Goal: Use online tool/utility: Utilize a website feature to perform a specific function

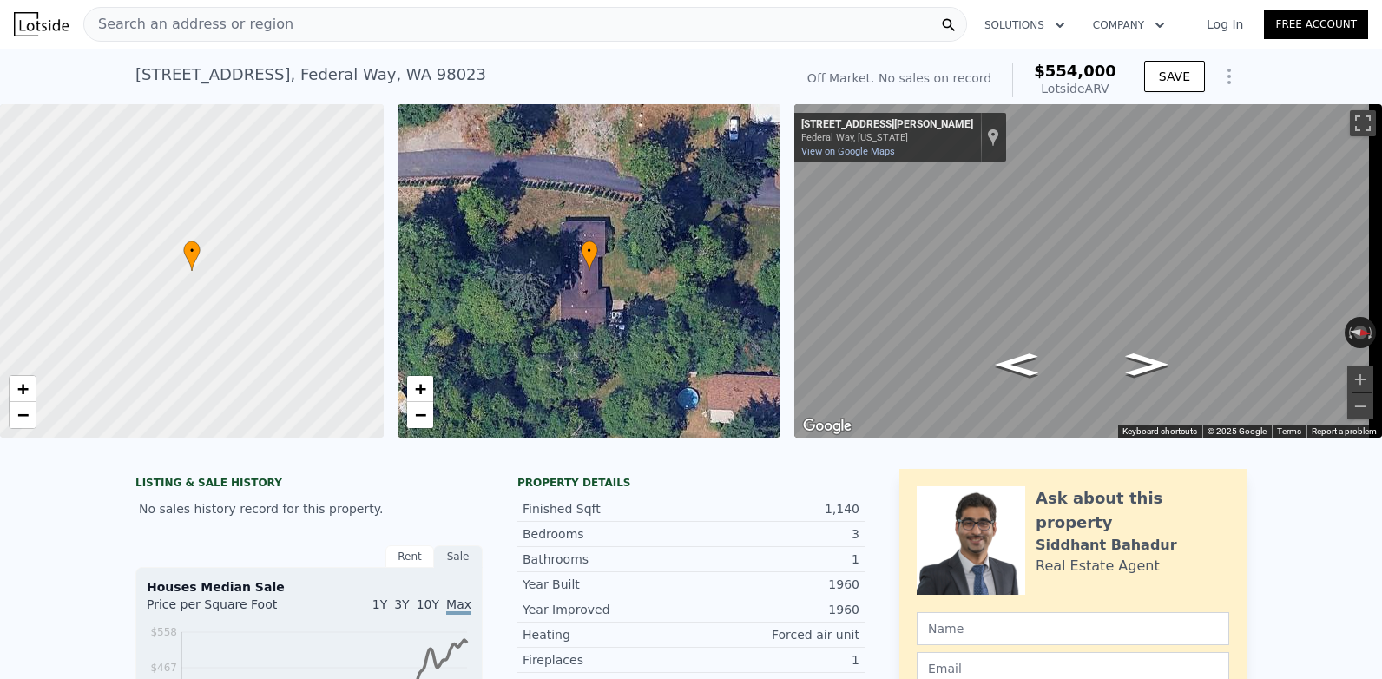
click at [1223, 80] on icon "Show Options" at bounding box center [1228, 76] width 21 height 21
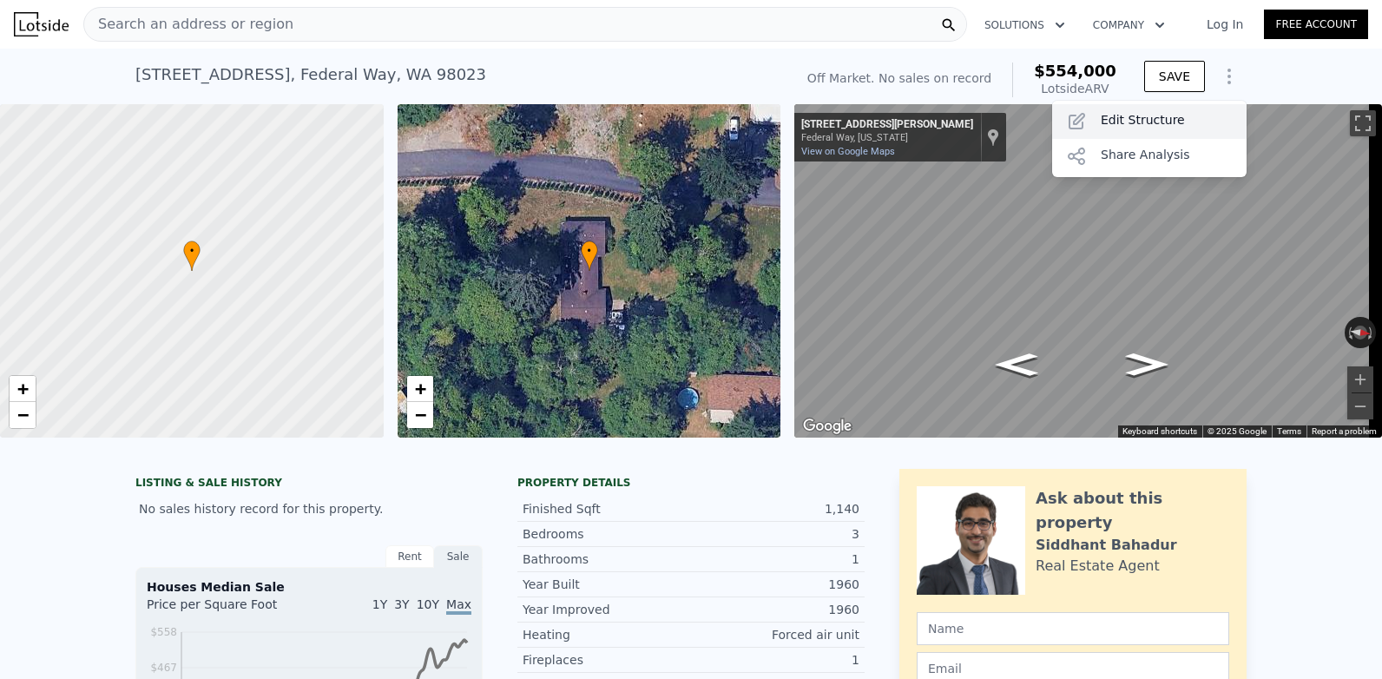
click at [1159, 119] on div "Edit Structure" at bounding box center [1149, 121] width 194 height 35
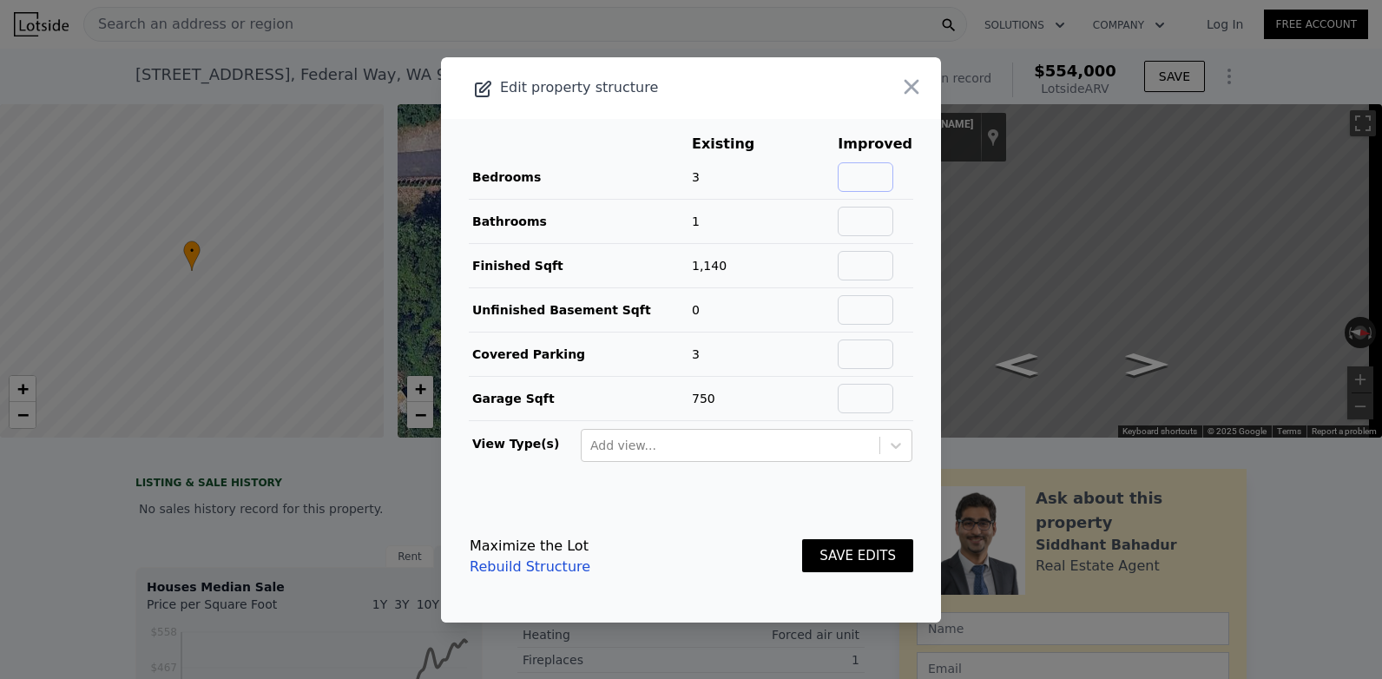
click at [867, 177] on input "text" at bounding box center [865, 177] width 56 height 30
type input "5"
click at [861, 220] on input "text" at bounding box center [865, 222] width 56 height 30
type input "3"
click at [876, 264] on input "text" at bounding box center [865, 266] width 56 height 30
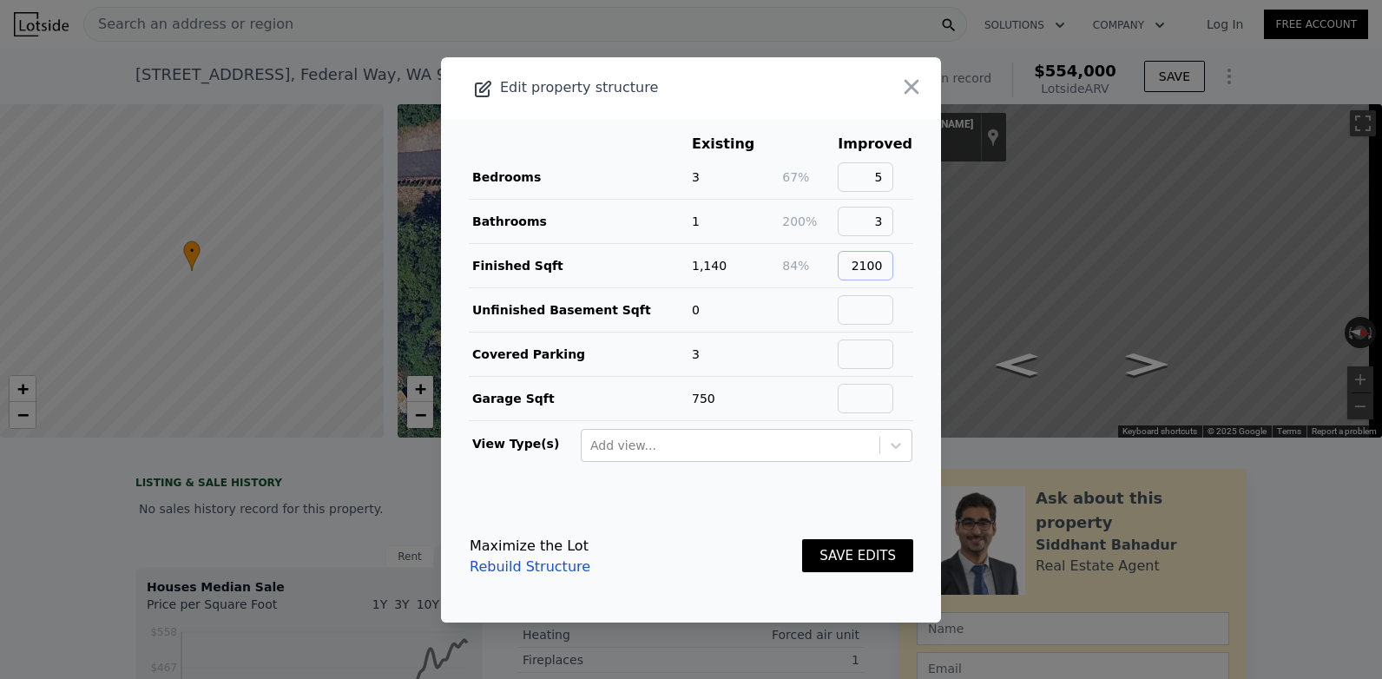
type input "2100"
click at [849, 555] on button "SAVE EDITS" at bounding box center [857, 556] width 111 height 34
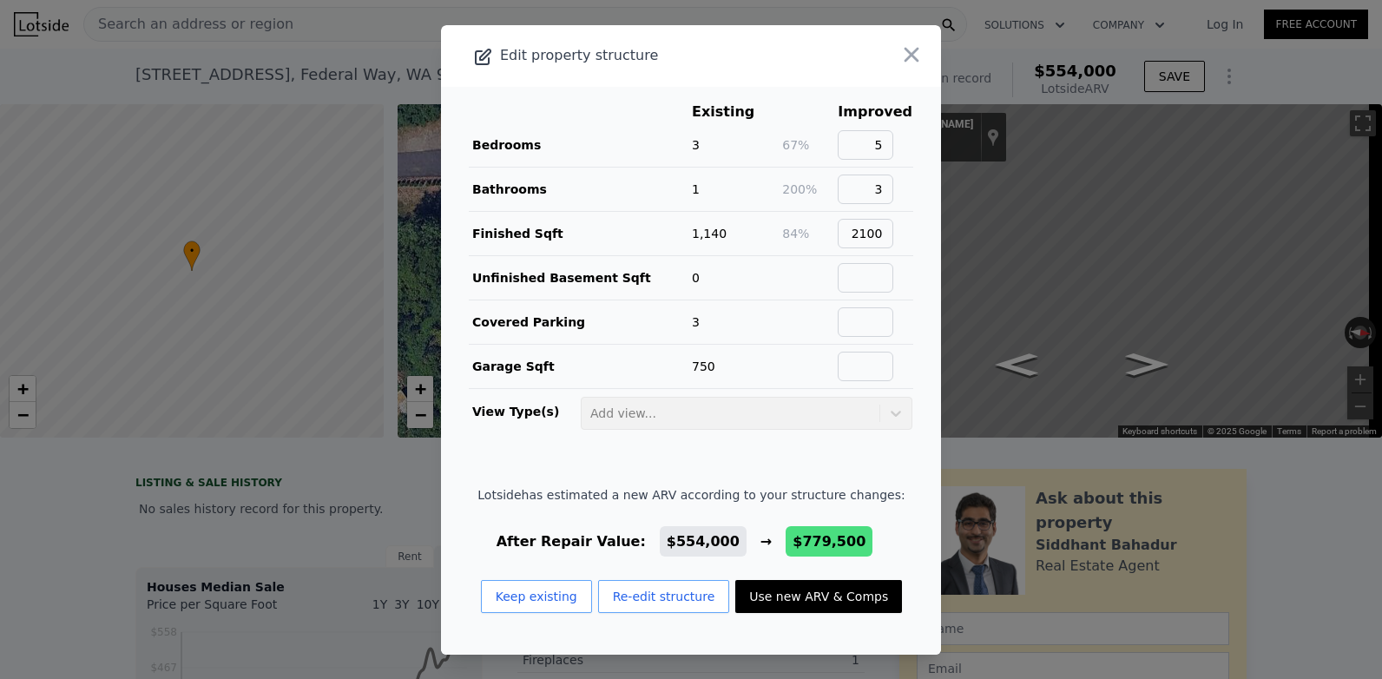
click at [799, 606] on button "Use new ARV & Comps" at bounding box center [818, 596] width 167 height 33
type input "1.75"
type input "3"
type input "1520"
type input "2936"
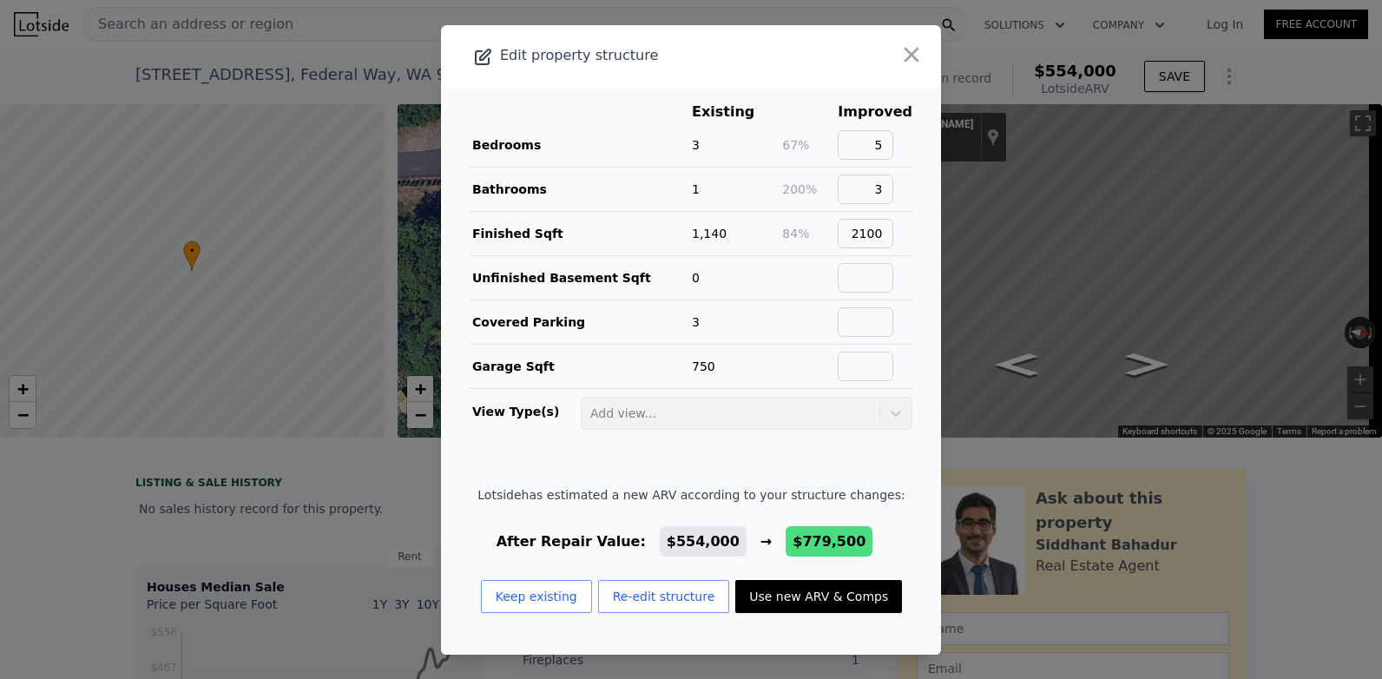
type input "11767"
type input "$ 779,500"
type input "$ 239,083"
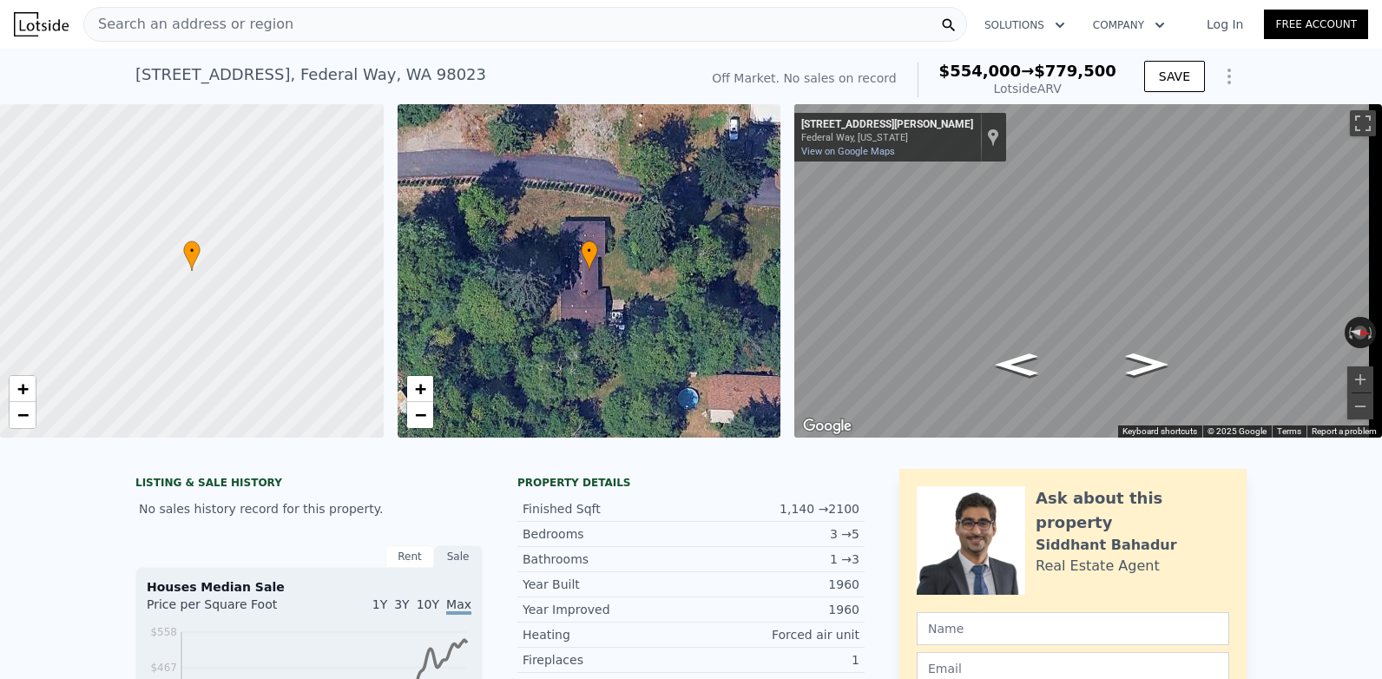
click at [1226, 87] on icon "Show Options" at bounding box center [1228, 76] width 21 height 21
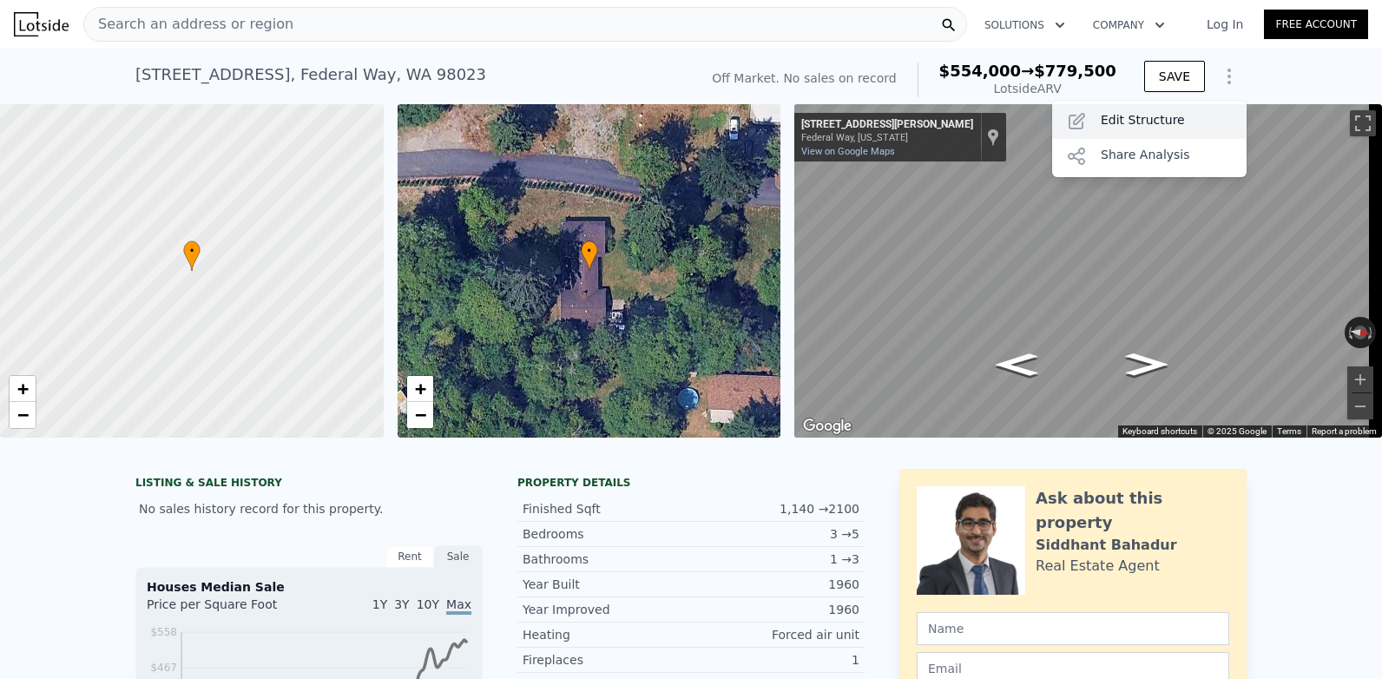
click at [1148, 129] on div "Edit Structure" at bounding box center [1149, 121] width 194 height 35
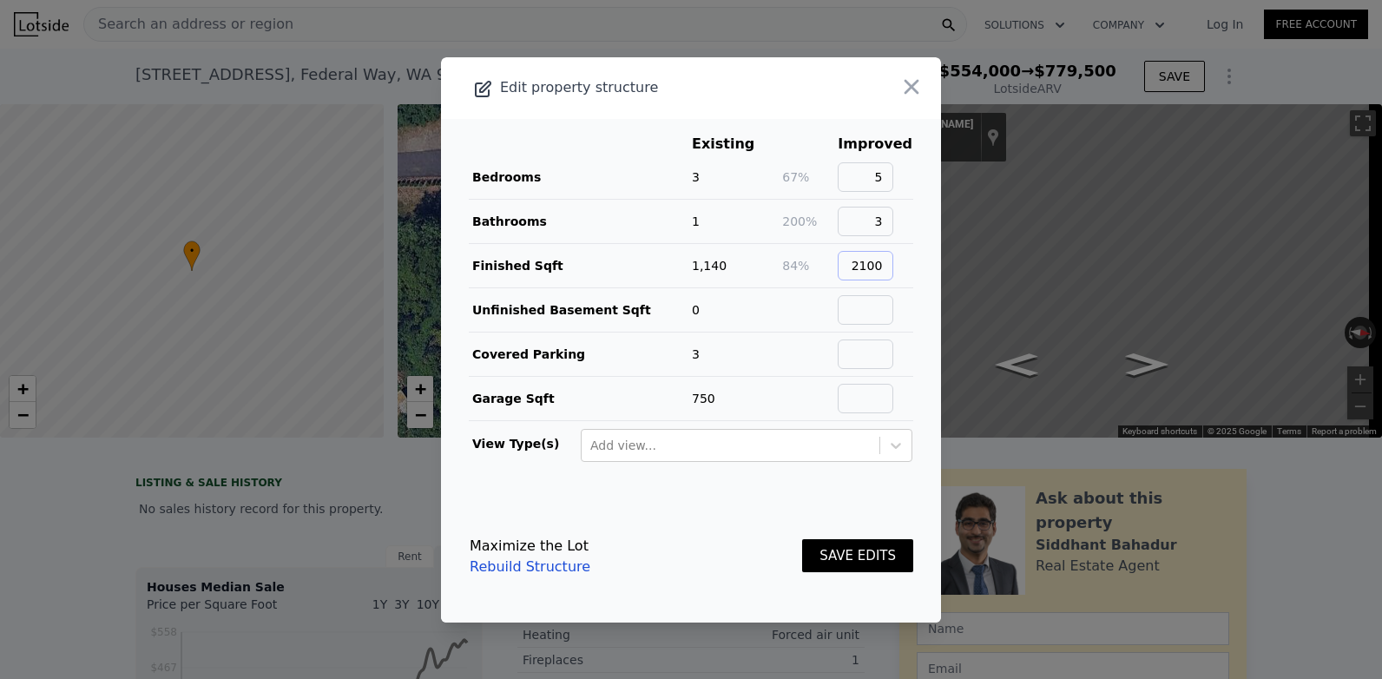
click at [882, 270] on input "2100" at bounding box center [865, 266] width 56 height 30
type input "2000"
click at [855, 561] on button "SAVE EDITS" at bounding box center [857, 556] width 111 height 34
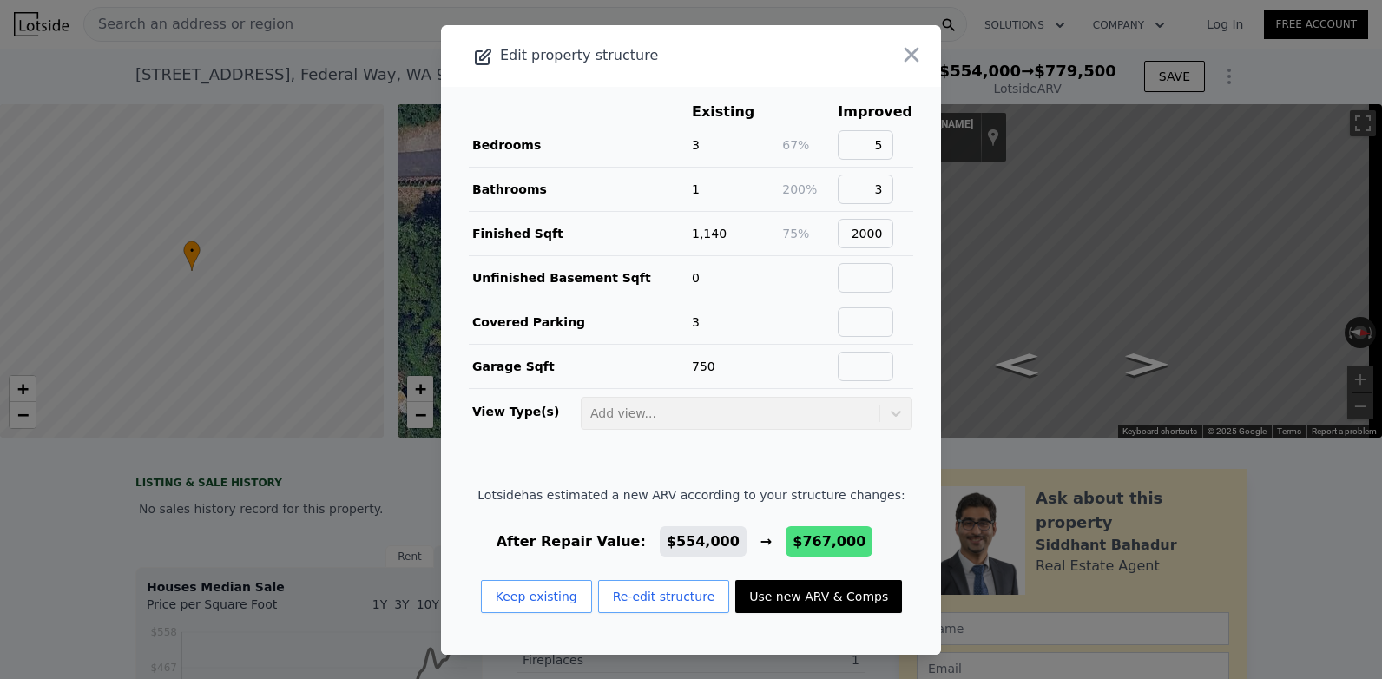
click at [804, 342] on td at bounding box center [809, 321] width 56 height 44
click at [824, 299] on td at bounding box center [809, 321] width 56 height 44
click at [649, 599] on button "Re-edit structure" at bounding box center [664, 596] width 132 height 33
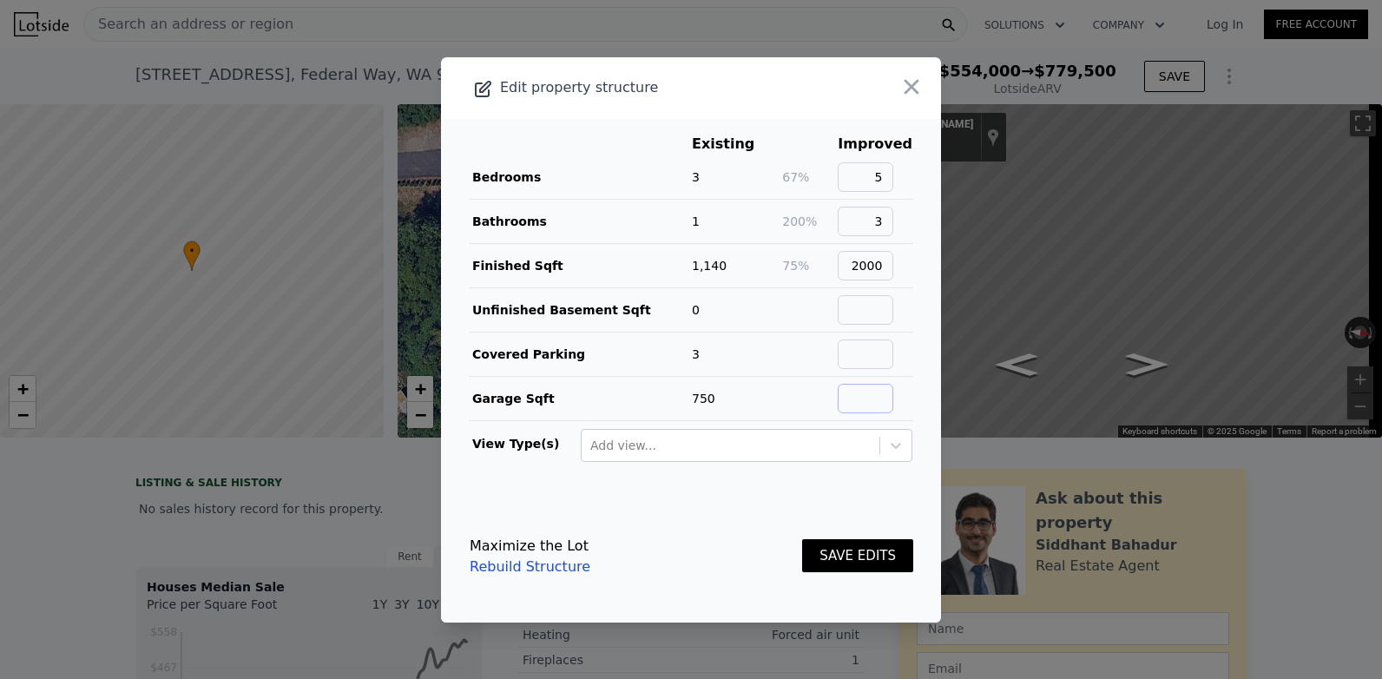
click at [861, 399] on input "text" at bounding box center [865, 399] width 56 height 30
type input "350"
click at [868, 548] on button "SAVE EDITS" at bounding box center [857, 556] width 111 height 34
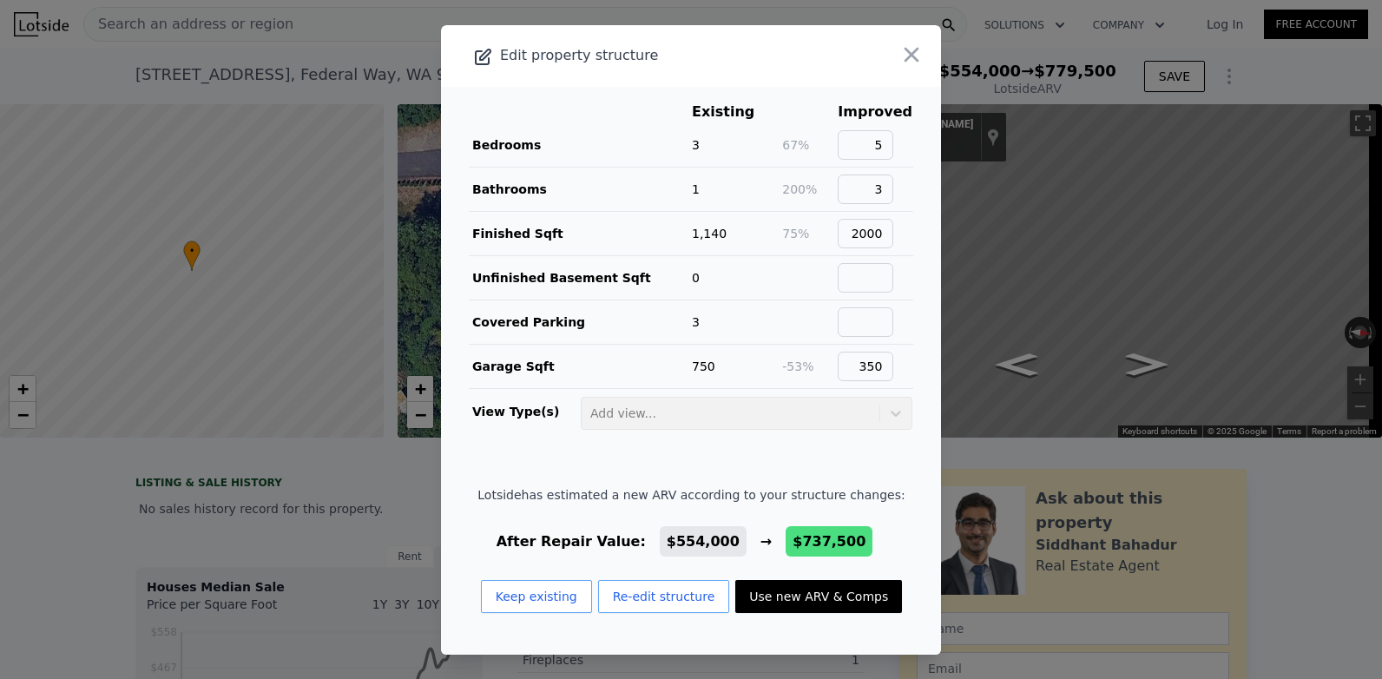
click at [812, 600] on button "Use new ARV & Comps" at bounding box center [818, 596] width 167 height 33
type input "5"
type input "2.5"
type input "1450"
type input "2581"
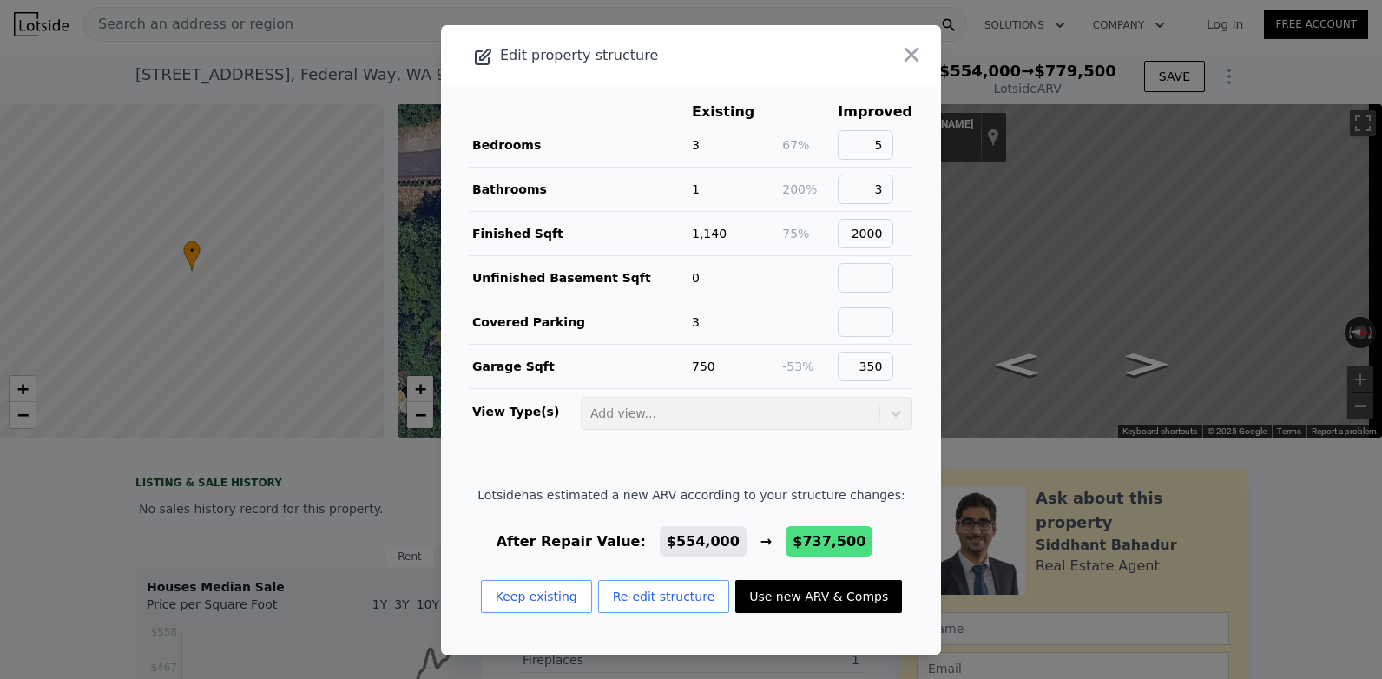
type input "6686"
type input "10359"
type input "$ 737,500"
type input "$ 200,140"
checkbox input "false"
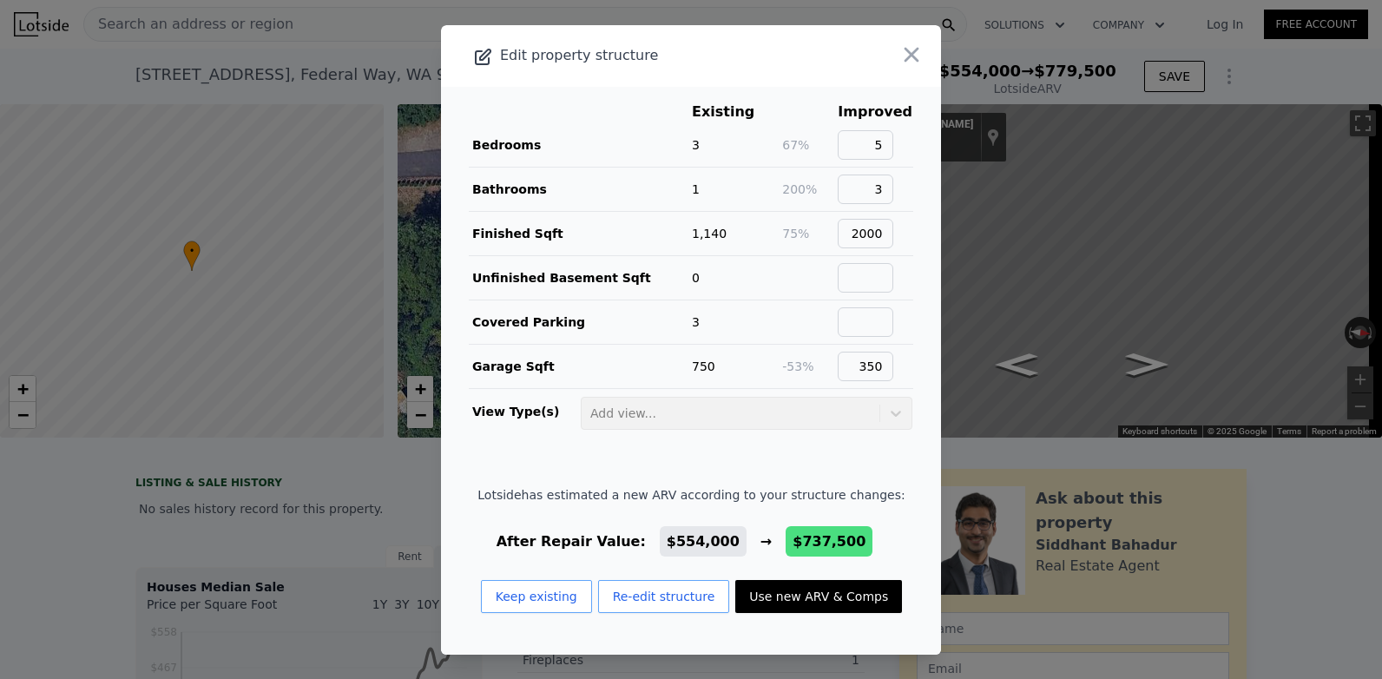
checkbox input "true"
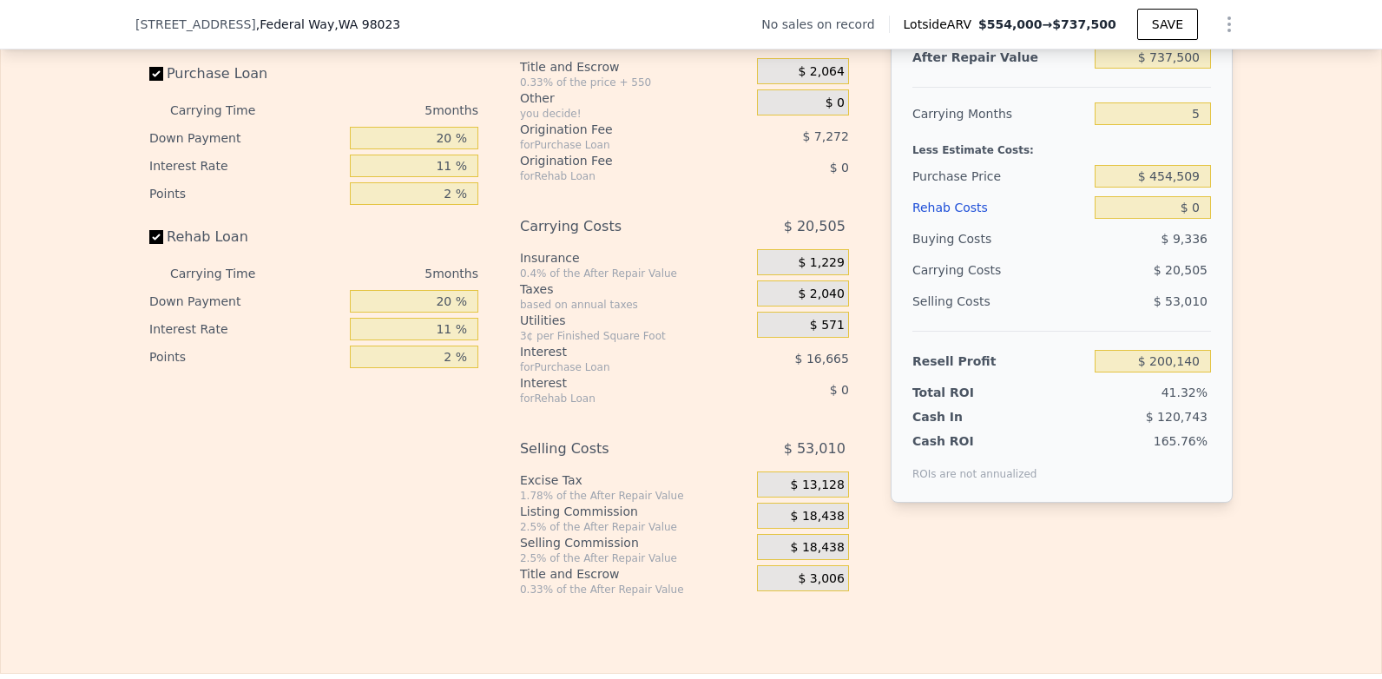
scroll to position [2476, 0]
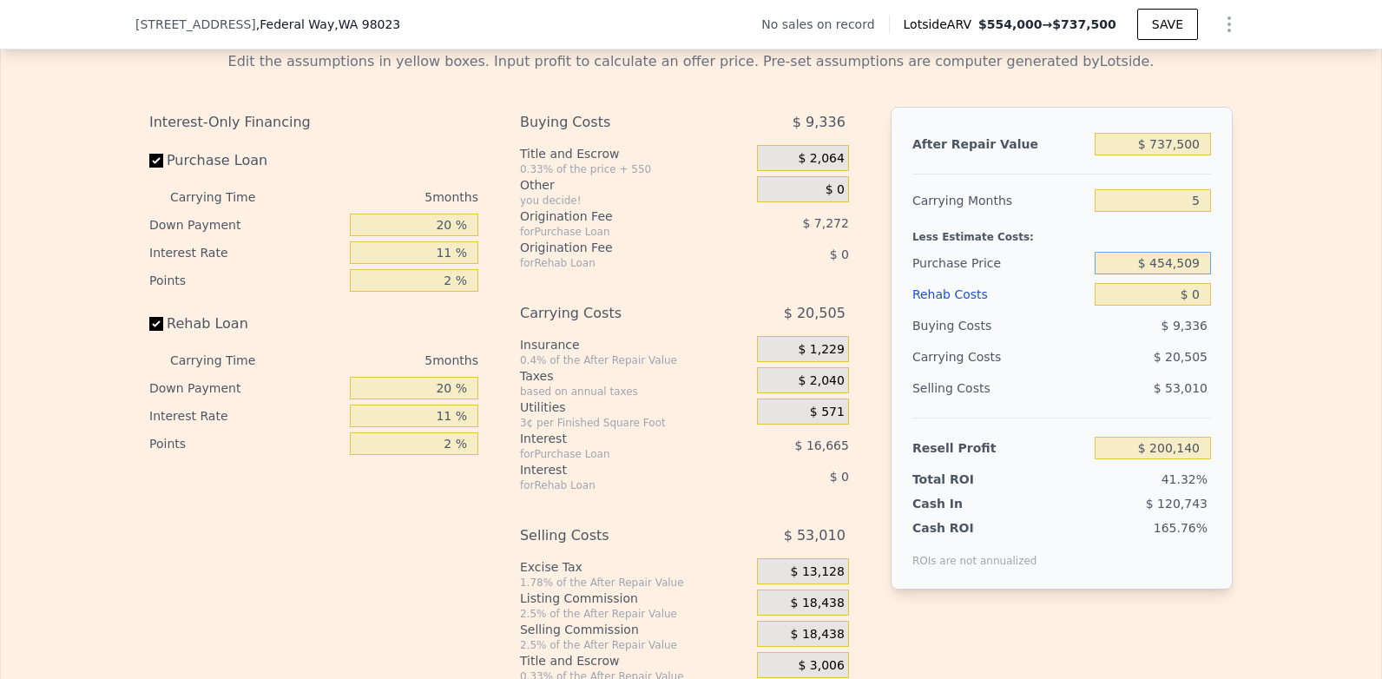
click at [1195, 274] on input "$ 454,509" at bounding box center [1152, 263] width 116 height 23
type input "$ 565,000"
type input "$ 83,464"
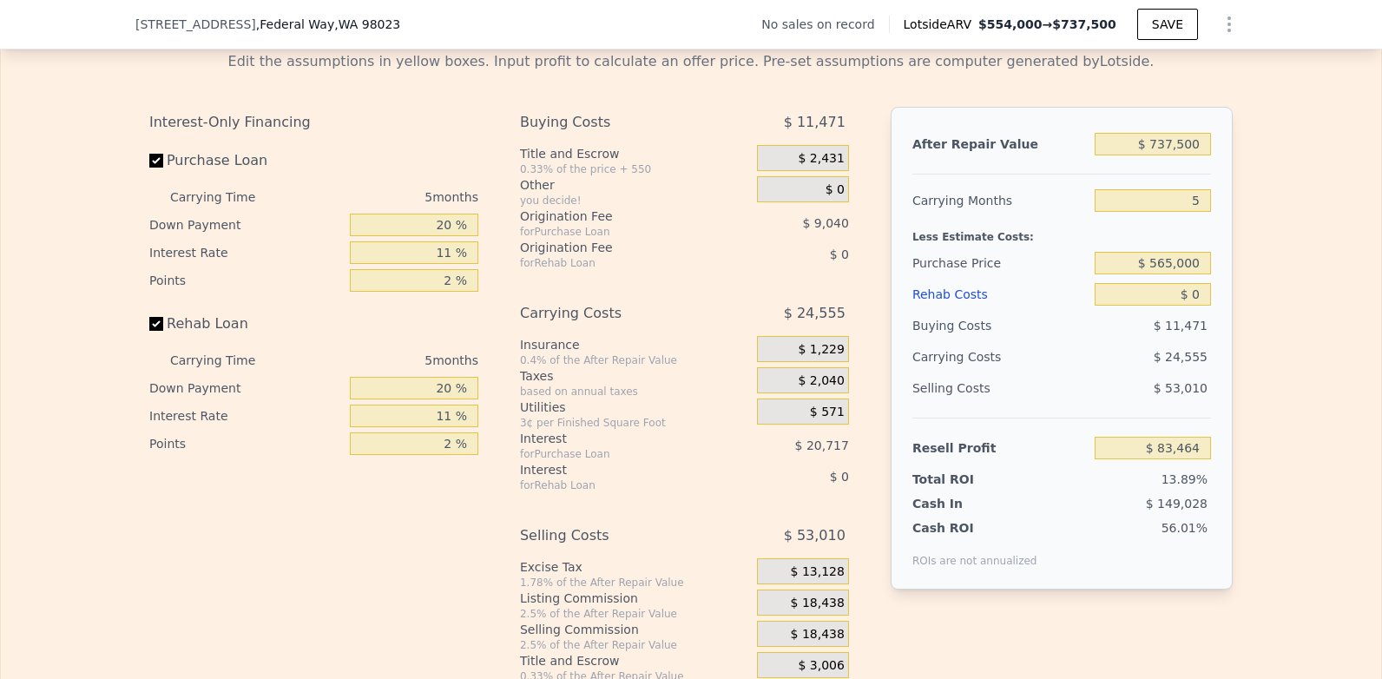
click at [1277, 268] on div "Edit the assumptions in yellow boxes. Input profit to calculate an offer price.…" at bounding box center [691, 360] width 1380 height 646
click at [1204, 247] on div "Less Estimate Costs:" at bounding box center [1061, 231] width 299 height 31
click at [1191, 305] on input "$ 0" at bounding box center [1152, 294] width 116 height 23
type input "$ 01"
type input "$ 83,463"
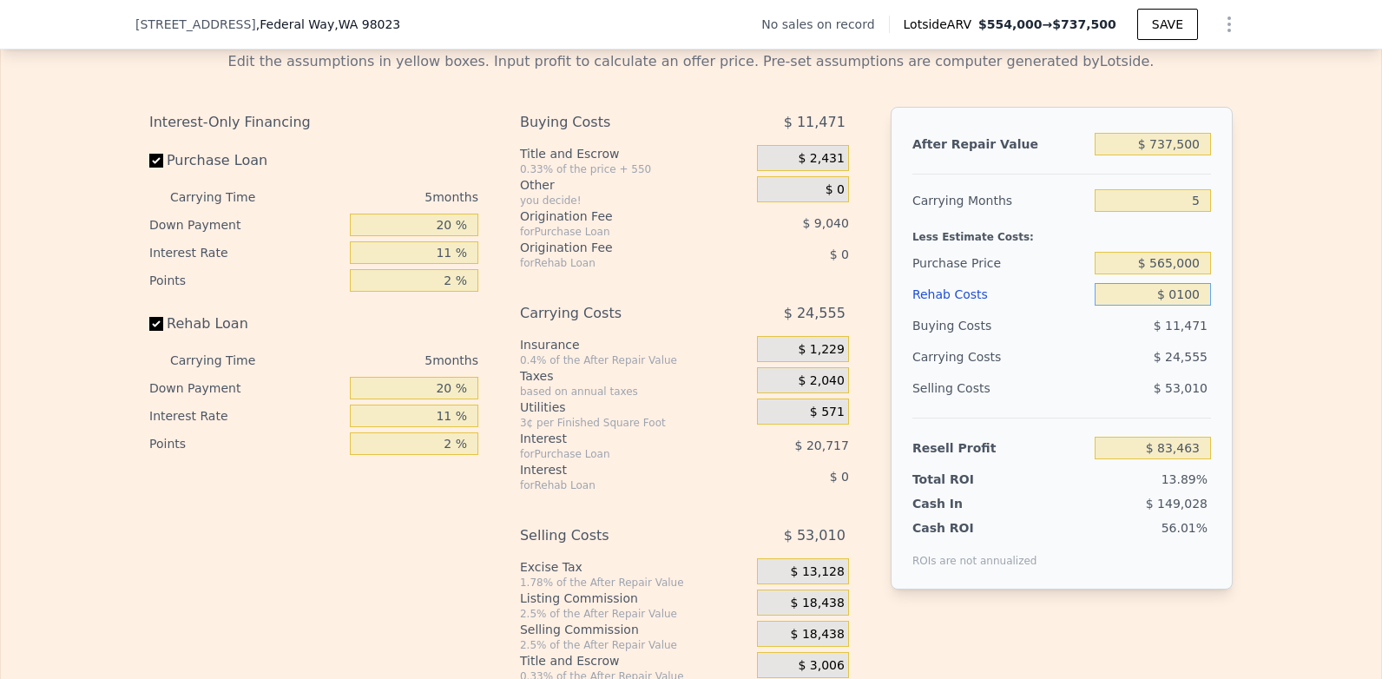
type input "$ 01,000"
type input "$ 82,413"
type input "$ 010,000"
type input "$ 72,939"
type input "$ 0000"
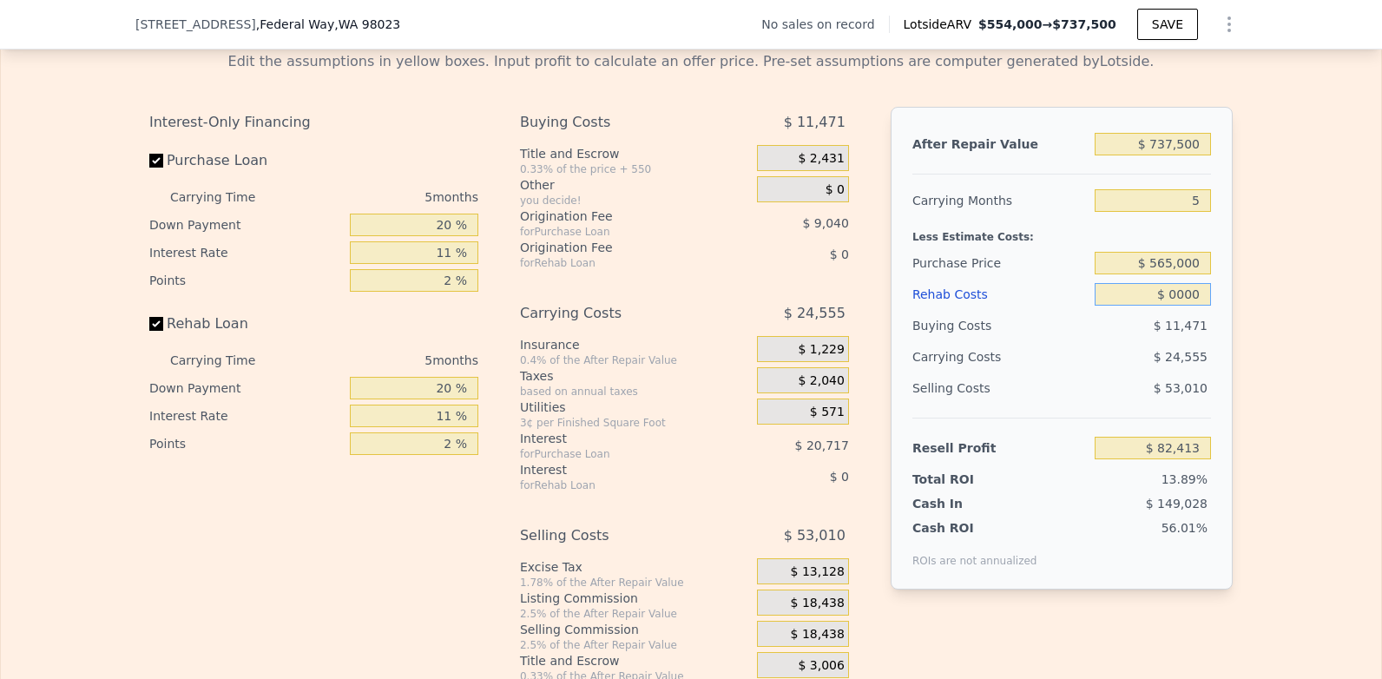
type input "$ 83,464"
type input "$ 1,000"
type input "$ 82,413"
type input "$ 11,000"
type input "$ 71,883"
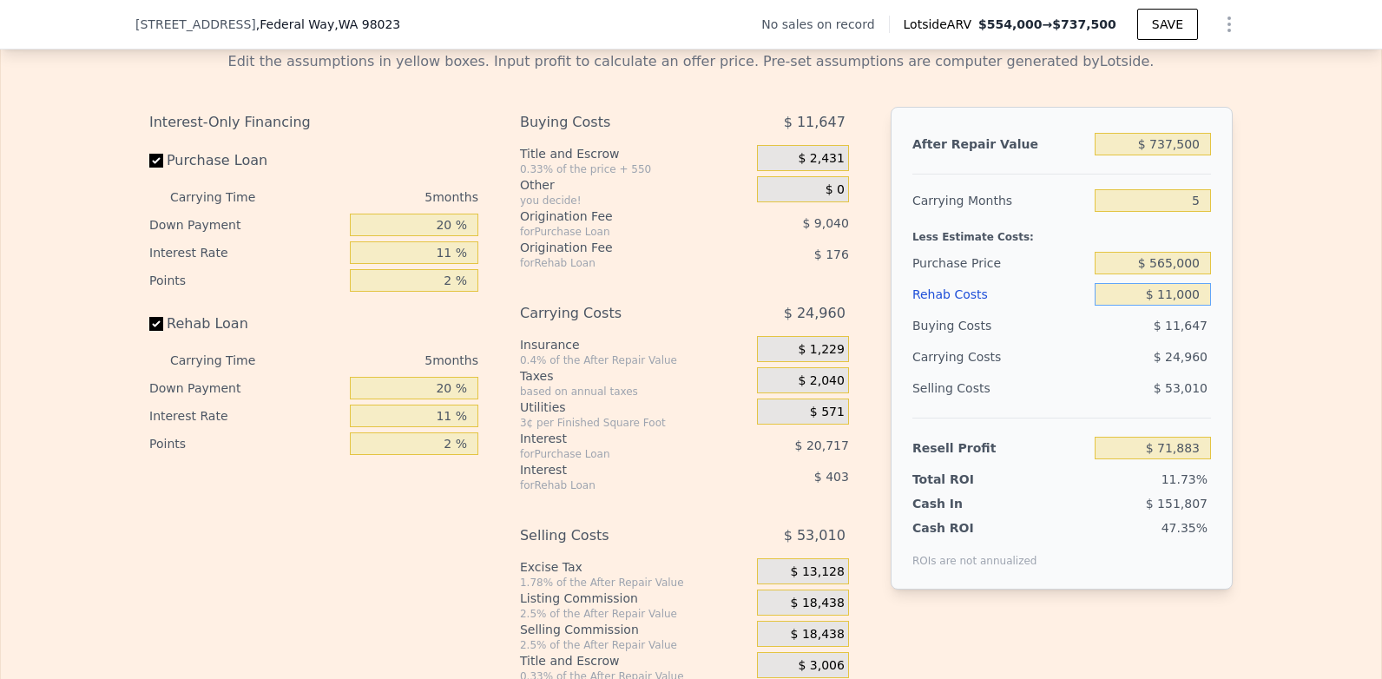
type input "$ 111,000"
type input "-$ 33,382"
type input "$ 1,000"
type input "$ 82,413"
type input "$ 10,000"
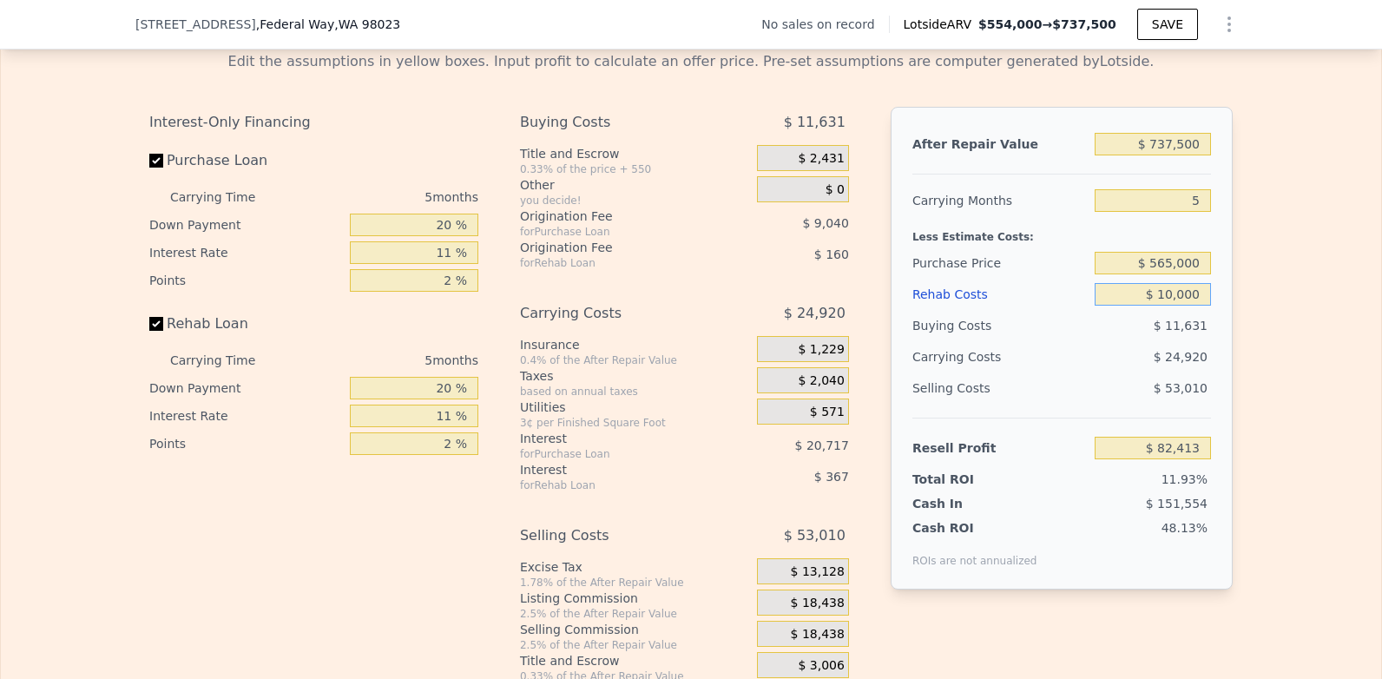
type input "$ 72,939"
type input "$ 100,000"
type input "-$ 21,801"
type input "$ 100,000"
click at [1115, 341] on div "$ 13,071" at bounding box center [1152, 325] width 117 height 31
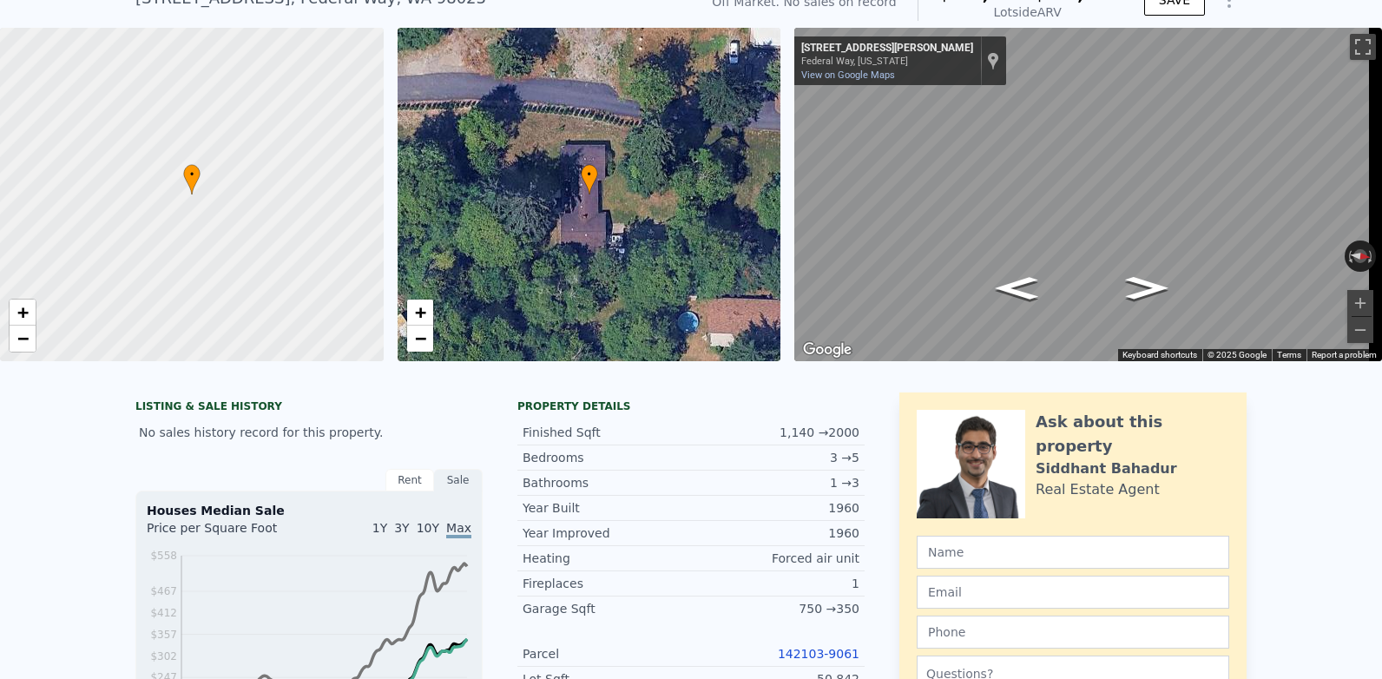
scroll to position [41, 0]
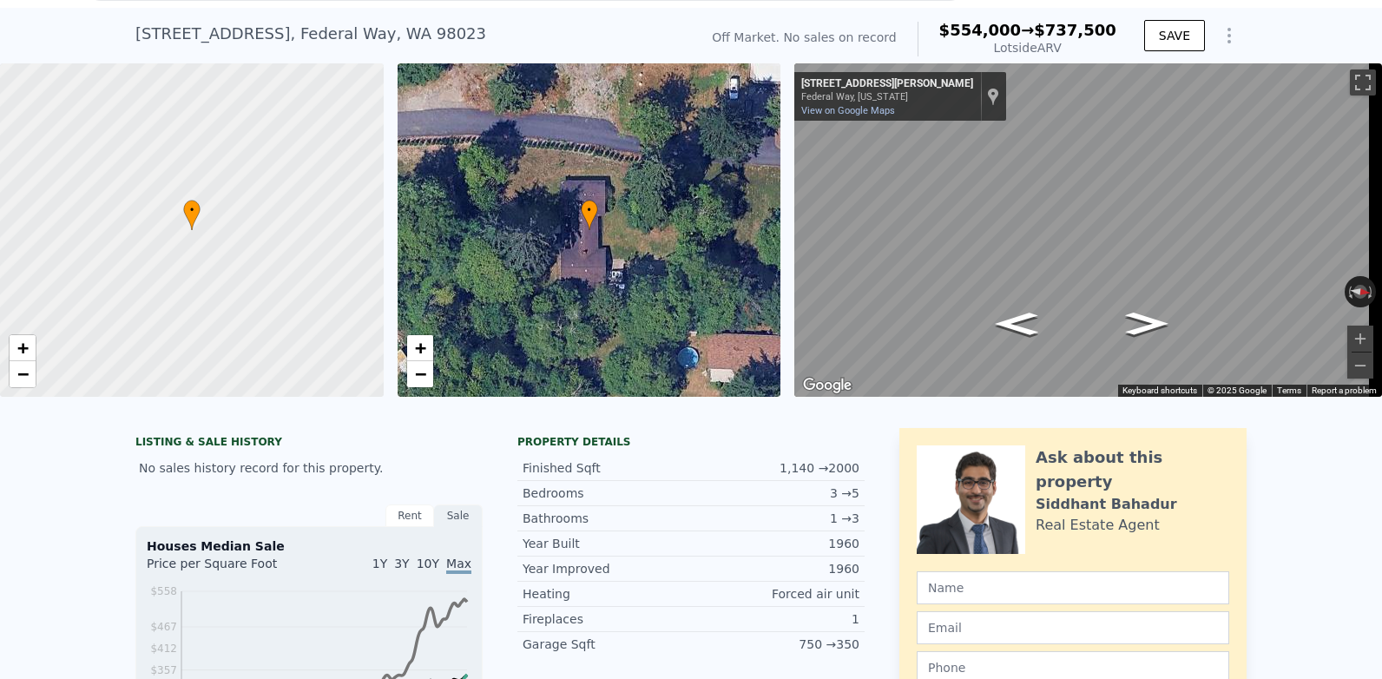
click at [1218, 46] on icon "Show Options" at bounding box center [1228, 35] width 21 height 21
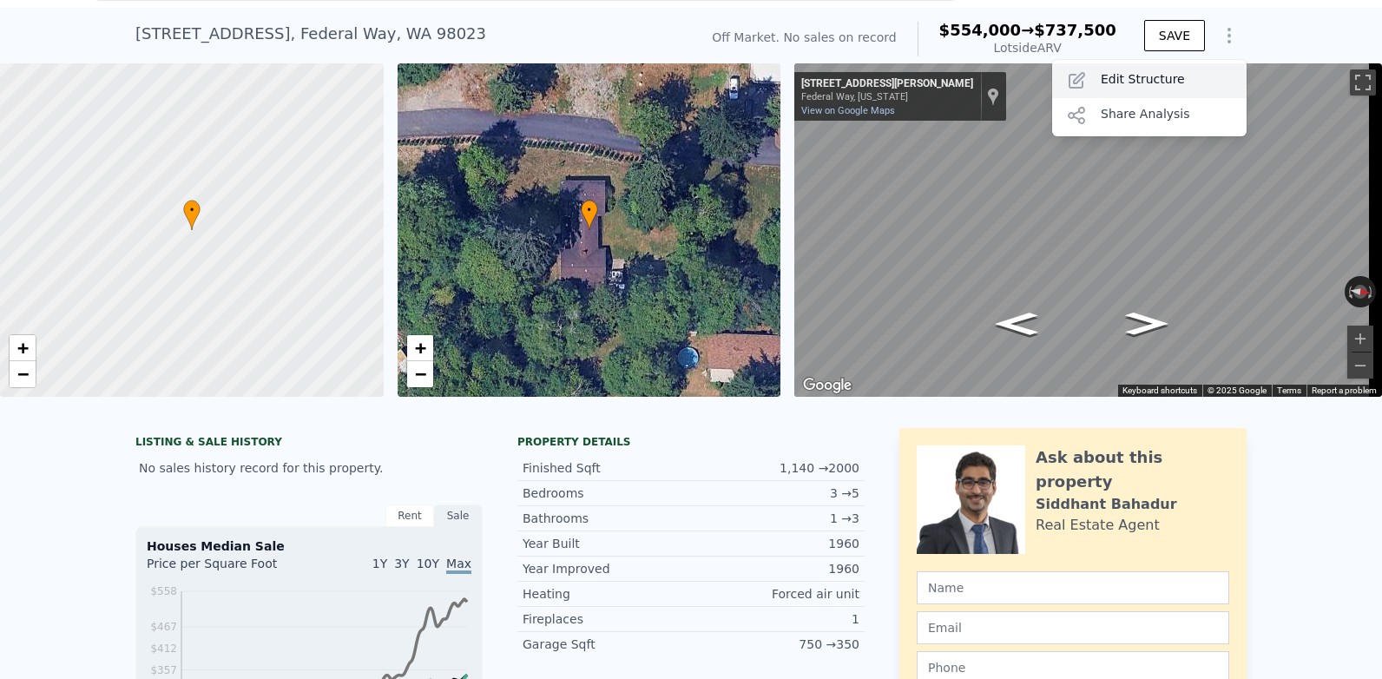
click at [1153, 98] on div "Edit Structure" at bounding box center [1149, 80] width 194 height 35
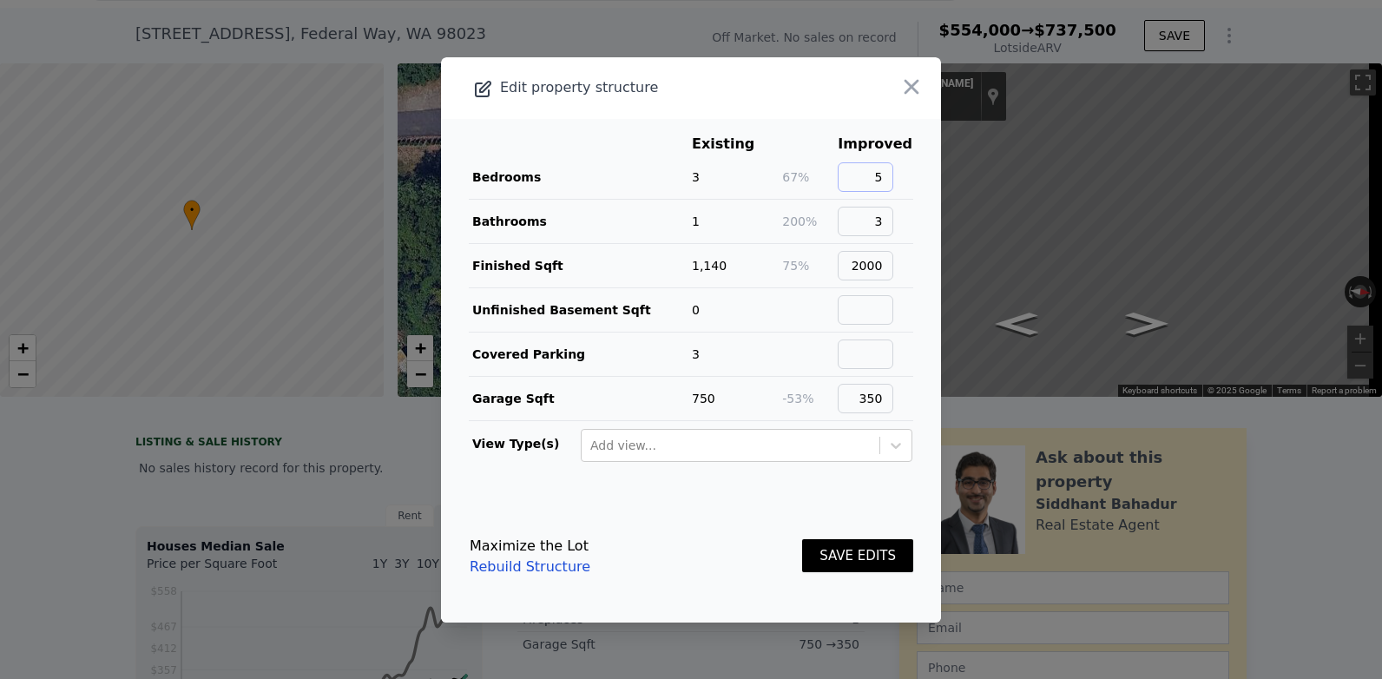
click at [886, 174] on input "5" at bounding box center [865, 177] width 56 height 30
type input "4"
click at [911, 198] on main "Existing Improved Bedrooms 3 33% 4 Bathrooms 1 200% 3 Finished Sqft 1,140 75% 2…" at bounding box center [691, 304] width 500 height 371
click at [883, 217] on input "3" at bounding box center [865, 222] width 56 height 30
type input "2.5"
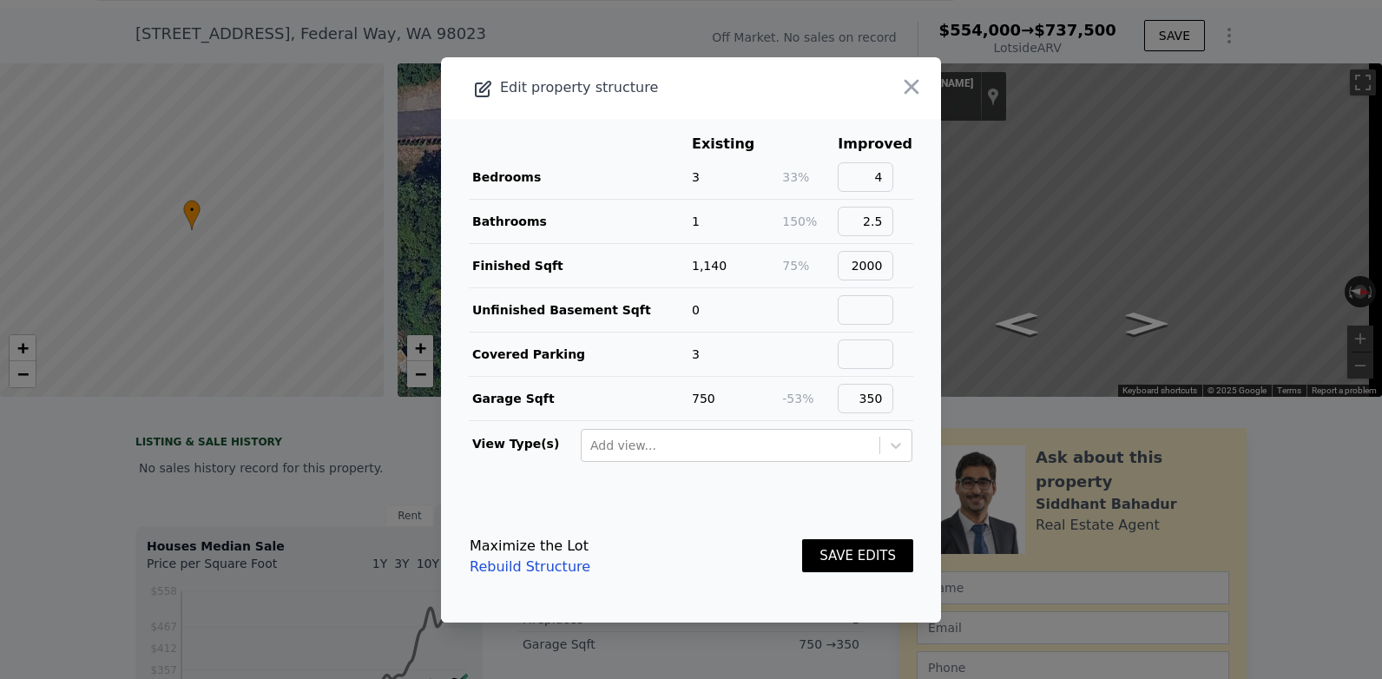
click at [698, 508] on footer "Maximize the Lot Rebuild Structure SAVE EDITS" at bounding box center [691, 556] width 500 height 132
click at [830, 557] on button "SAVE EDITS" at bounding box center [857, 556] width 111 height 34
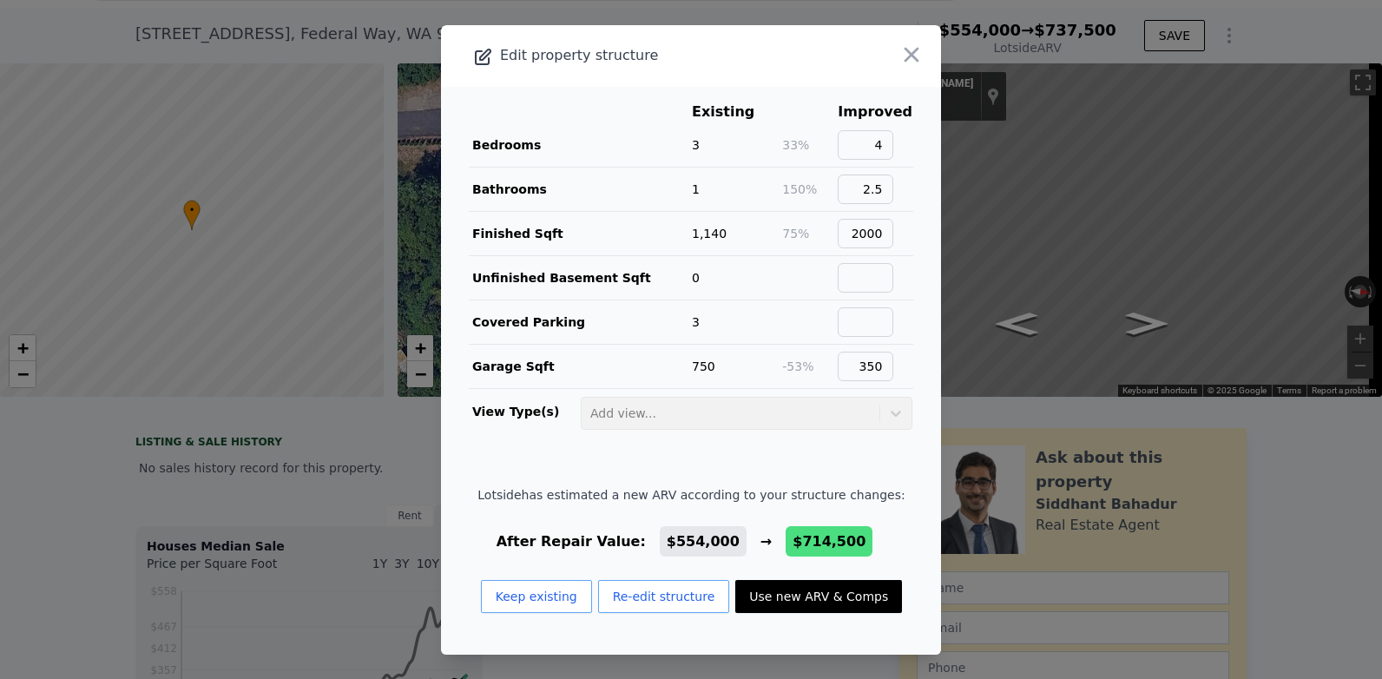
click at [821, 597] on button "Use new ARV & Comps" at bounding box center [818, 596] width 167 height 33
type input "4"
type input "$ 714,500"
type input "-$ 43,126"
checkbox input "false"
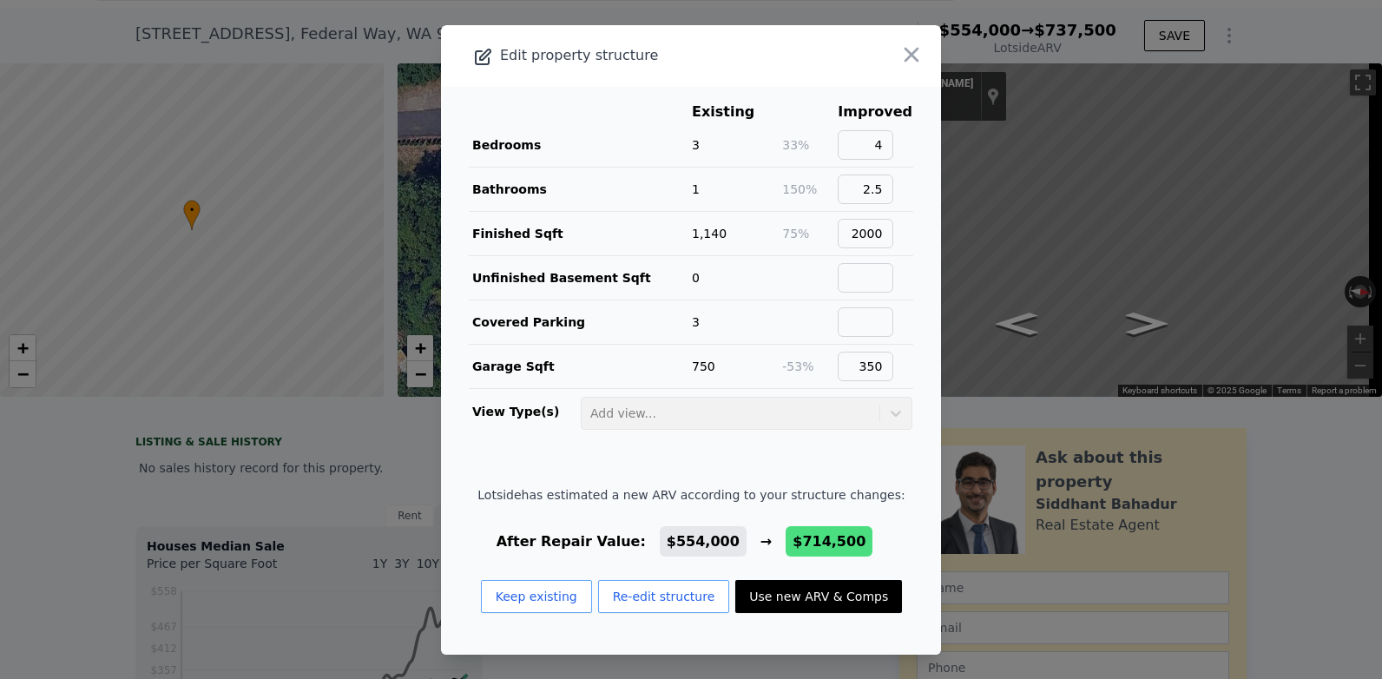
checkbox input "true"
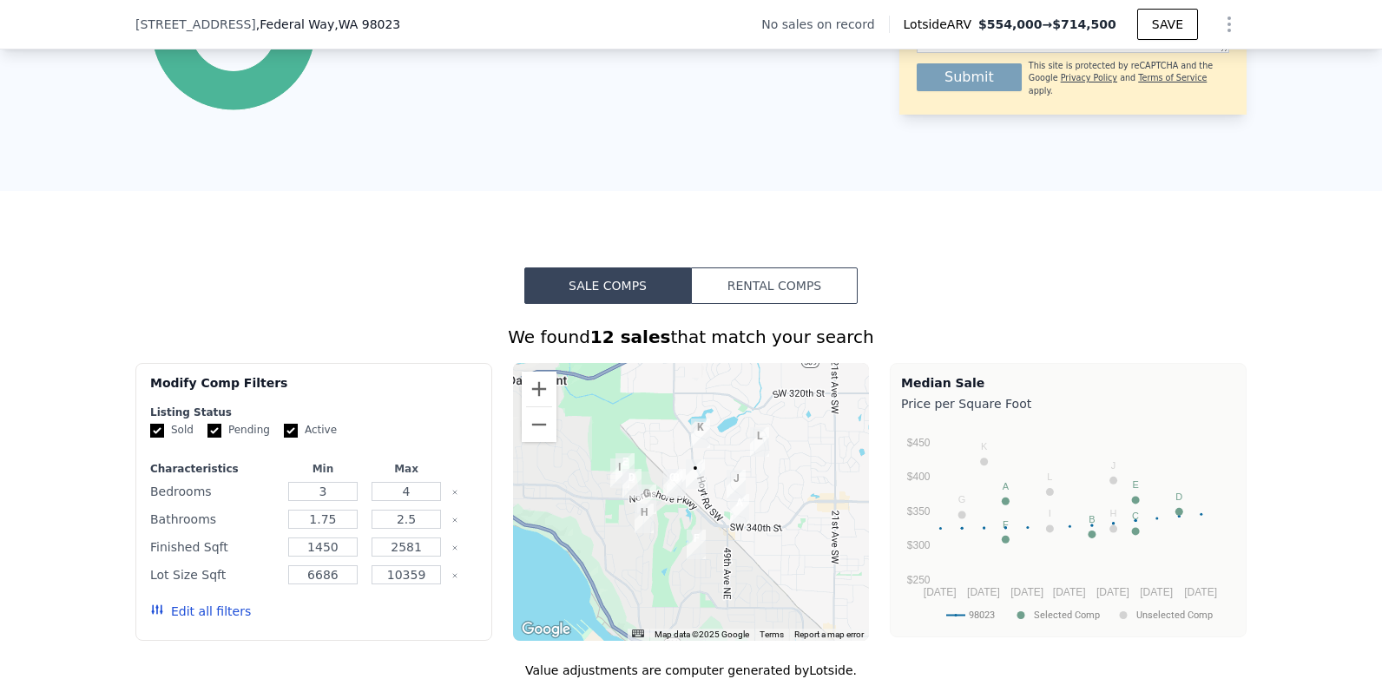
type input "1"
type input "2"
type input "950"
type input "1520"
type input "6970"
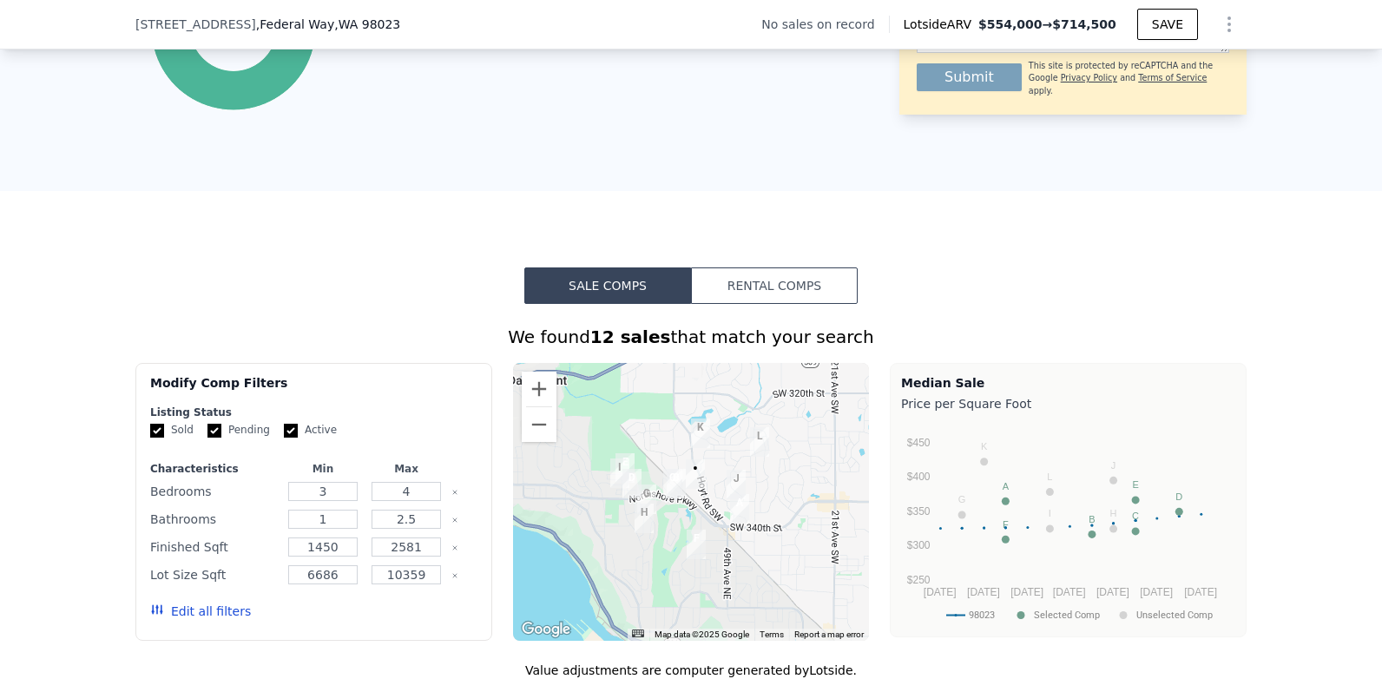
type input "8868"
type input "$ 554,000"
type input "$ 0"
type input "$ 30,000"
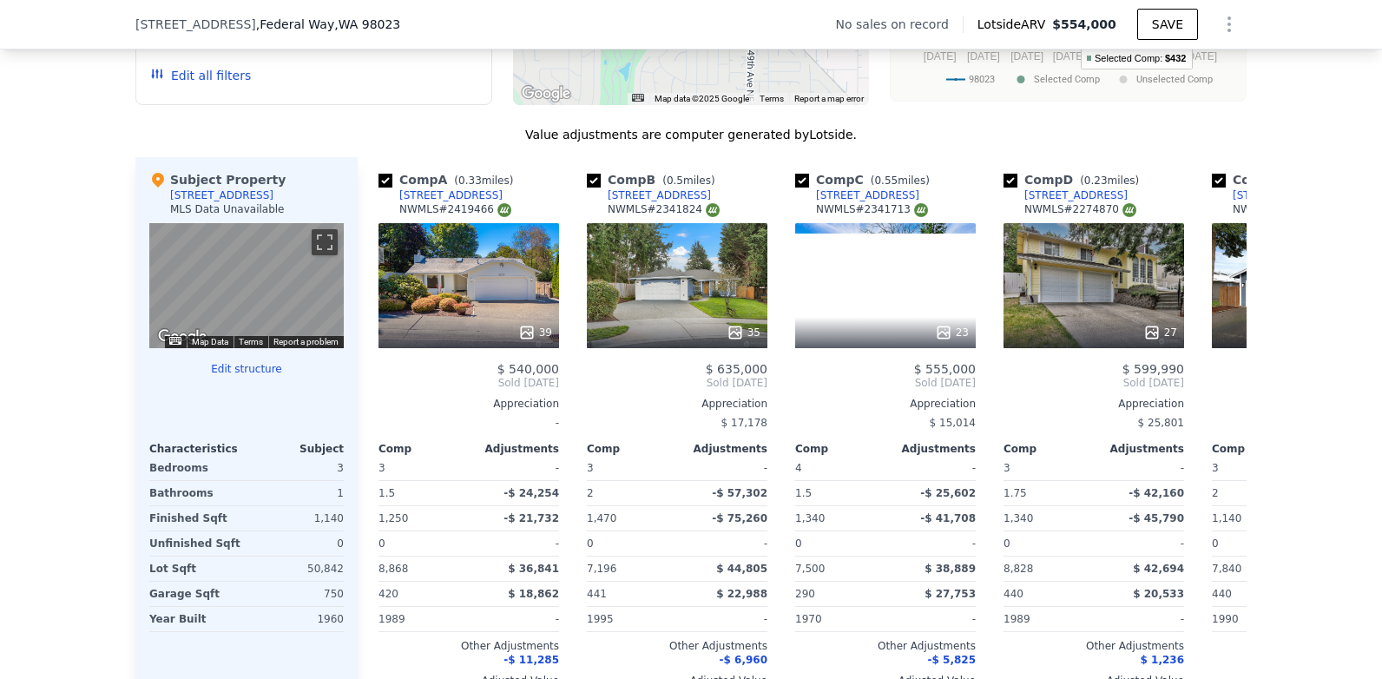
scroll to position [1475, 0]
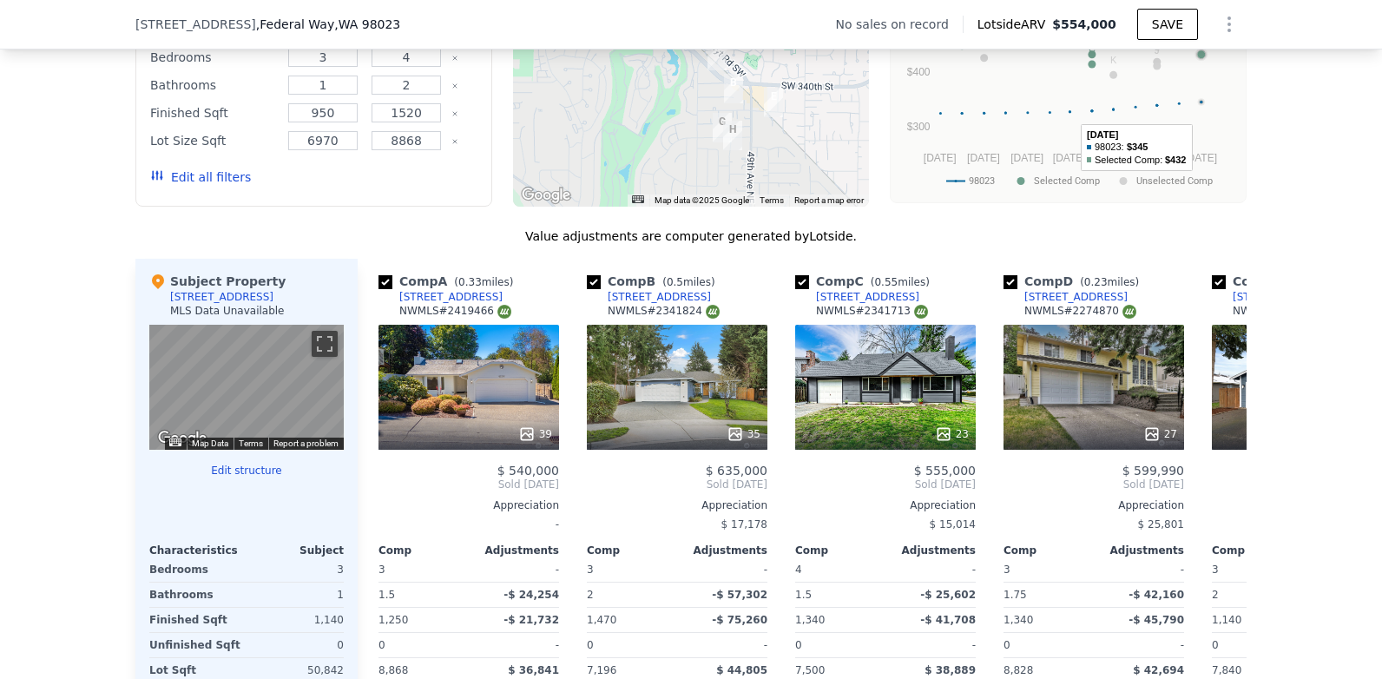
click at [1224, 23] on icon "Show Options" at bounding box center [1228, 24] width 21 height 21
click at [1140, 75] on div "Edit Structure" at bounding box center [1149, 69] width 194 height 35
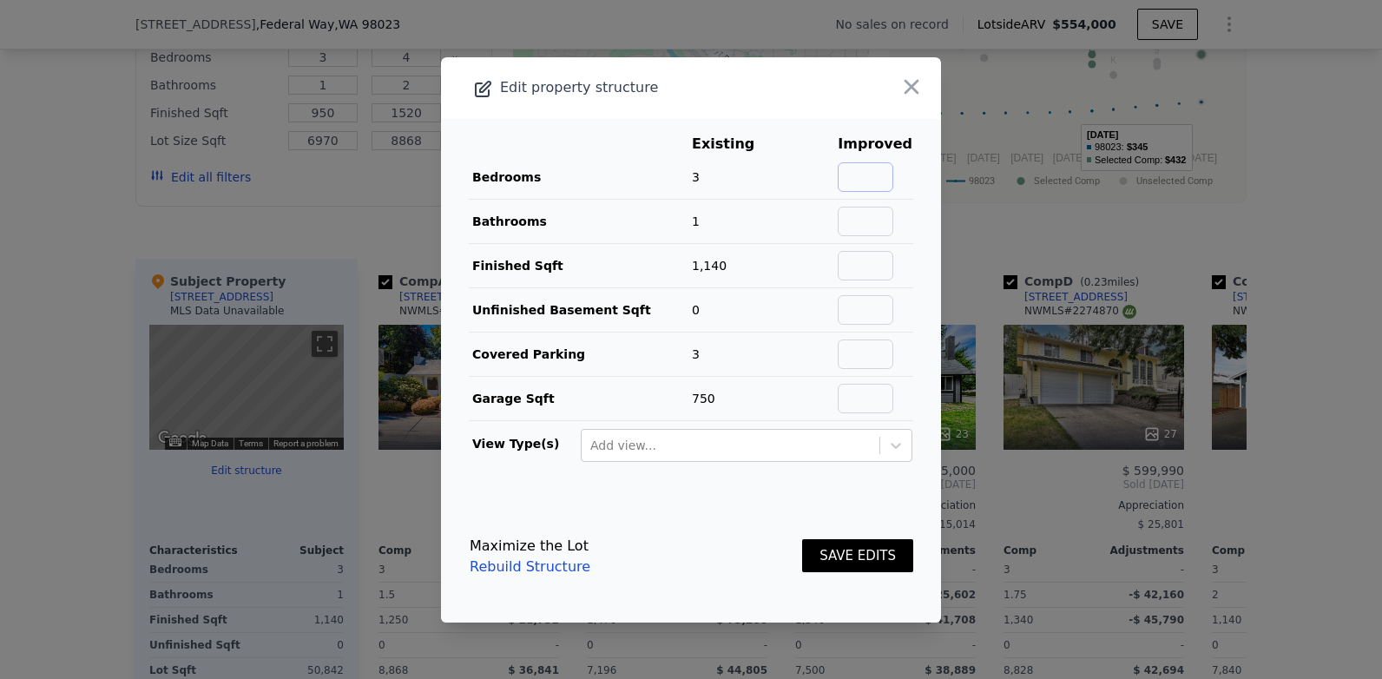
click at [875, 187] on input "text" at bounding box center [865, 177] width 56 height 30
type input "5"
type input "3"
type input "2100"
click at [873, 395] on input "text" at bounding box center [865, 399] width 56 height 30
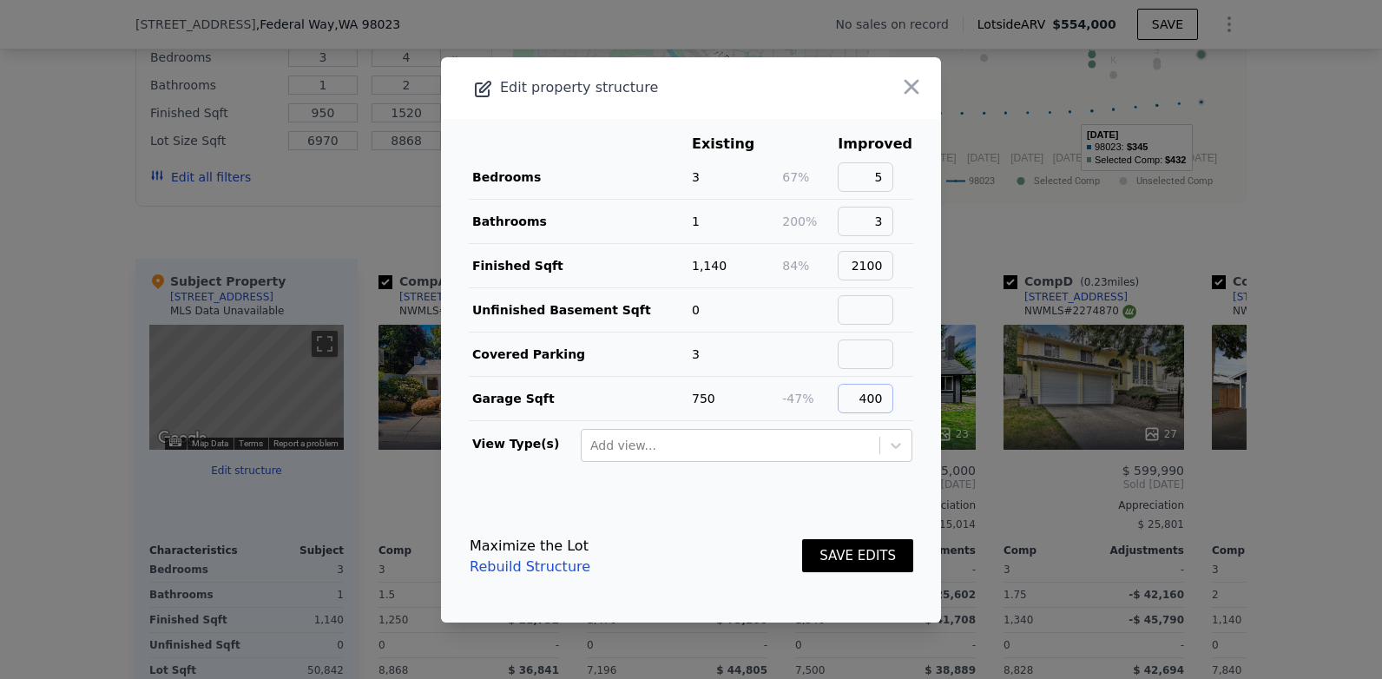
type input "400"
click at [842, 557] on button "SAVE EDITS" at bounding box center [857, 556] width 111 height 34
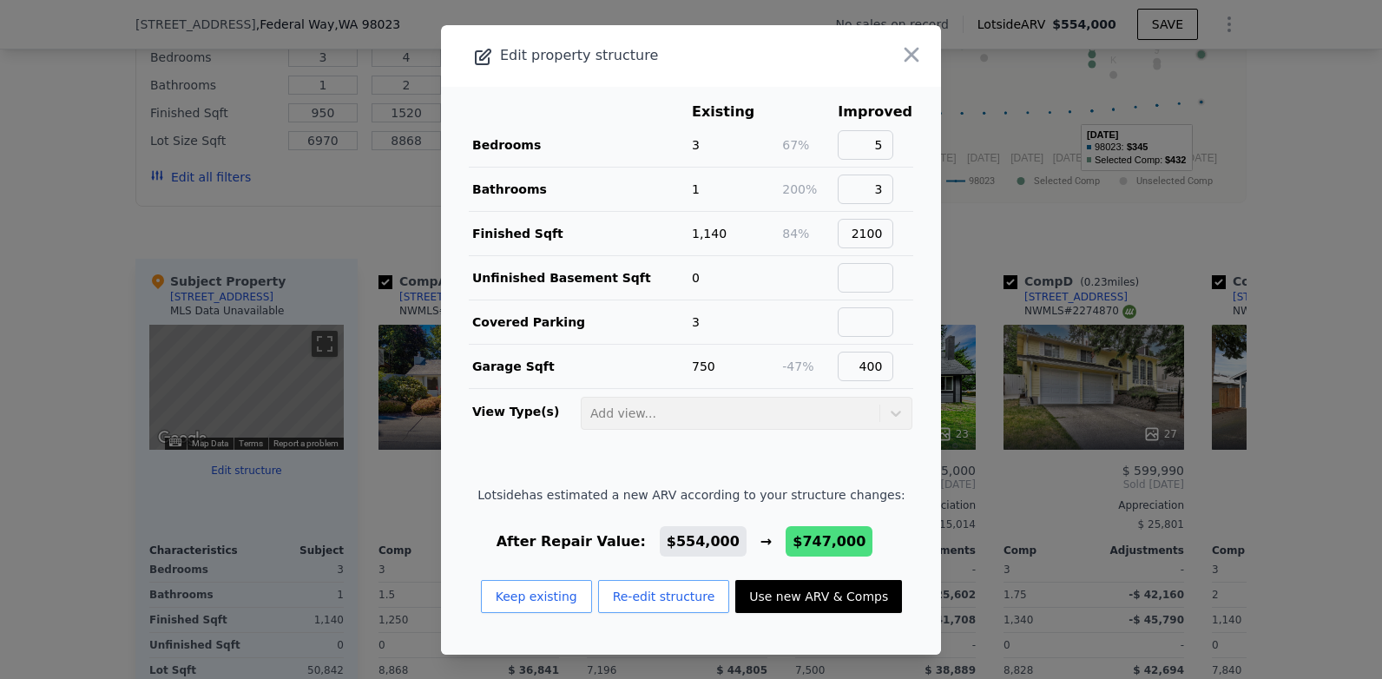
click at [777, 593] on button "Use new ARV & Comps" at bounding box center [818, 596] width 167 height 33
type input "1.75"
type input "2.5"
type input "1520"
type input "2936"
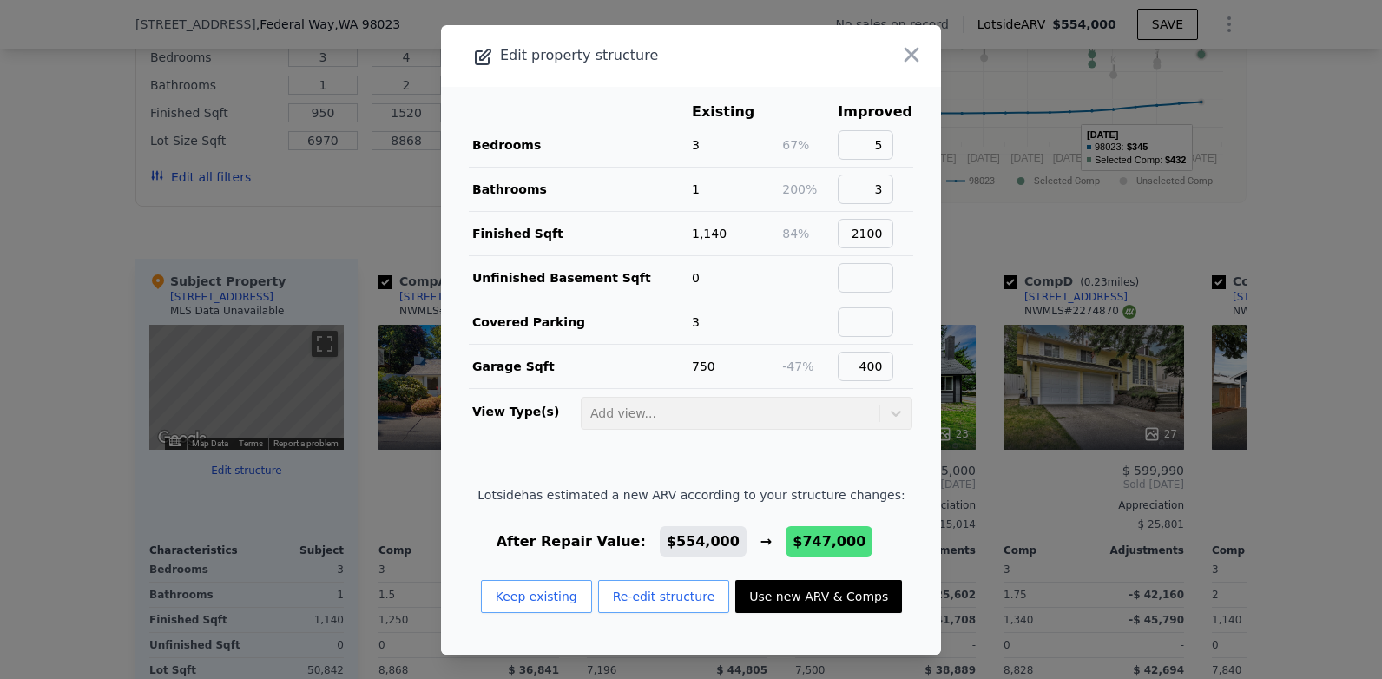
type input "6686"
type input "11767"
type input "$ 747,000"
type input "$ 208,949"
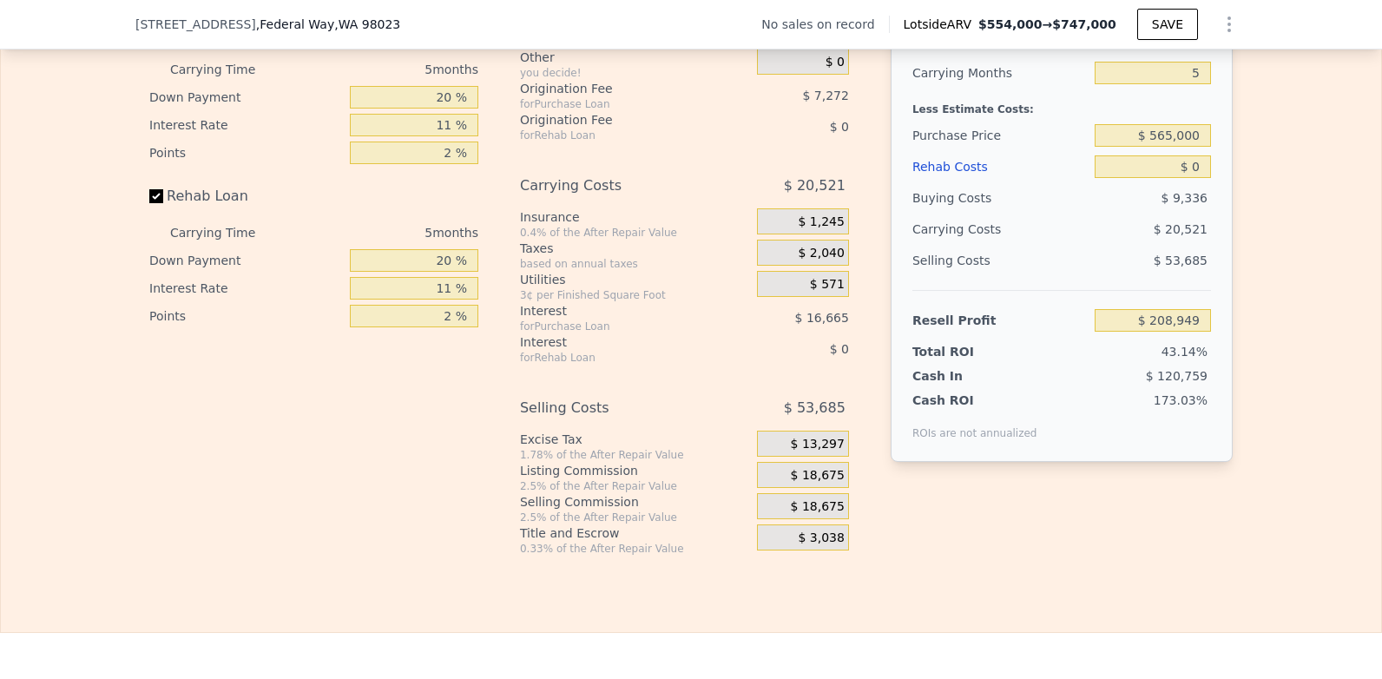
scroll to position [2517, 0]
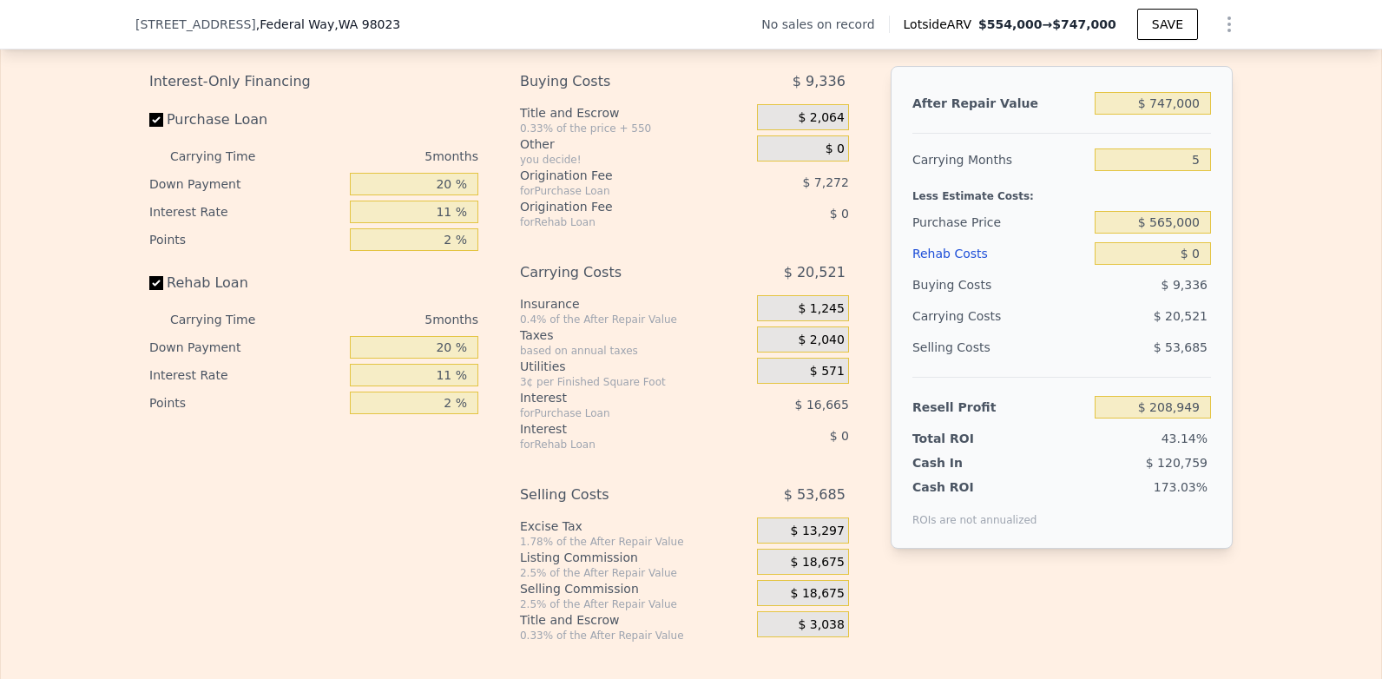
click at [799, 539] on span "$ 13,297" at bounding box center [818, 531] width 54 height 16
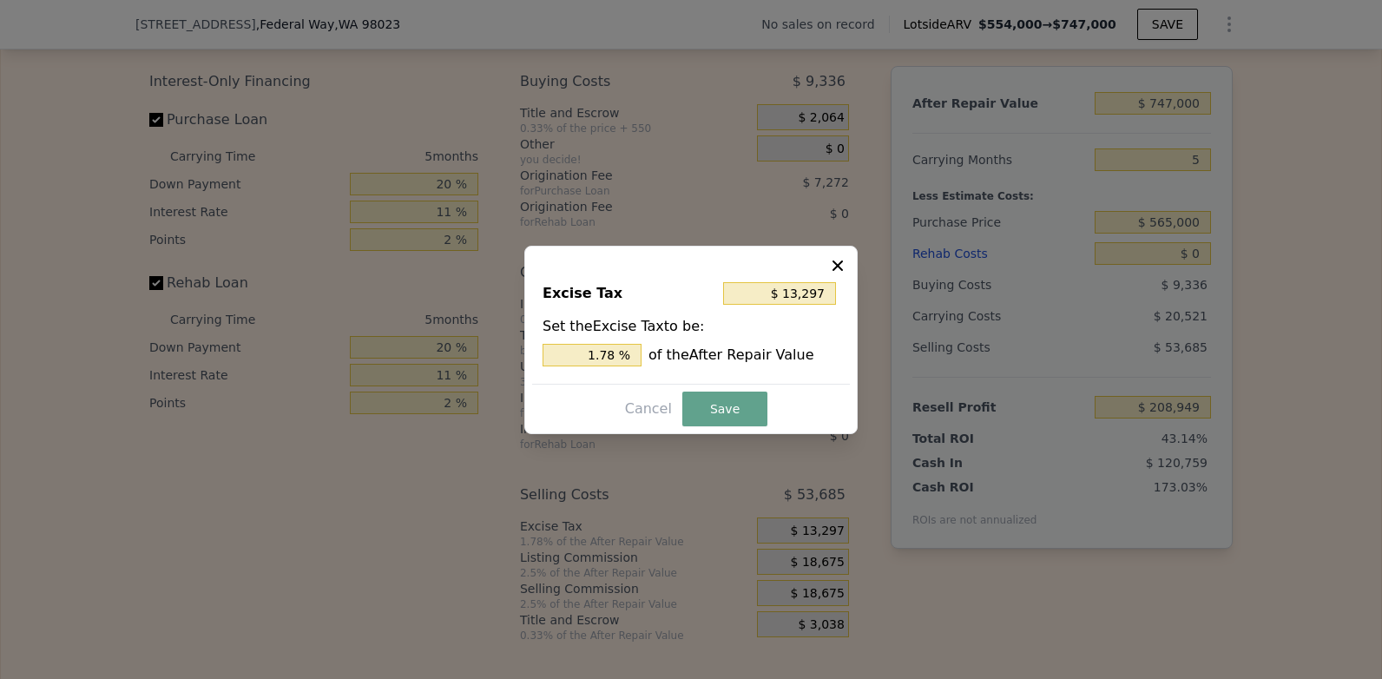
click at [831, 266] on icon at bounding box center [837, 265] width 17 height 17
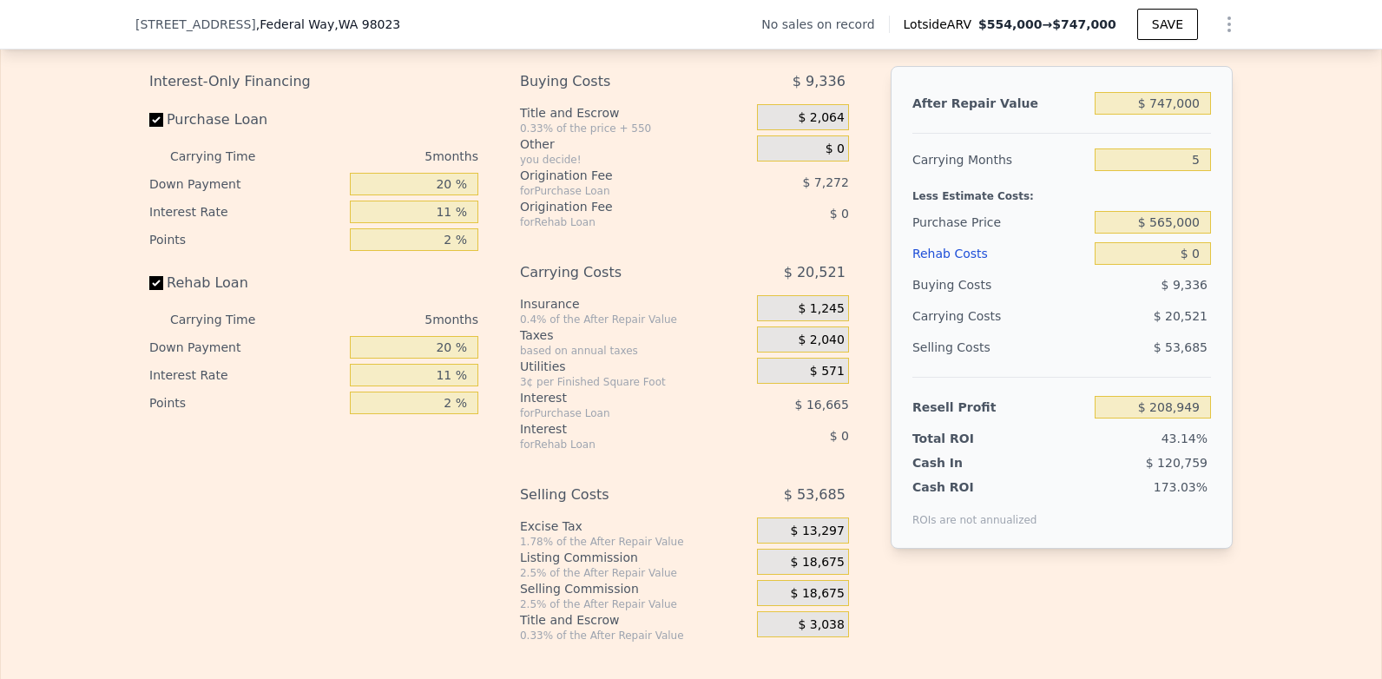
scroll to position [2603, 0]
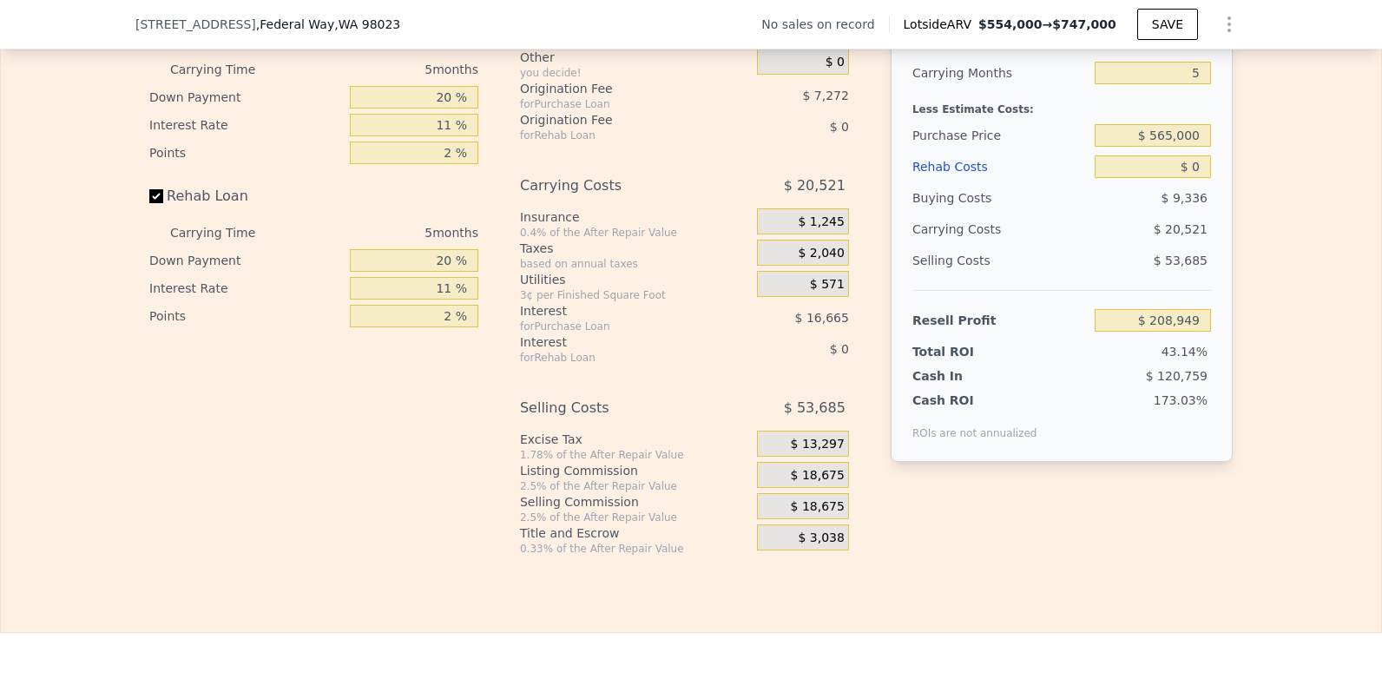
click at [810, 546] on span "$ 3,038" at bounding box center [821, 538] width 46 height 16
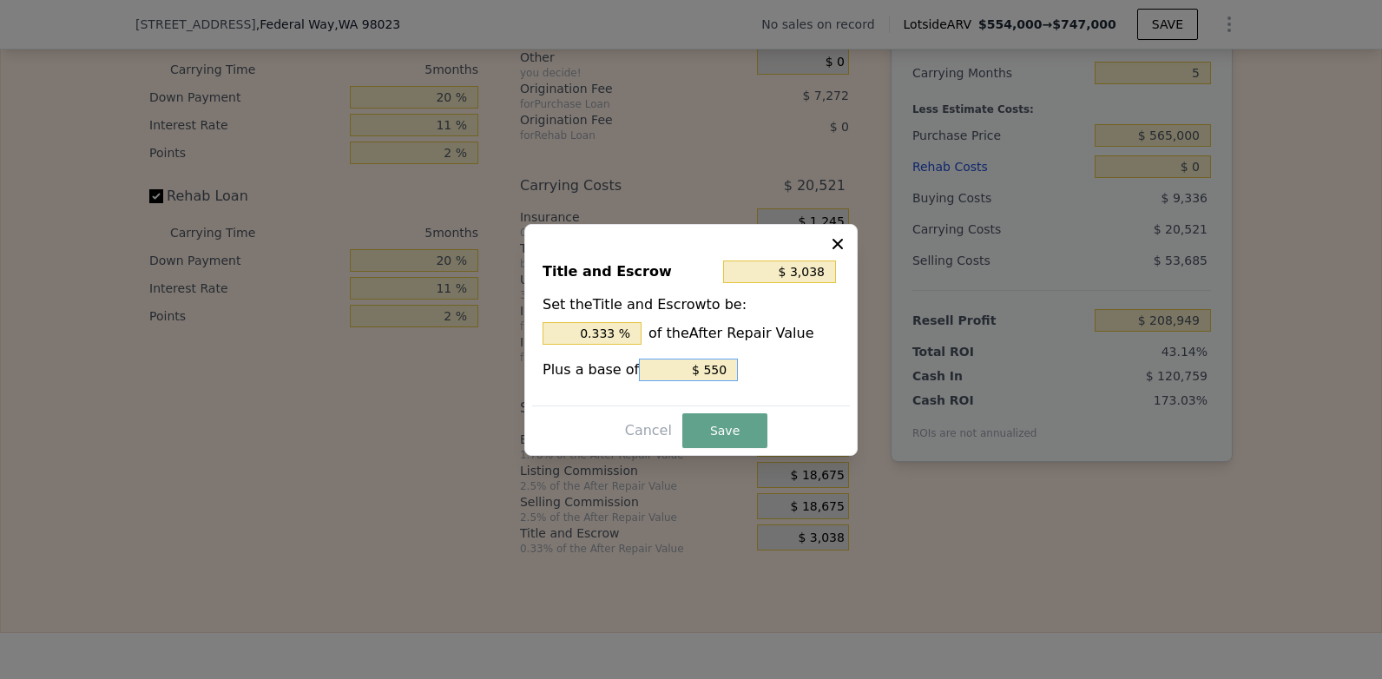
click at [719, 366] on input "$ 550" at bounding box center [688, 369] width 99 height 23
type input "$ 2,543"
type input "$ 55"
type input "$ 2,493"
type input "$ 5"
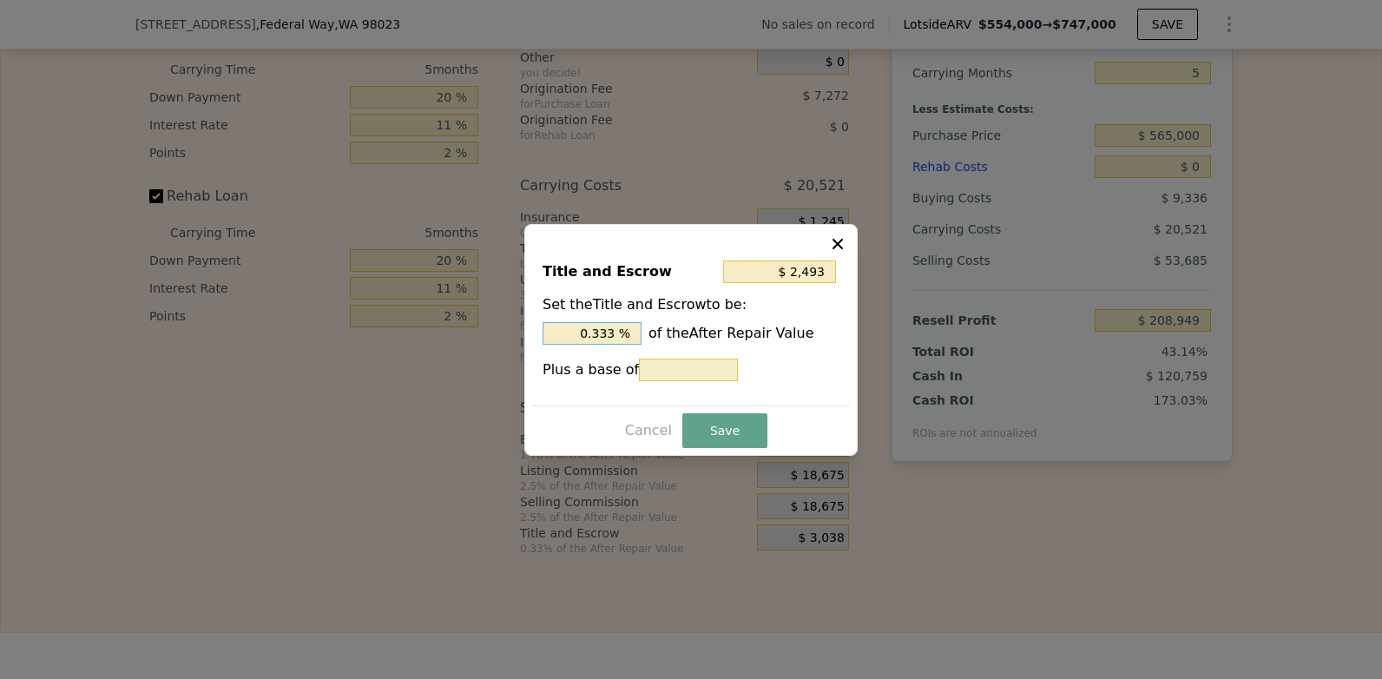
click at [632, 332] on input "0.333 %" at bounding box center [591, 333] width 99 height 23
type input "$ 2,470"
type input "0.33 %"
type input "$ 5"
type input "$ 2,246"
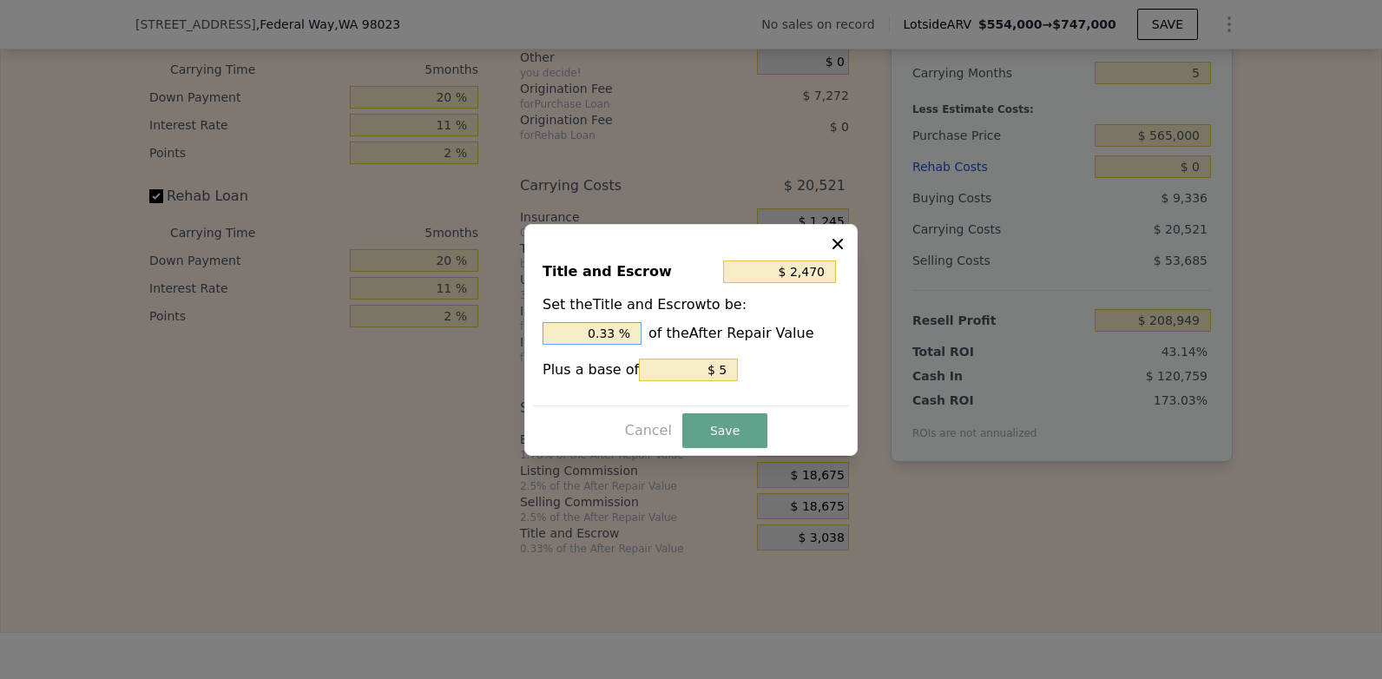
type input "0.3 %"
type input "$ 5"
type input "0 %"
click at [814, 272] on input "$ 5" at bounding box center [779, 271] width 113 height 23
click at [825, 270] on input "$ 5" at bounding box center [779, 271] width 113 height 23
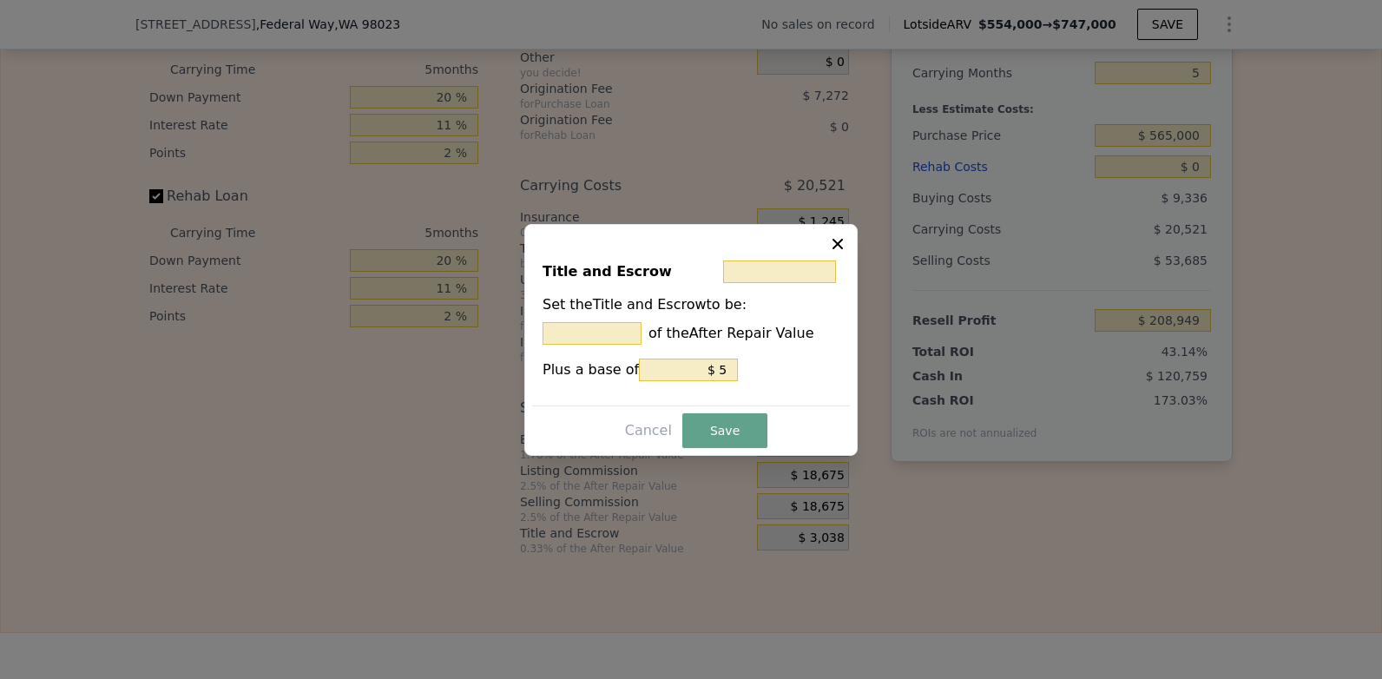
drag, startPoint x: 725, startPoint y: 434, endPoint x: 818, endPoint y: 486, distance: 107.2
click at [725, 435] on button "Save" at bounding box center [724, 430] width 85 height 35
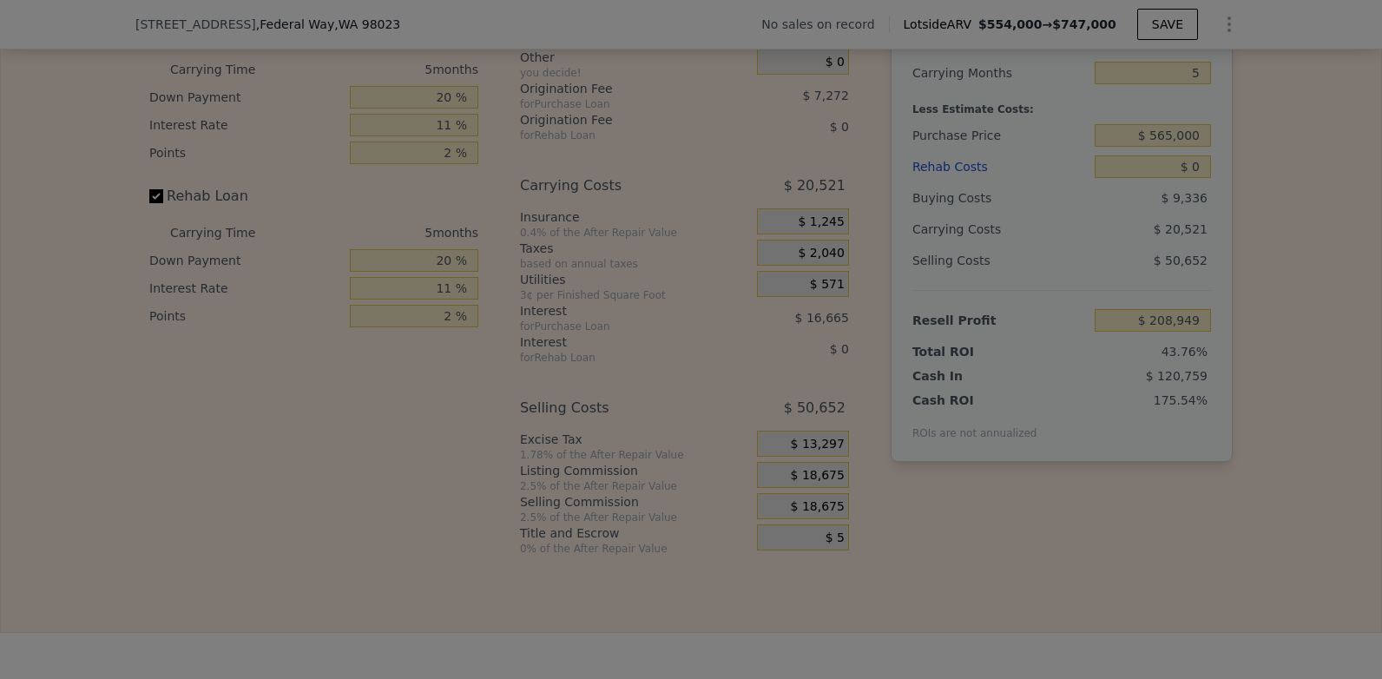
type input "$ 211,982"
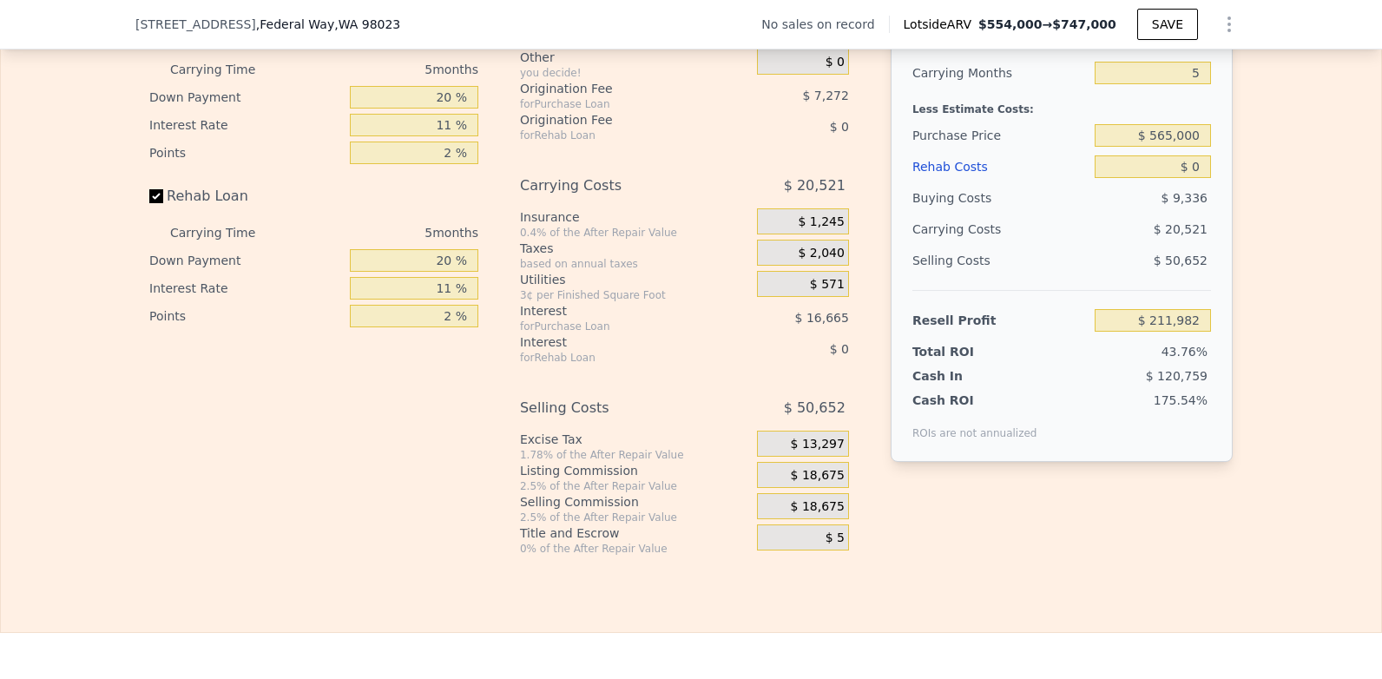
click at [841, 519] on div "$ 18,675" at bounding box center [803, 506] width 92 height 26
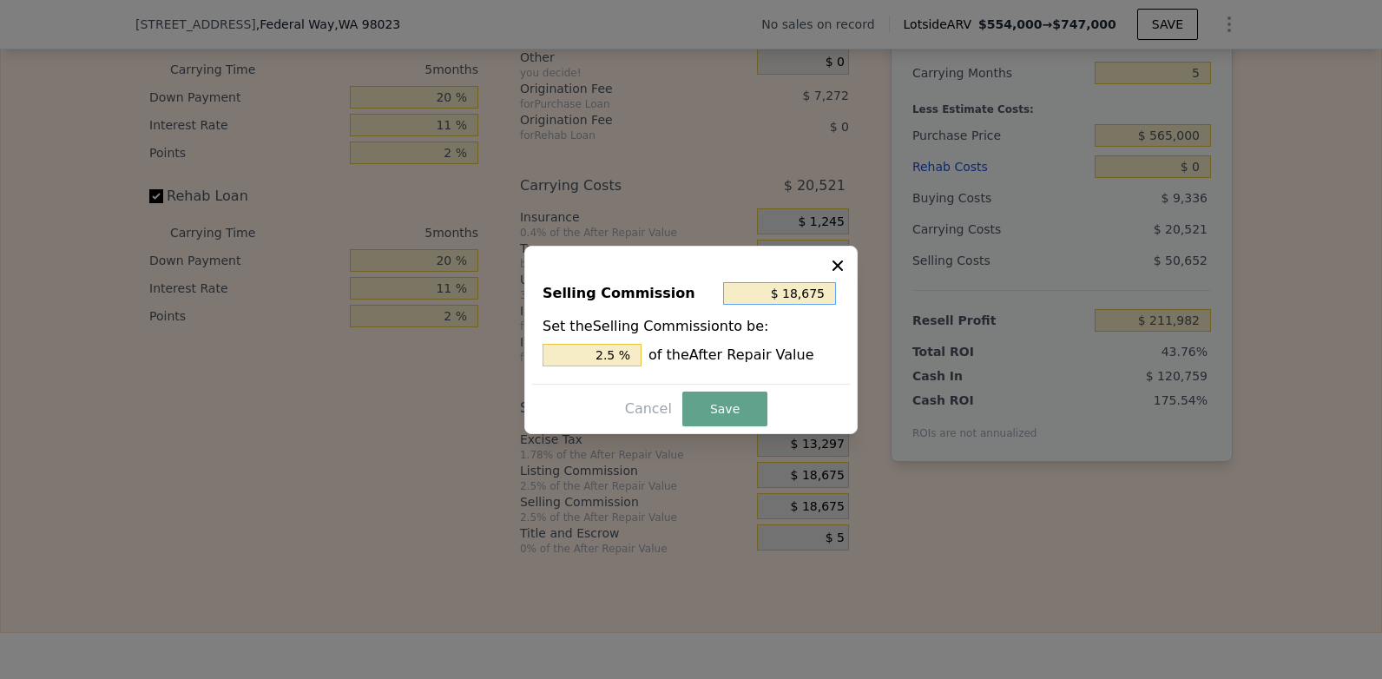
click at [831, 296] on input "$ 18,675" at bounding box center [779, 293] width 113 height 23
type input "$ 1,867"
type input "0.250 %"
type input "$ 186"
type input "0.025 %"
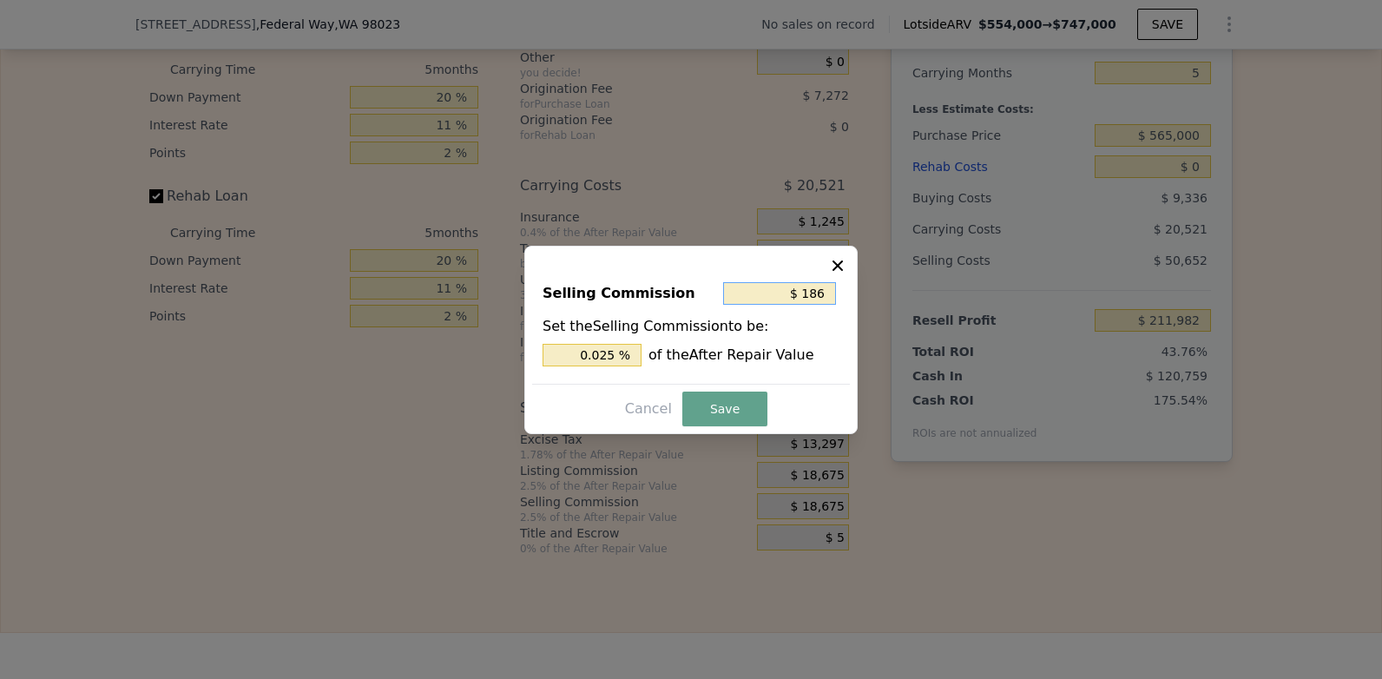
type input "$ 18"
type input "0.002 %"
type input "$ 1"
type input "0.000 %"
click at [752, 414] on button "Save" at bounding box center [724, 408] width 85 height 35
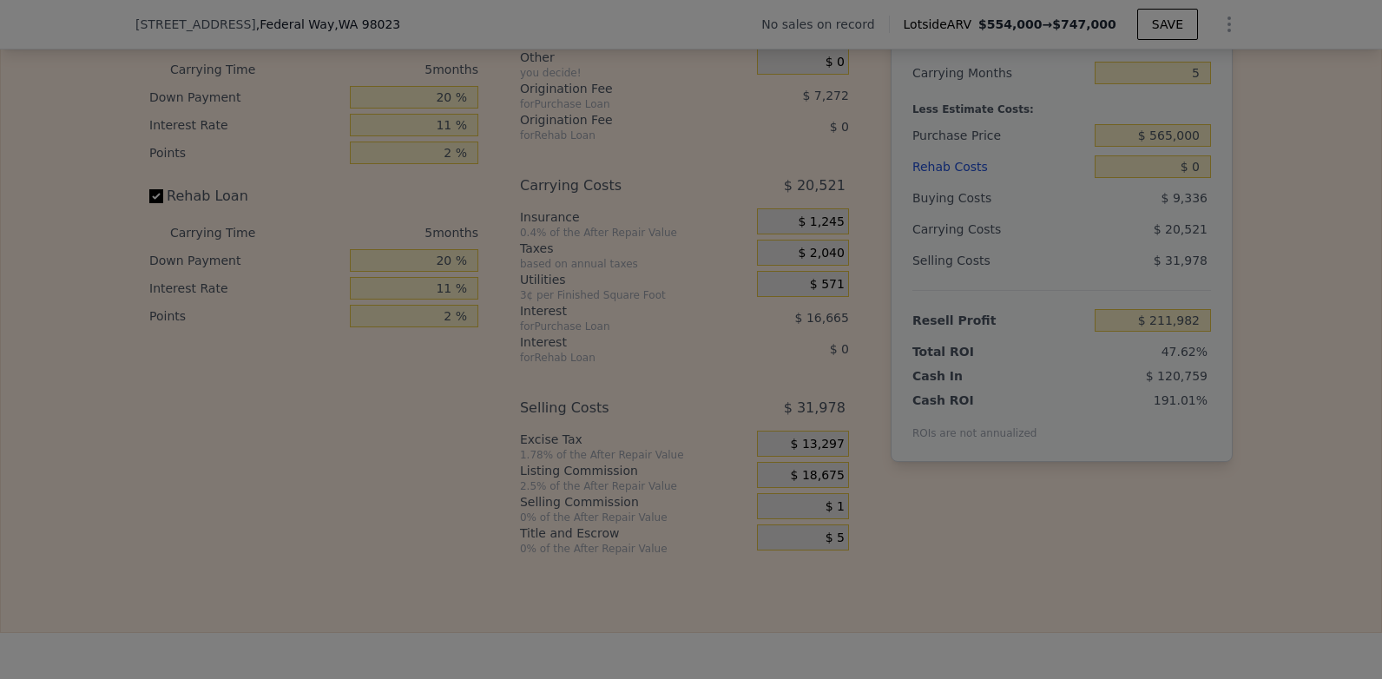
type input "$ 230,656"
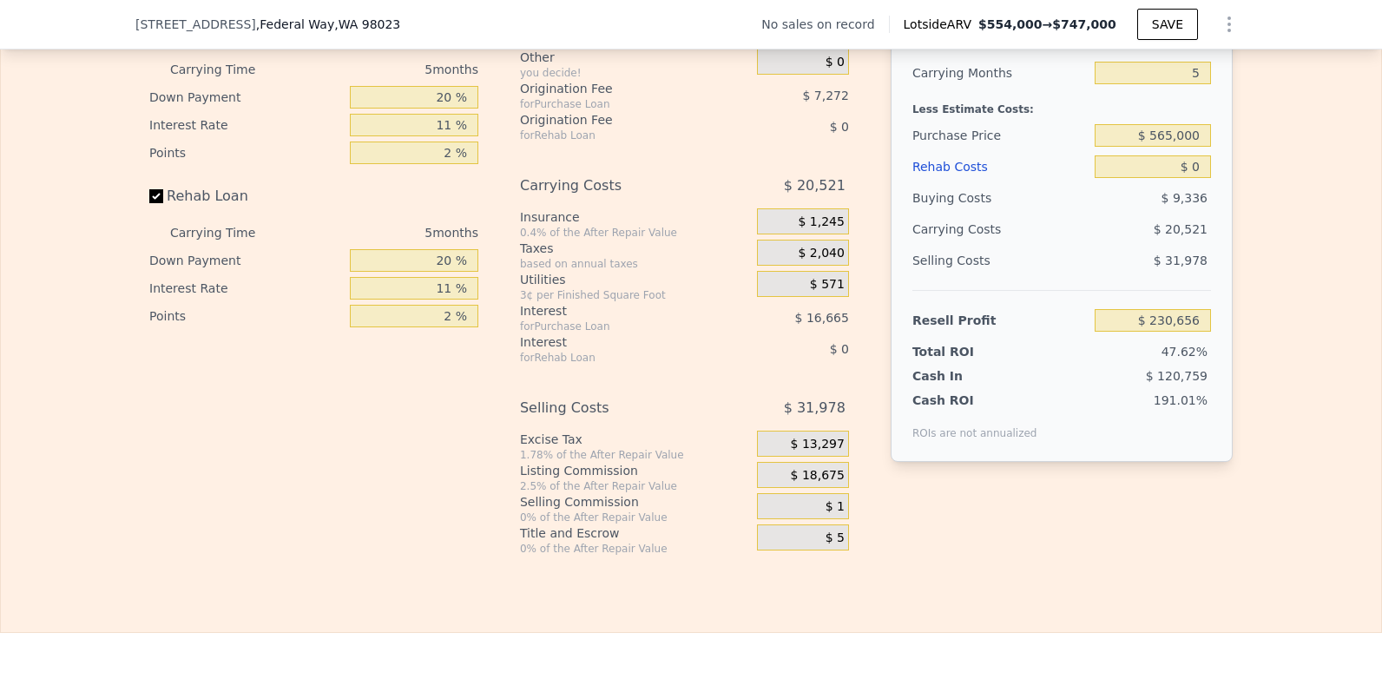
click at [840, 550] on div "$ 5" at bounding box center [803, 537] width 92 height 26
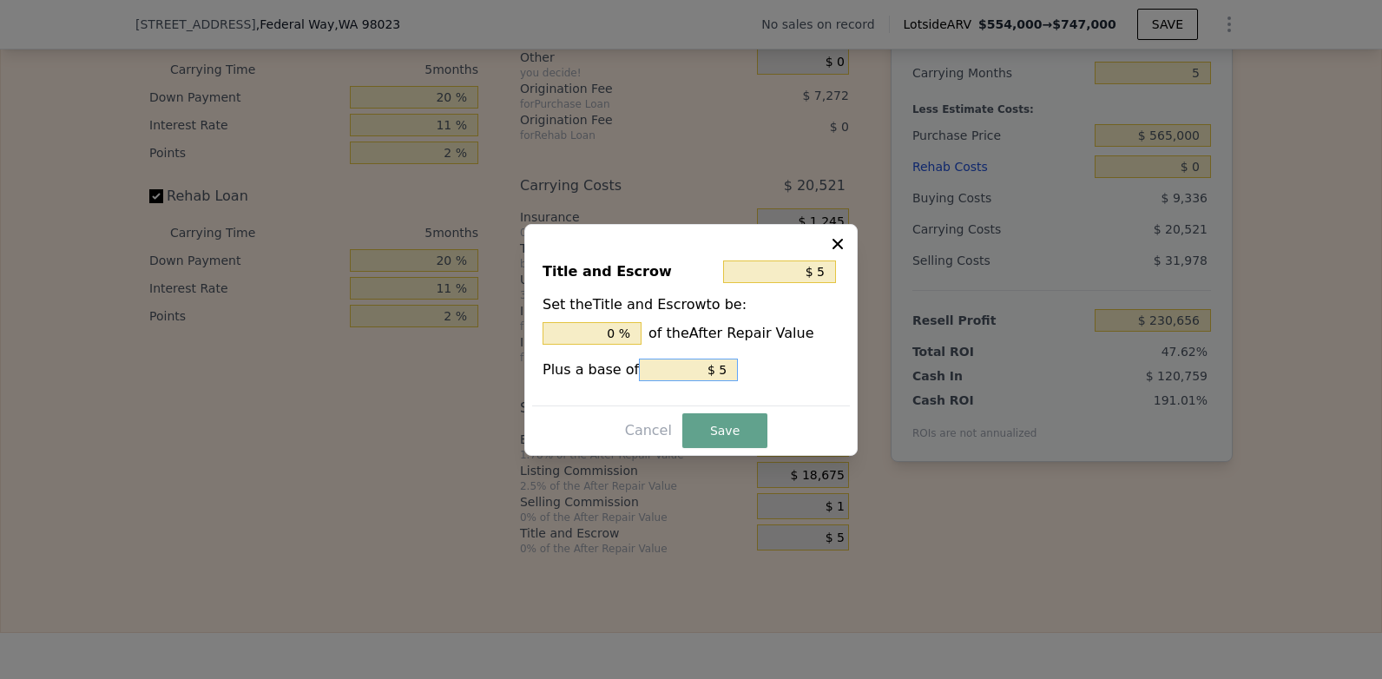
click at [725, 369] on input "$ 5" at bounding box center [688, 369] width 99 height 23
click at [824, 270] on input "$ 5" at bounding box center [779, 271] width 113 height 23
click at [721, 433] on button "Save" at bounding box center [724, 430] width 85 height 35
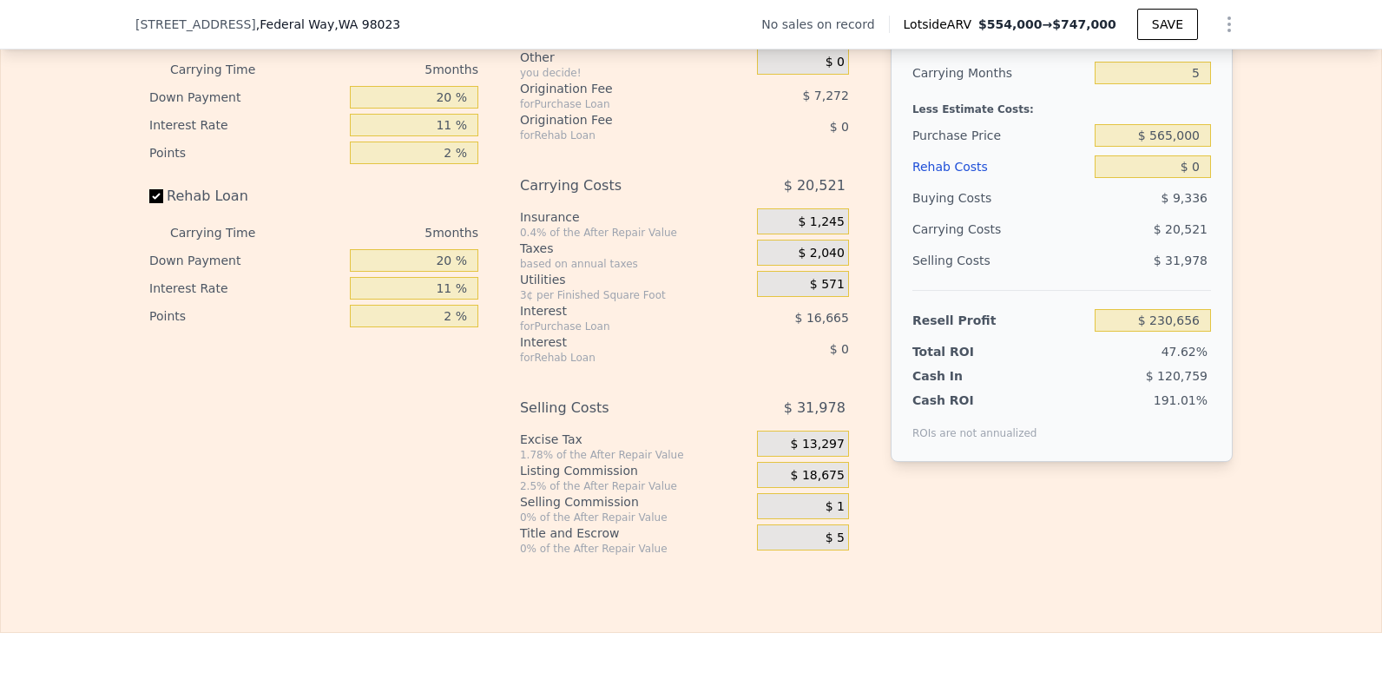
click at [816, 483] on span "$ 18,675" at bounding box center [818, 476] width 54 height 16
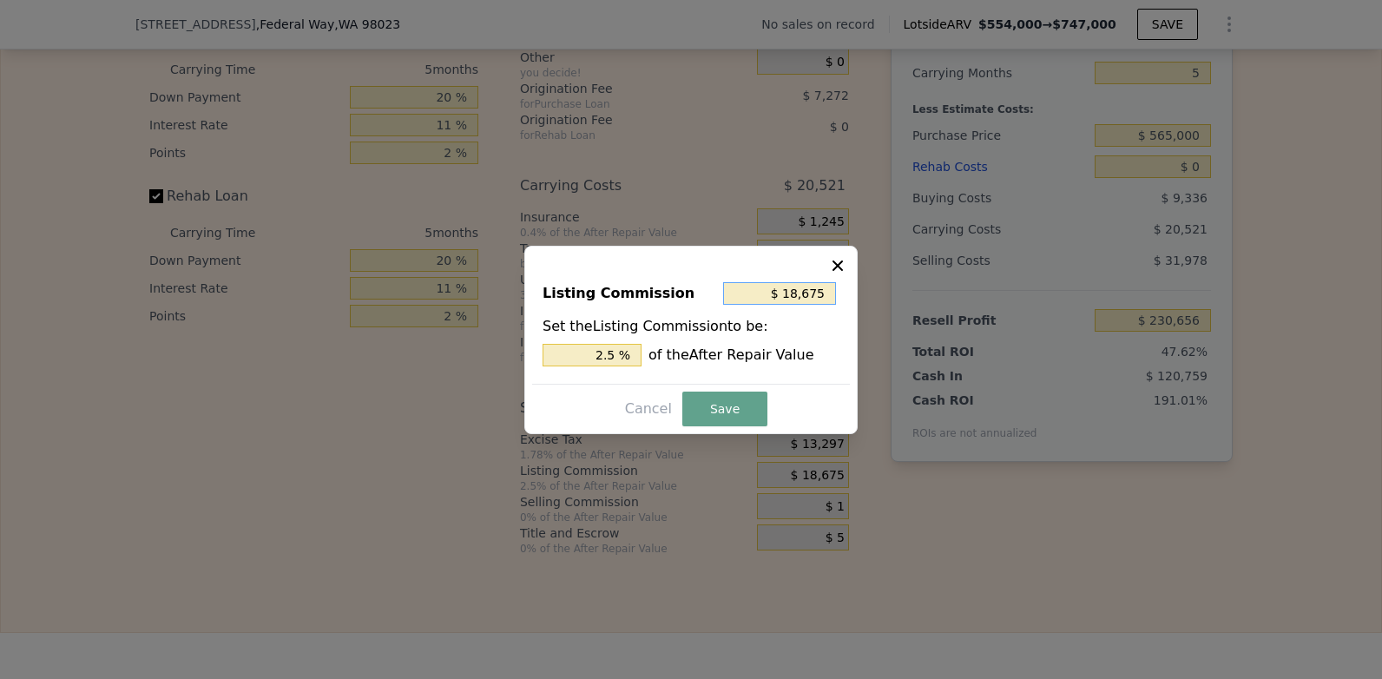
click at [821, 290] on input "$ 18,675" at bounding box center [779, 293] width 113 height 23
type input "$ 1,865"
type input "0.250 %"
click at [831, 292] on input "$ 1,865" at bounding box center [779, 293] width 113 height 23
type input "$ 186"
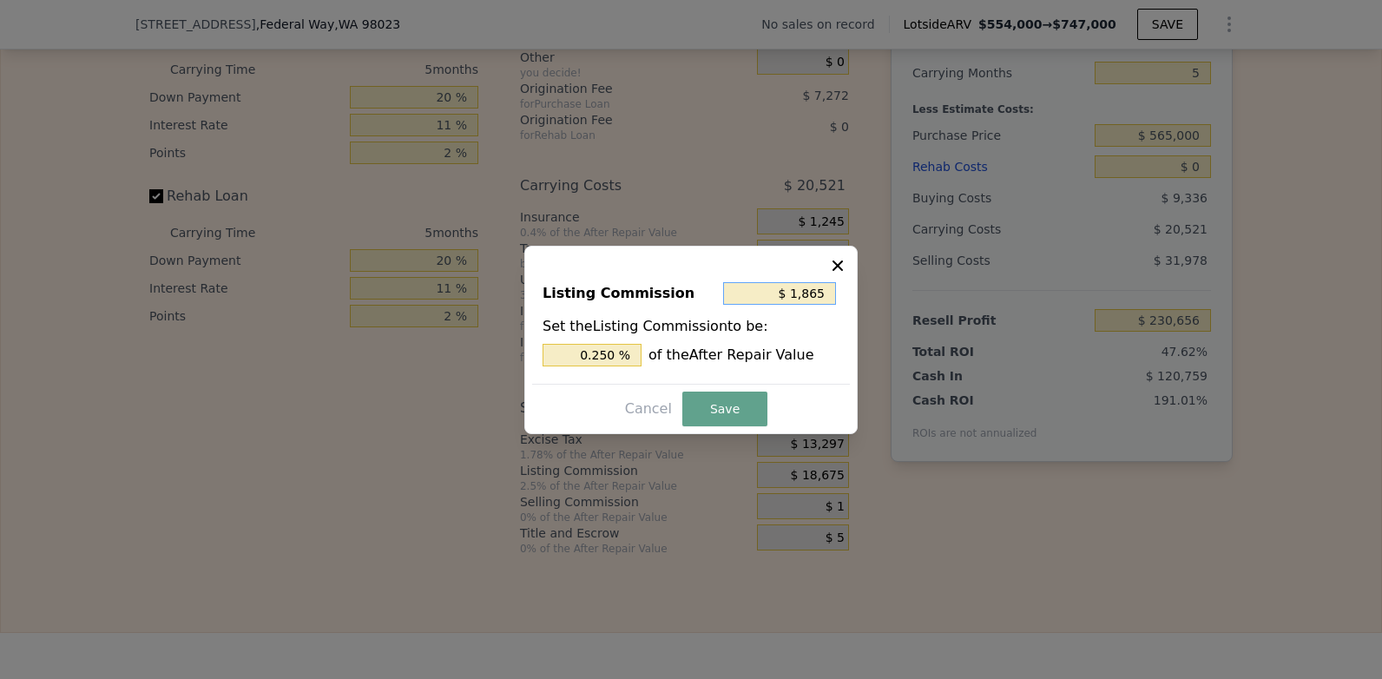
type input "0.025 %"
type input "$ 18"
type input "0.002 %"
type input "$ 1"
type input "0.000 %"
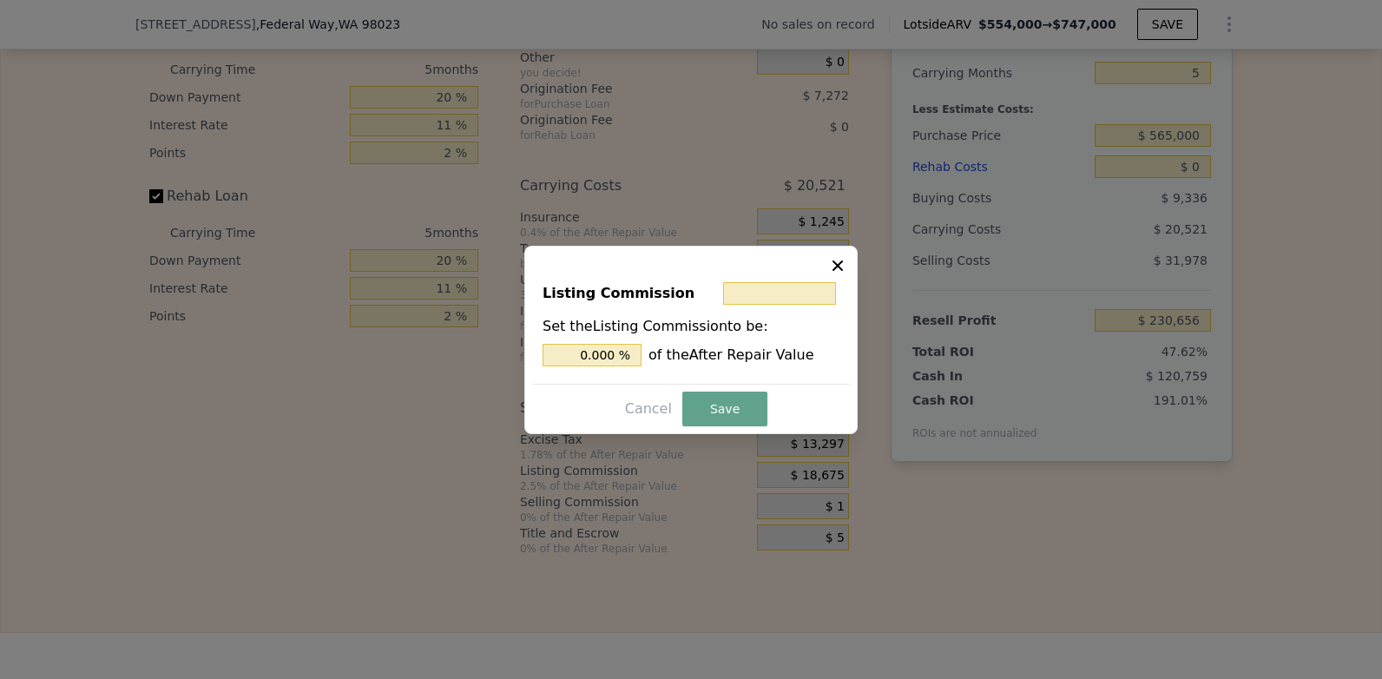
click at [724, 412] on button "Save" at bounding box center [724, 408] width 85 height 35
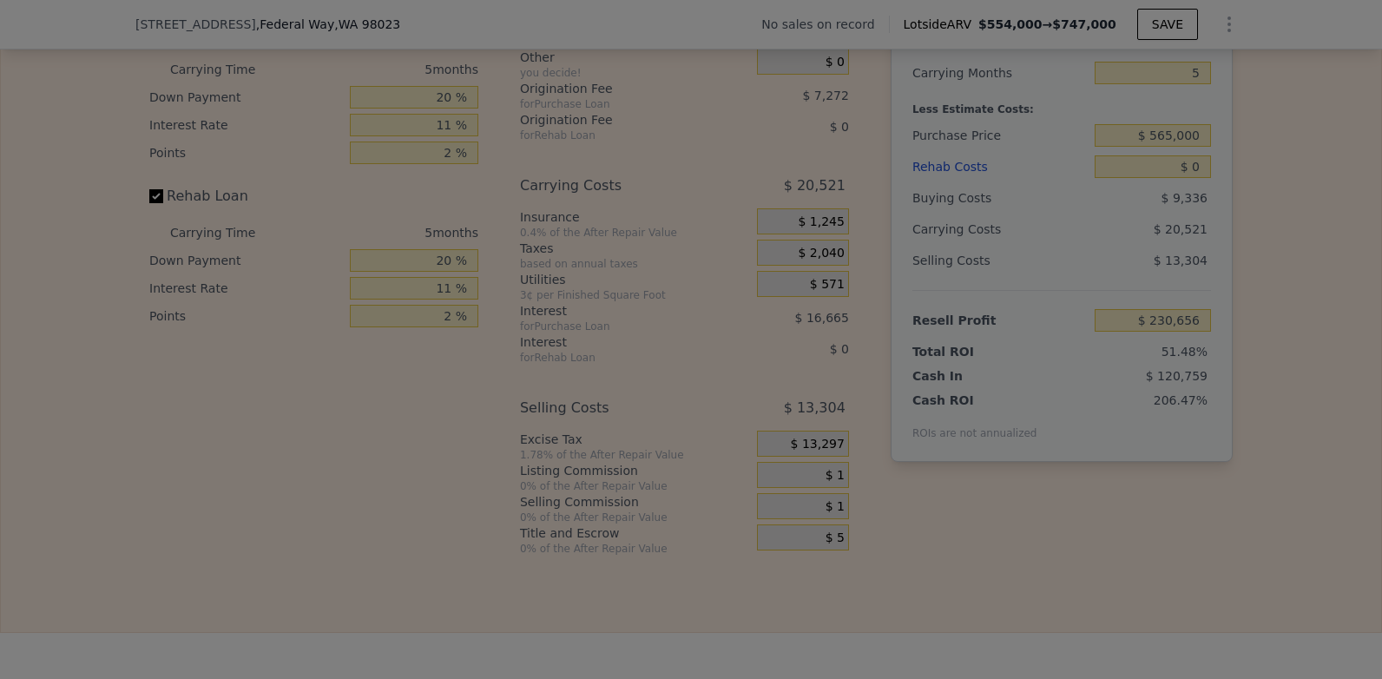
type input "$ 249,330"
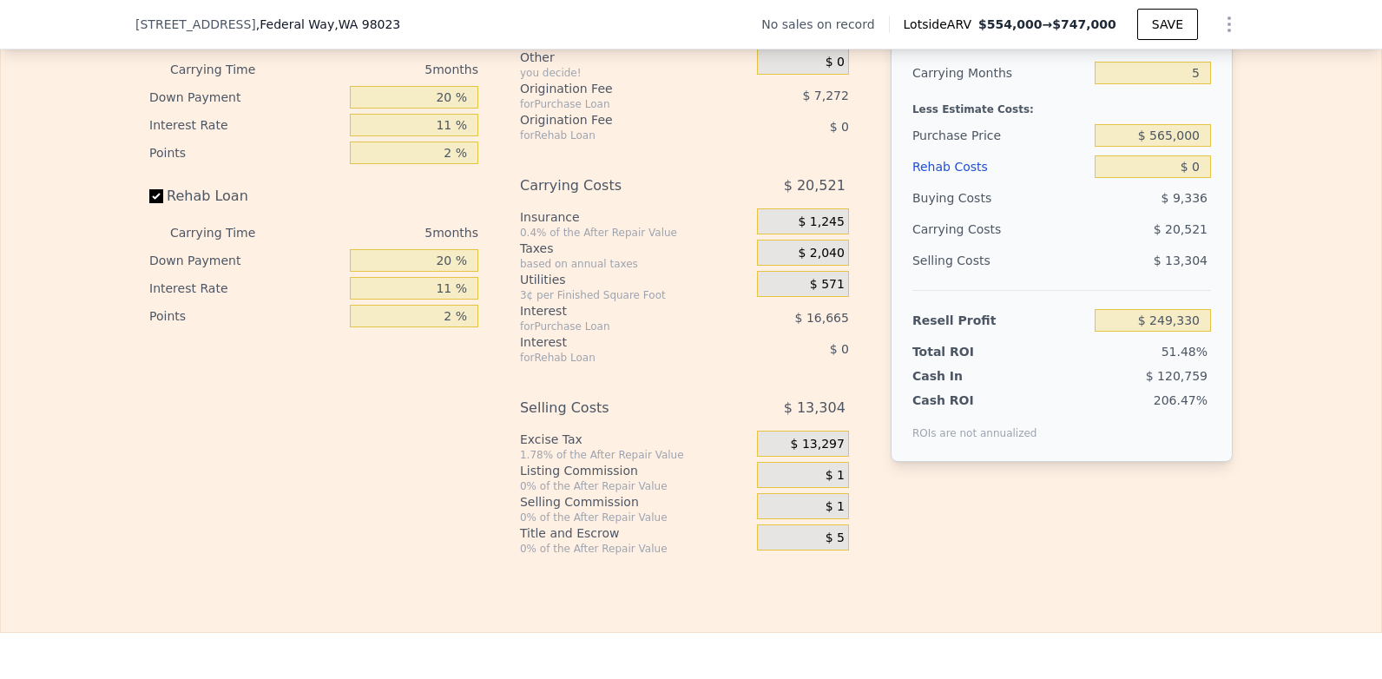
click at [836, 452] on span "$ 13,297" at bounding box center [818, 444] width 54 height 16
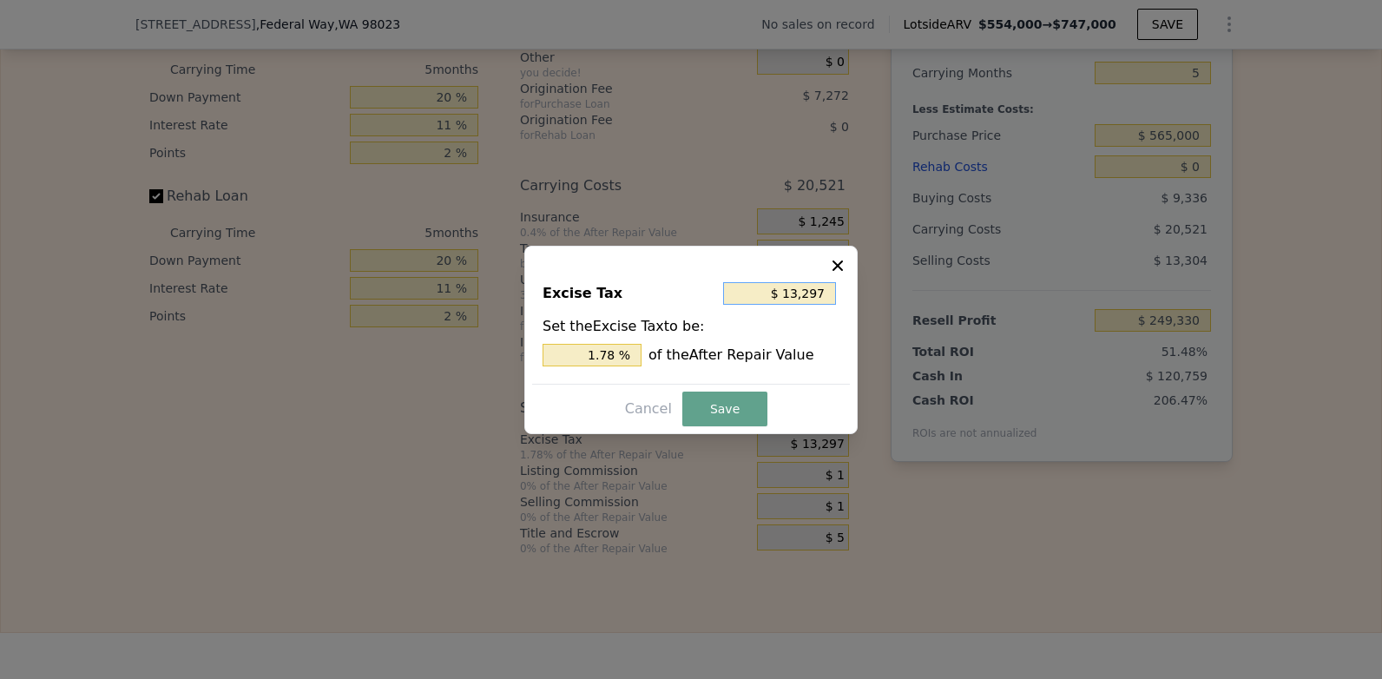
click at [819, 292] on input "$ 13,297" at bounding box center [779, 293] width 113 height 23
click at [824, 290] on input "$ 13,297" at bounding box center [779, 293] width 113 height 23
type input "$ 1,329"
type input "0.178 %"
type input "$ 132"
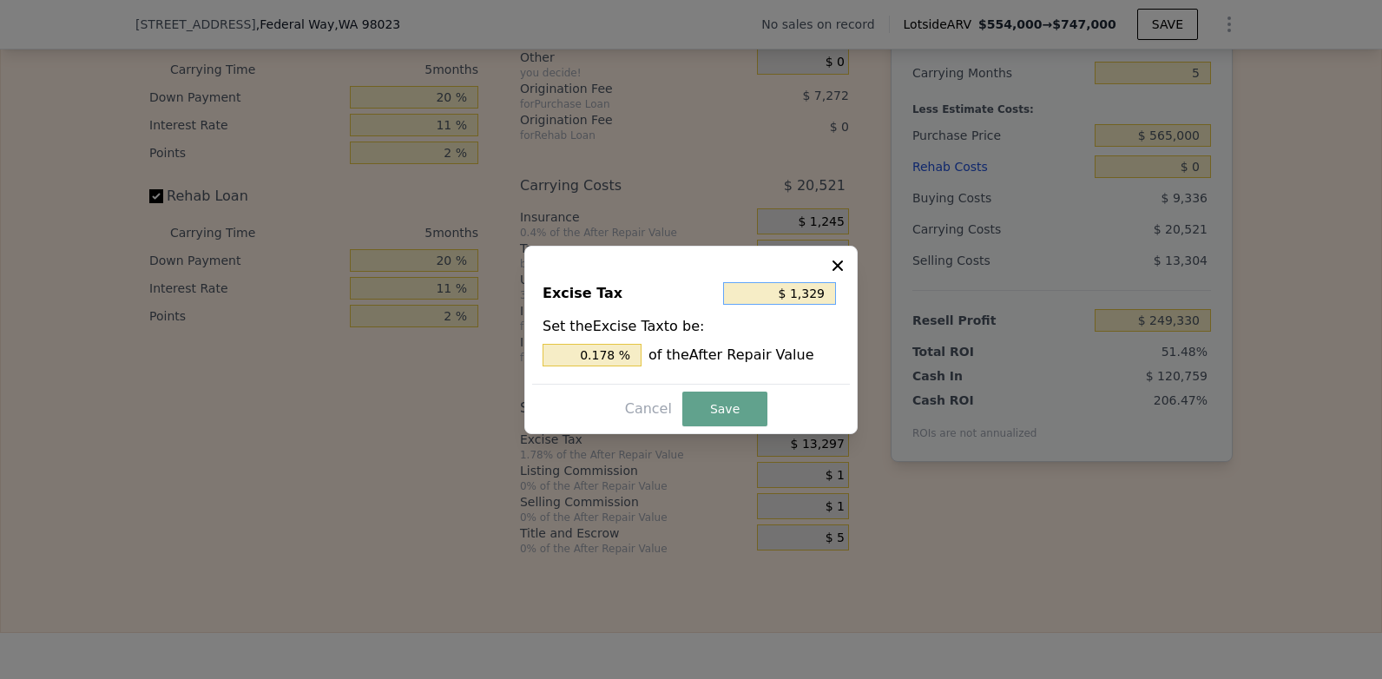
type input "0.018 %"
type input "$ 13"
type input "0.002 %"
type input "$ 1"
type input "0.000 %"
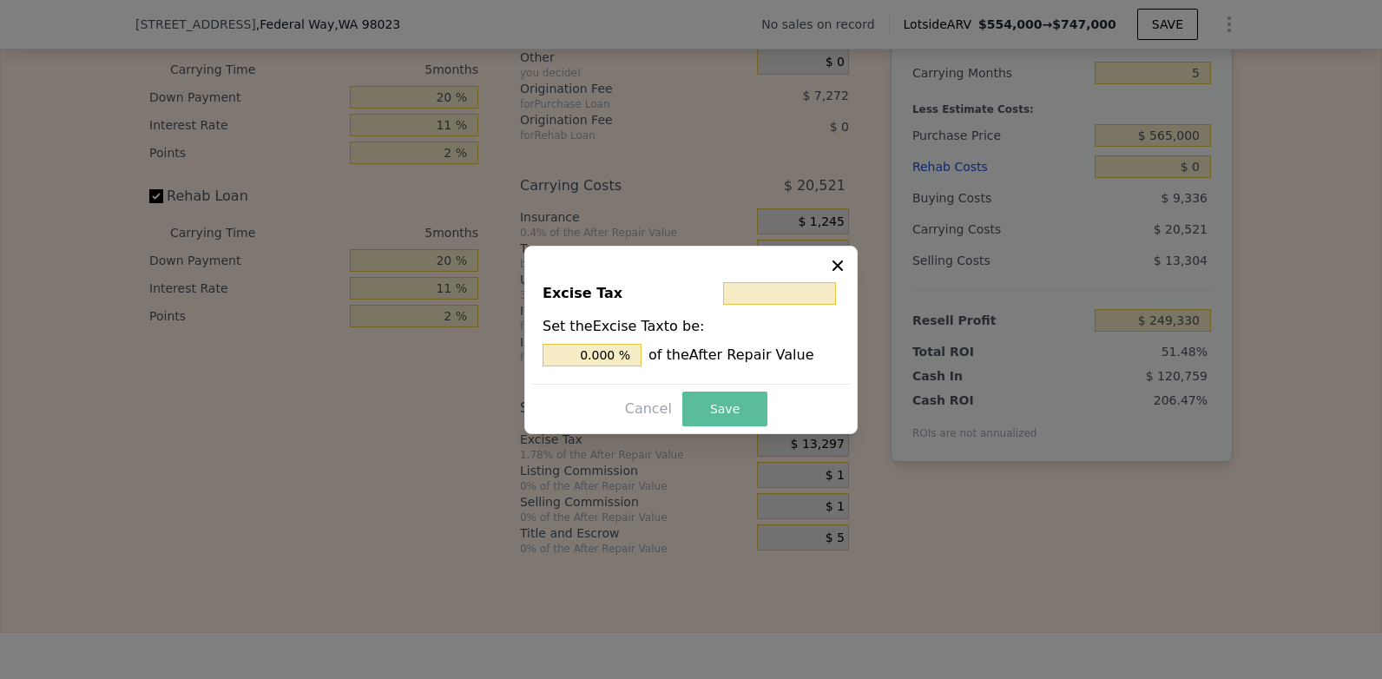
click at [741, 416] on button "Save" at bounding box center [724, 408] width 85 height 35
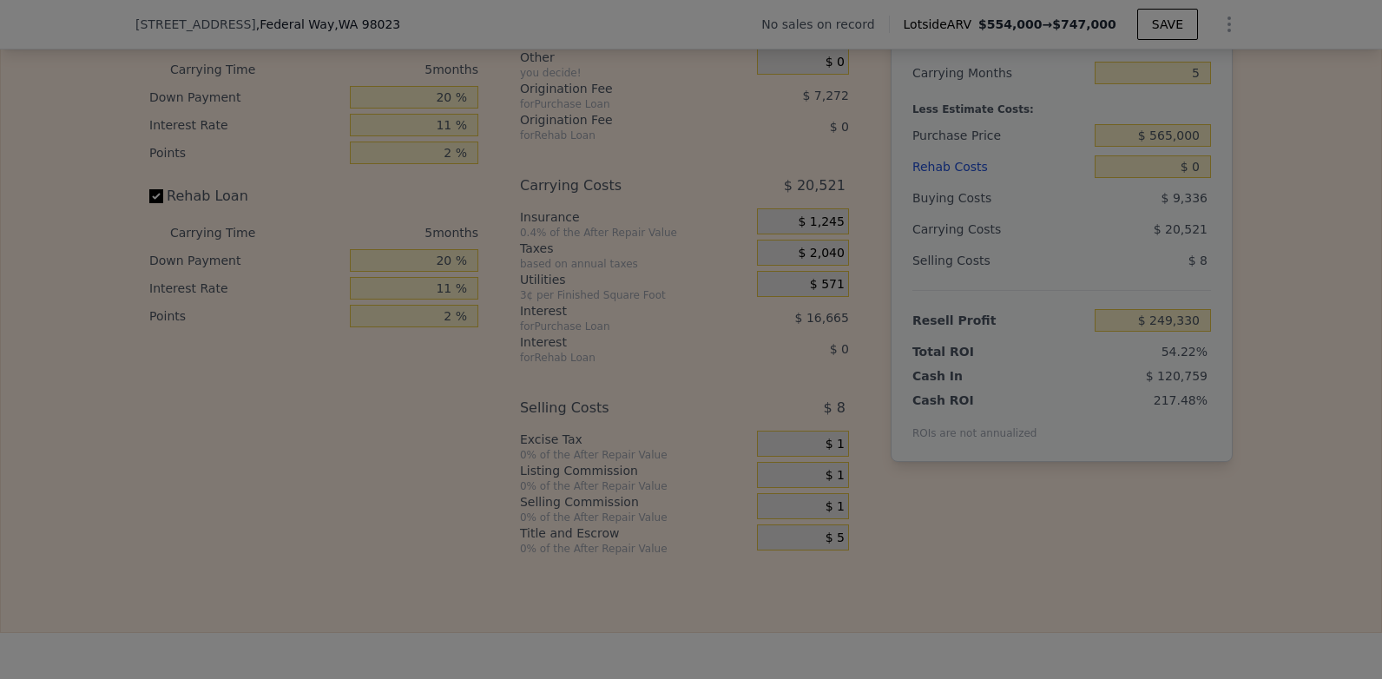
type input "$ 262,626"
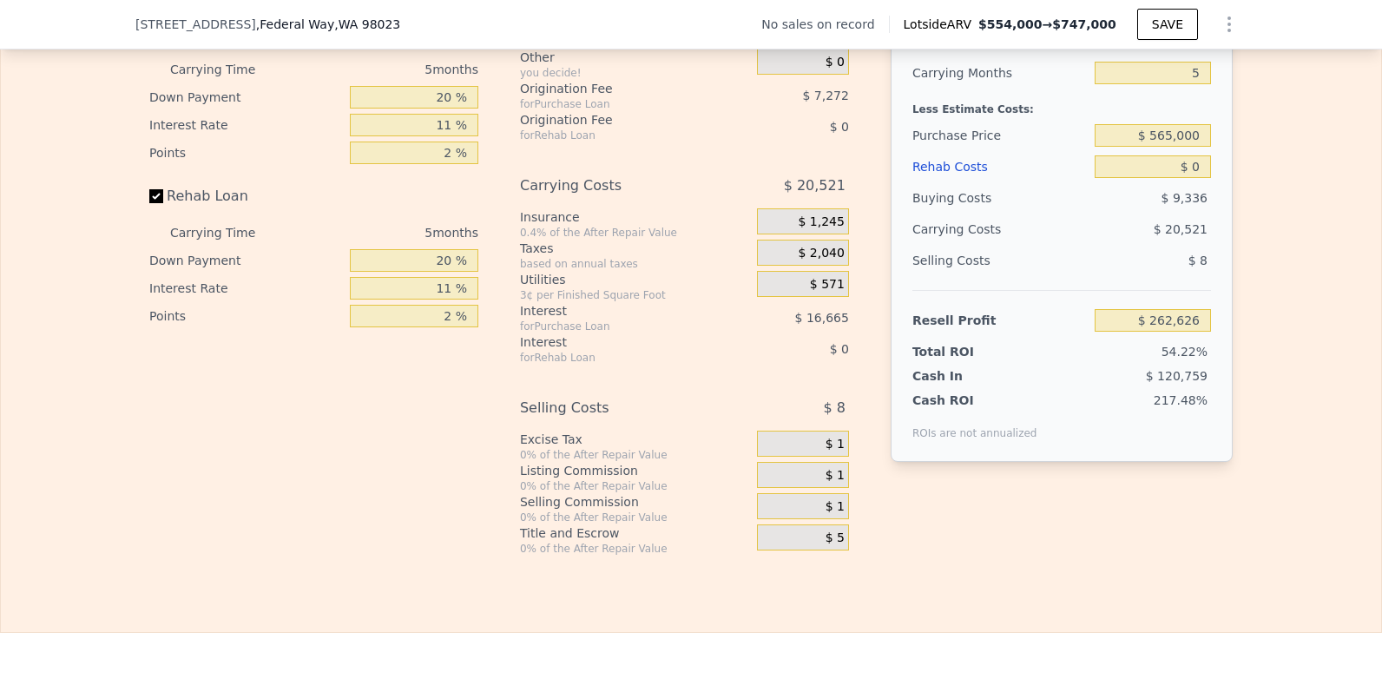
click at [938, 516] on div "After Repair Value $ 747,000 Carrying Months 5 Less Estimate Costs: Purchase Pr…" at bounding box center [1061, 253] width 342 height 548
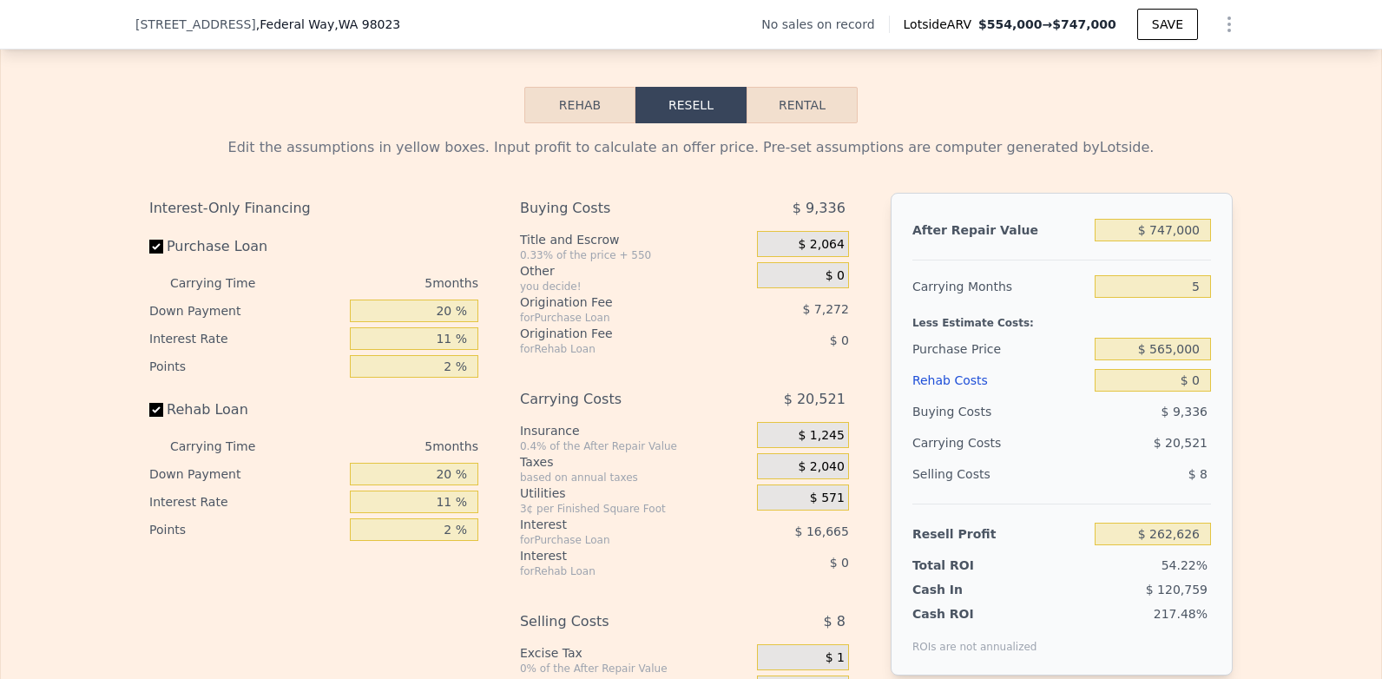
scroll to position [2430, 0]
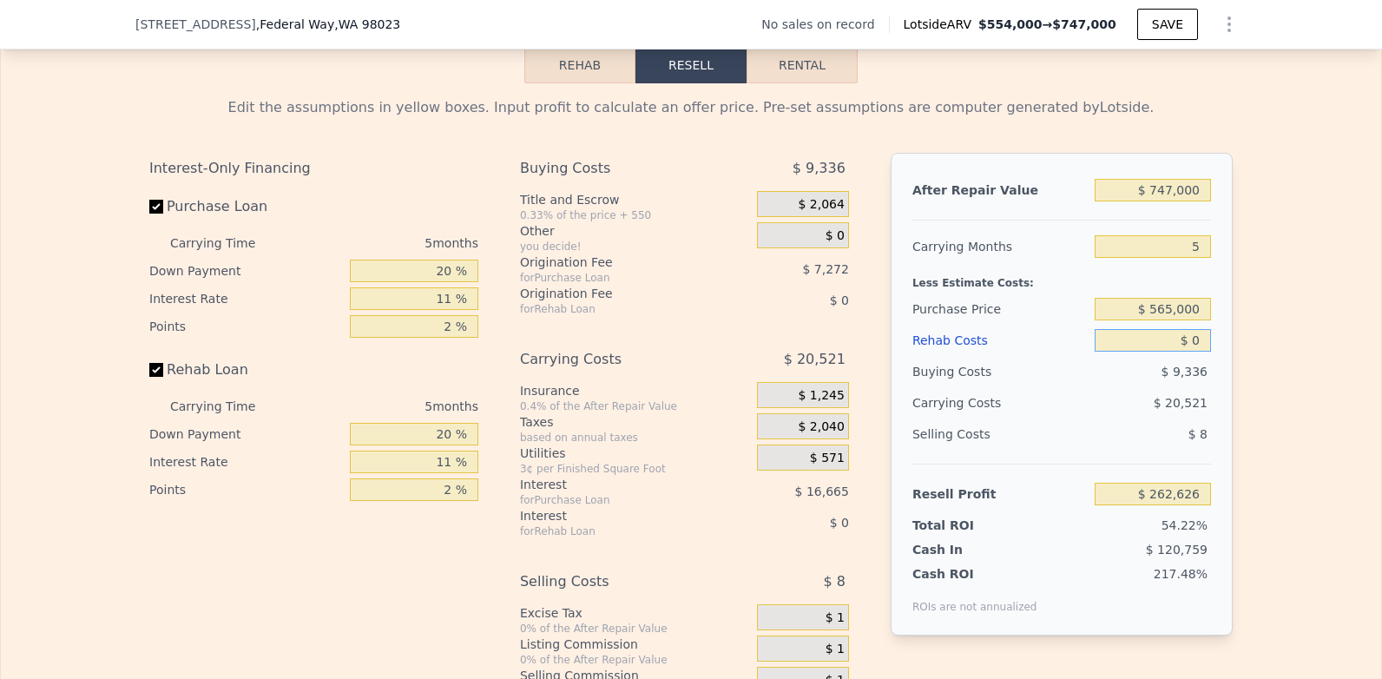
click at [1203, 351] on input "$ 0" at bounding box center [1152, 340] width 116 height 23
type input "$ 01"
type input "$ 262,625"
type input "$ 01,000"
type input "$ 261,575"
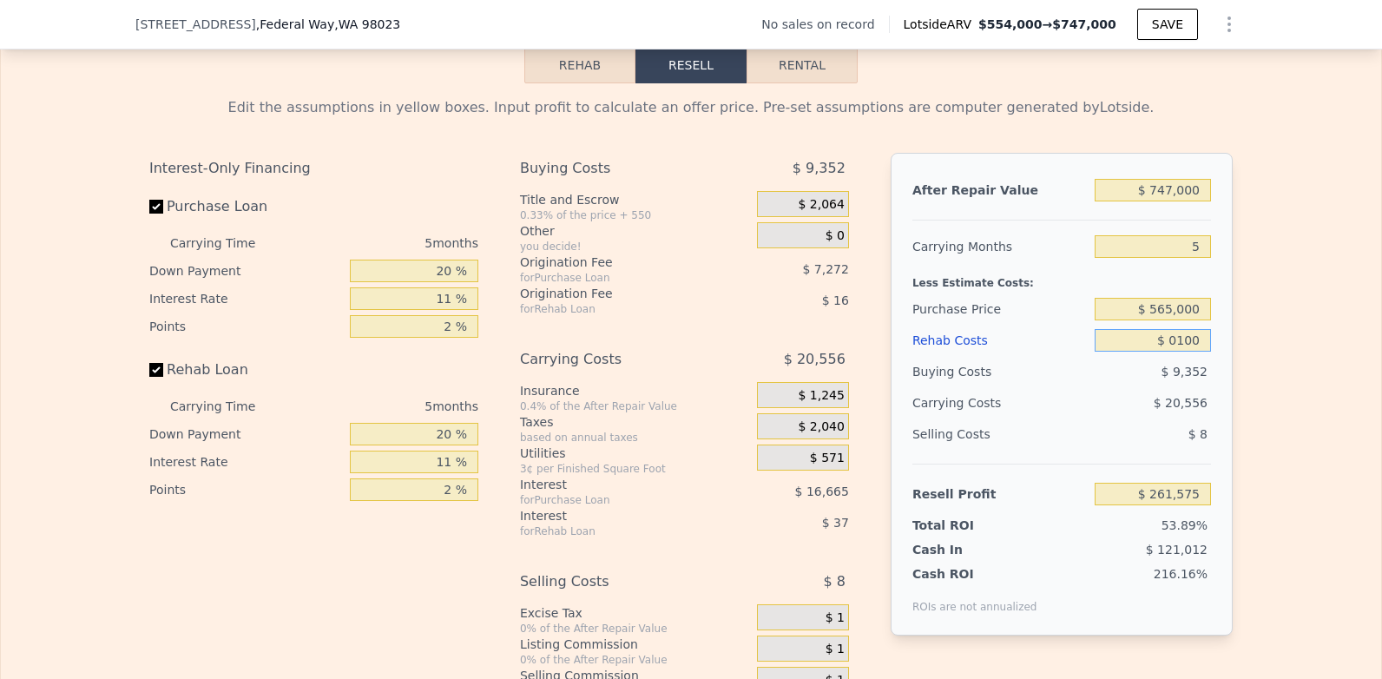
type input "$ 010"
type input "$ 262,616"
type input "$ 0"
type input "$ 262,625"
type input "$ 0"
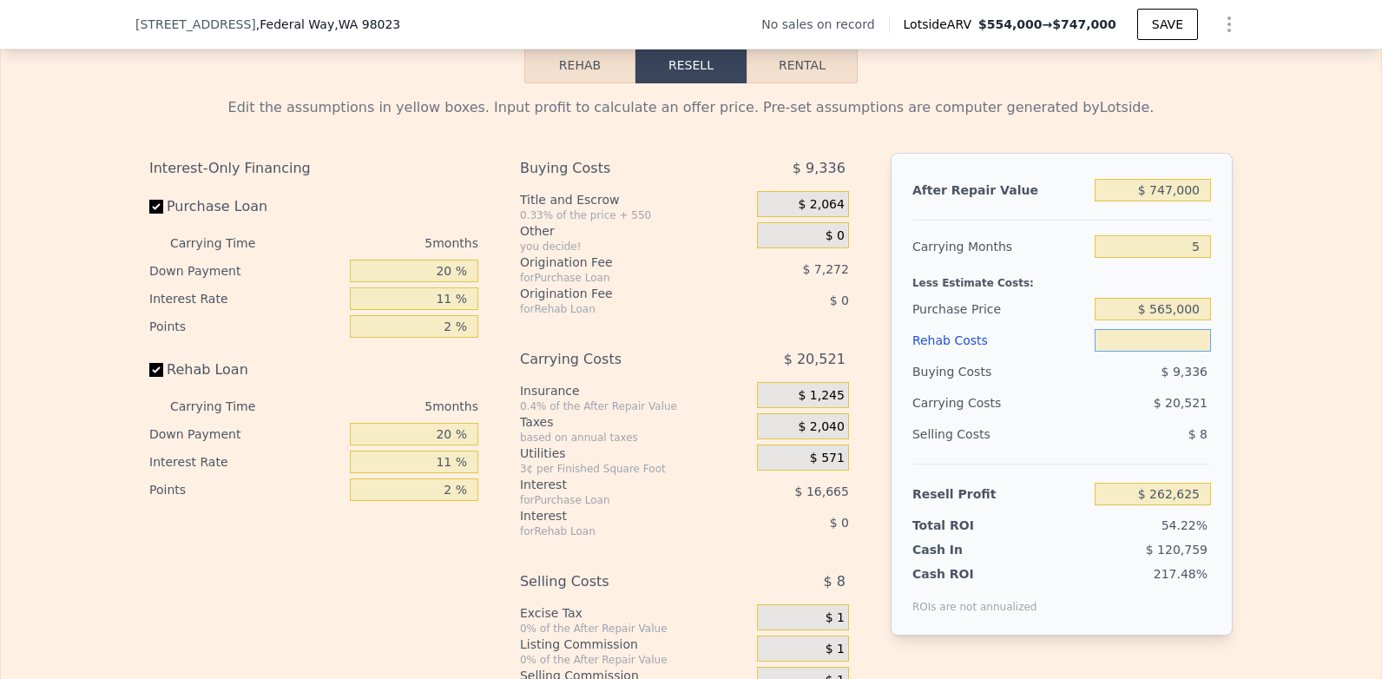
type input "$ 262,626"
type input "$ 10"
type input "$ 262,616"
type input "$ 1,000"
type input "$ 261,575"
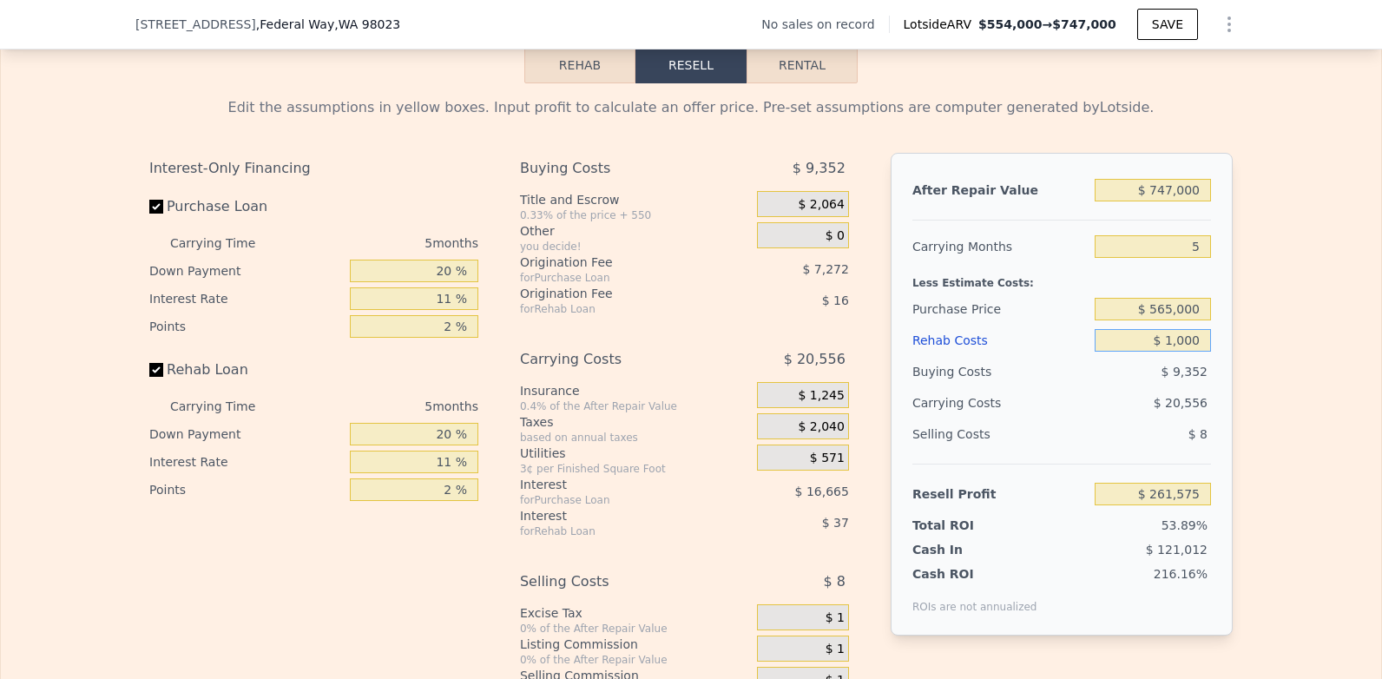
type input "$ 10,000"
type input "$ 252,101"
type input "$ 100,000"
type input "$ 157,361"
type input "$ 100,000"
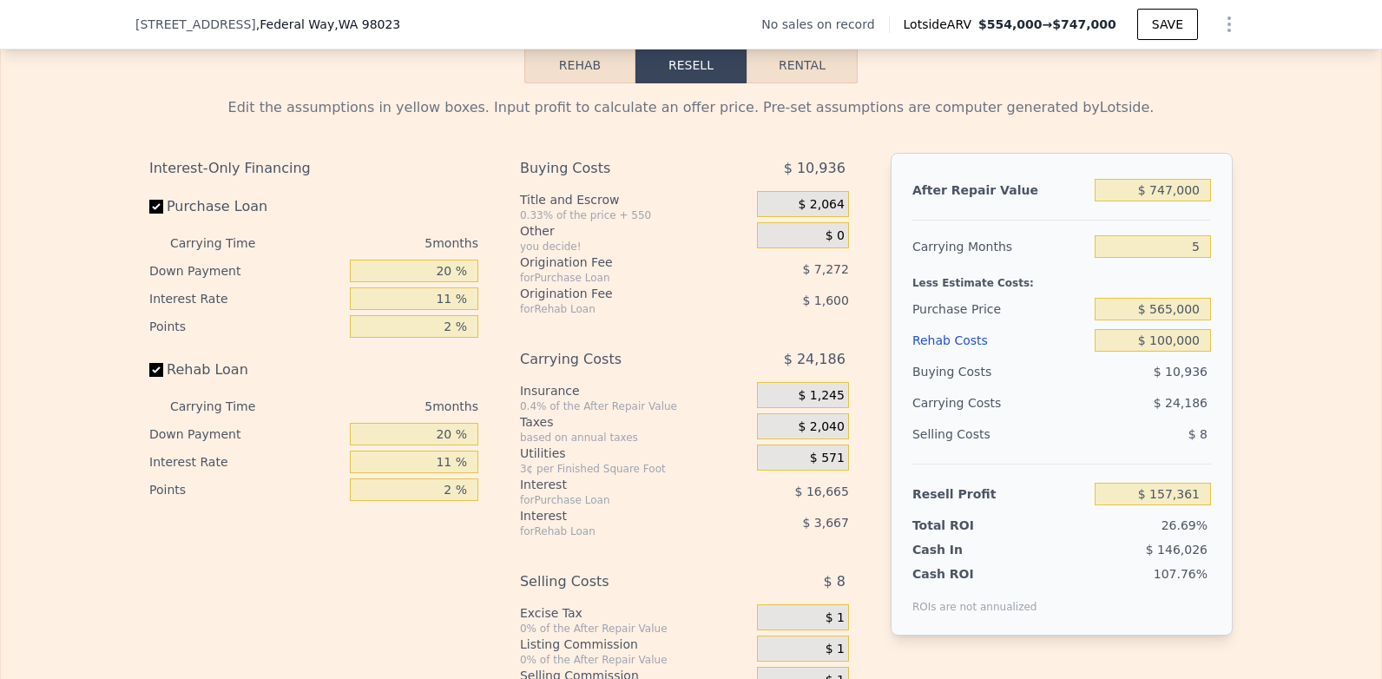
click at [1089, 418] on div "$ 24,186" at bounding box center [1118, 402] width 183 height 31
click at [1273, 407] on div "Edit the assumptions in yellow boxes. Input profit to calculate an offer price.…" at bounding box center [691, 406] width 1380 height 646
click at [558, 83] on button "Rehab" at bounding box center [579, 65] width 111 height 36
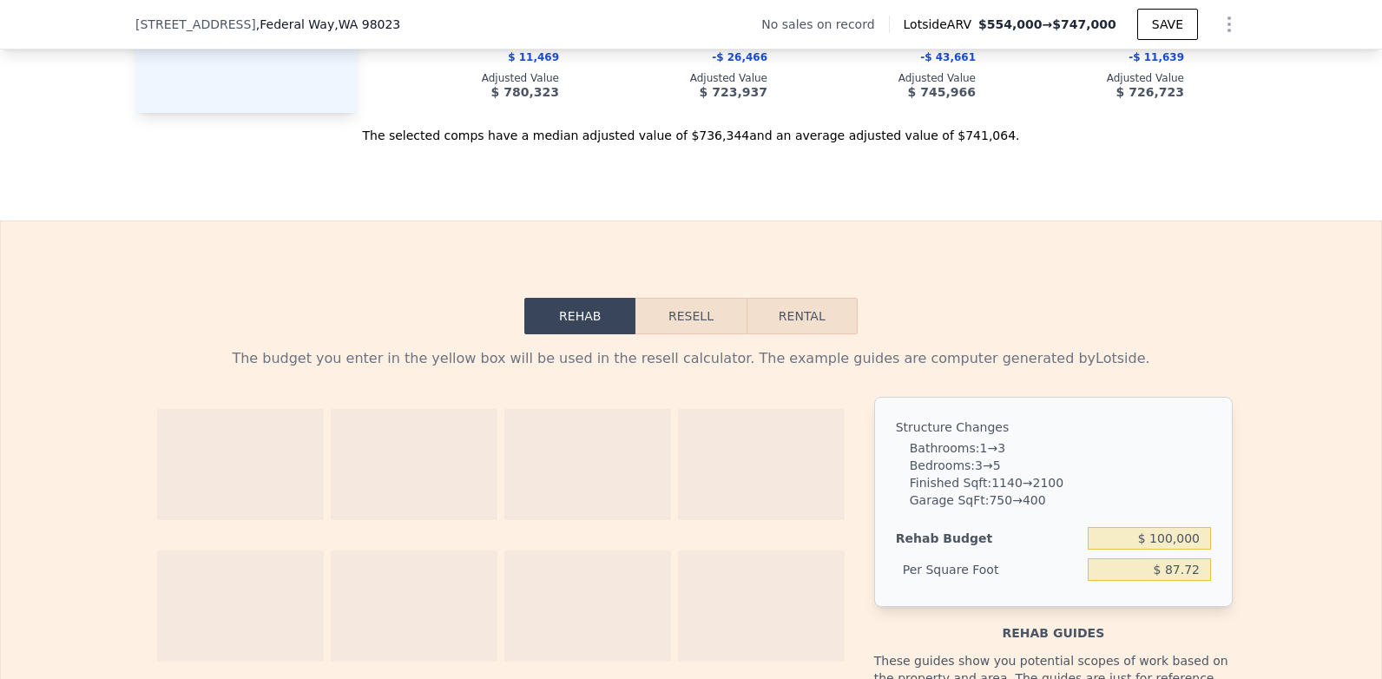
scroll to position [2083, 0]
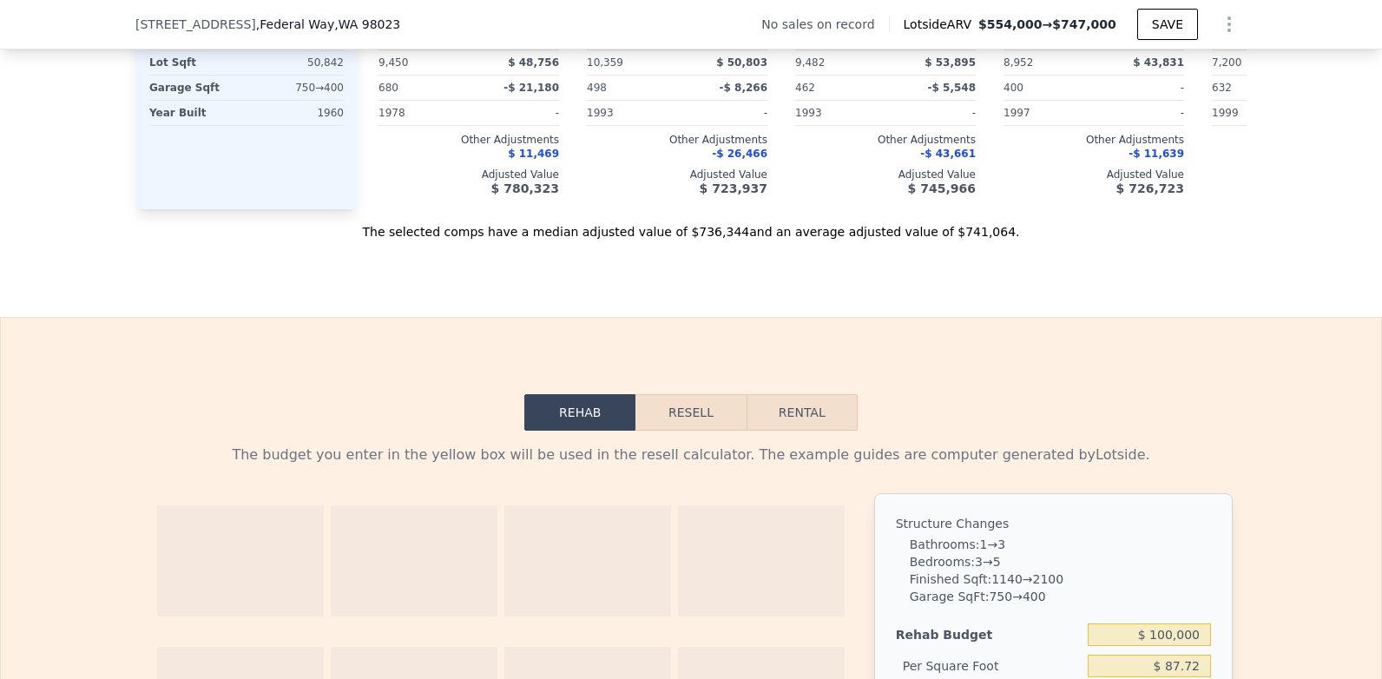
click at [778, 430] on button "Rental" at bounding box center [801, 412] width 111 height 36
select select "30"
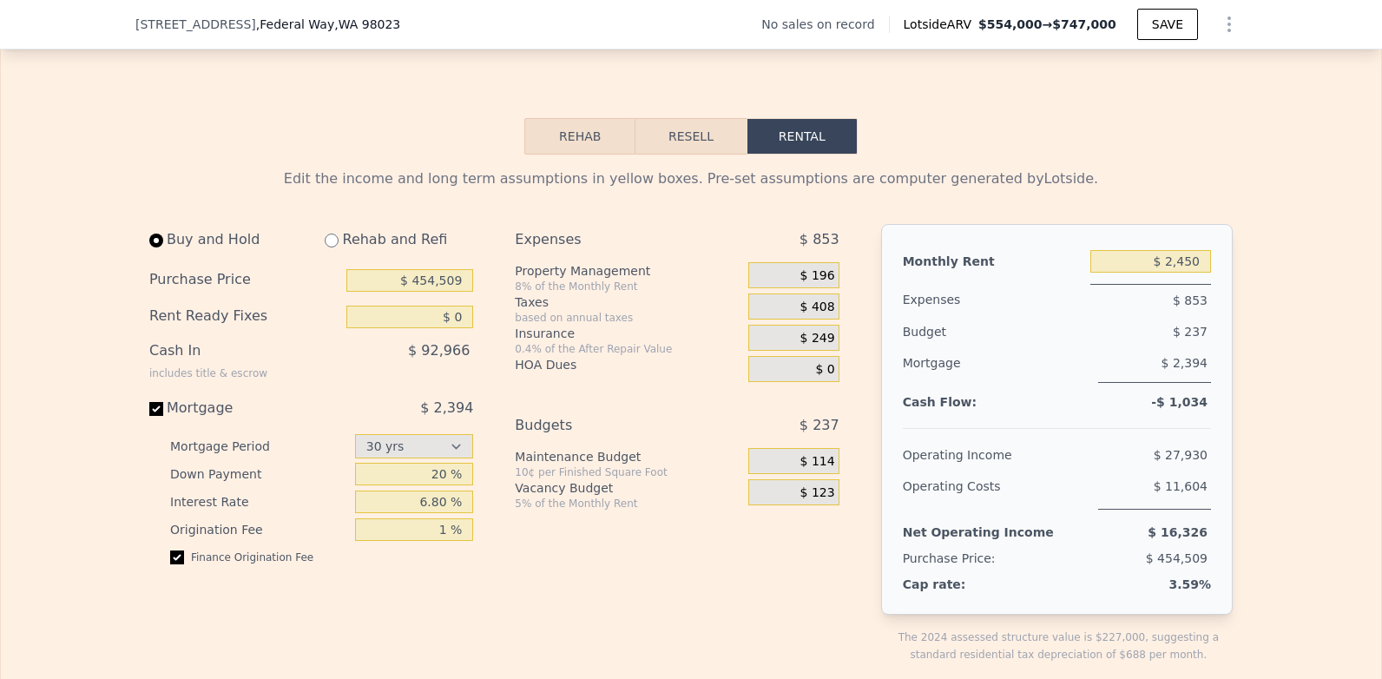
scroll to position [2430, 0]
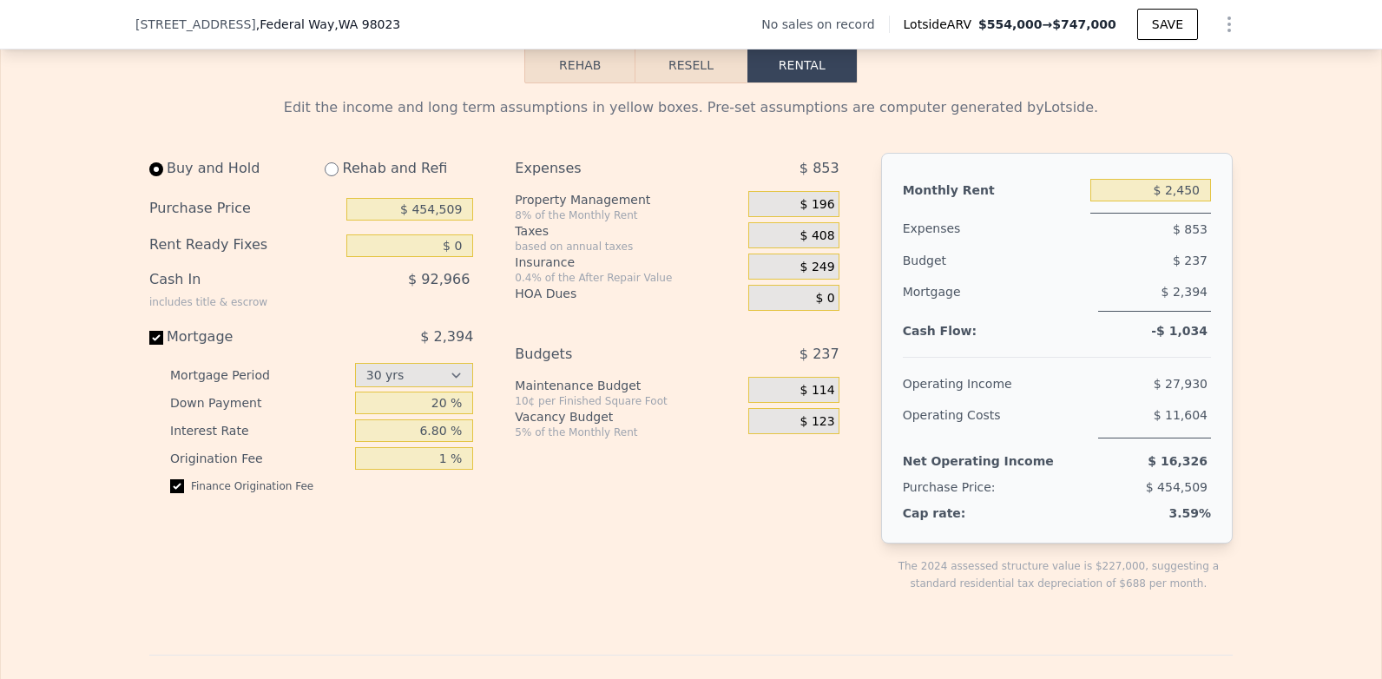
click at [544, 83] on button "Rehab" at bounding box center [579, 65] width 111 height 36
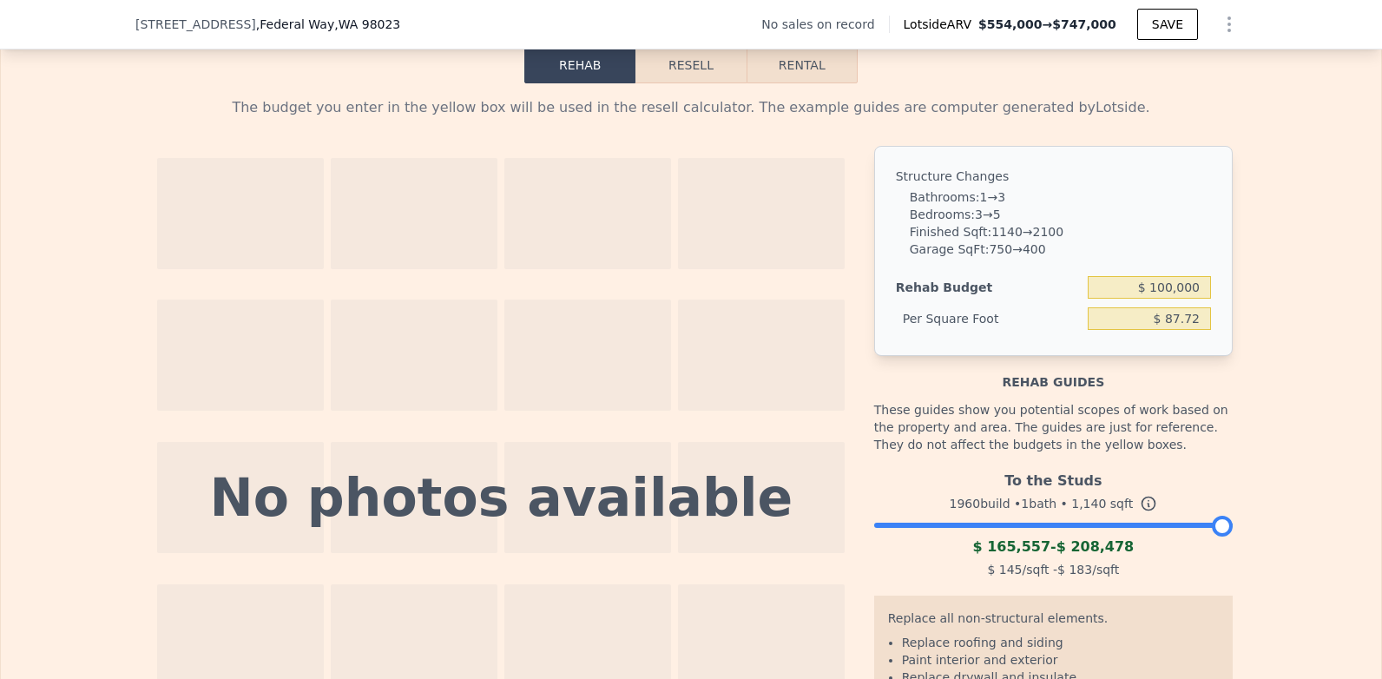
click at [652, 83] on button "Resell" at bounding box center [690, 65] width 110 height 36
